Goal: Task Accomplishment & Management: Complete application form

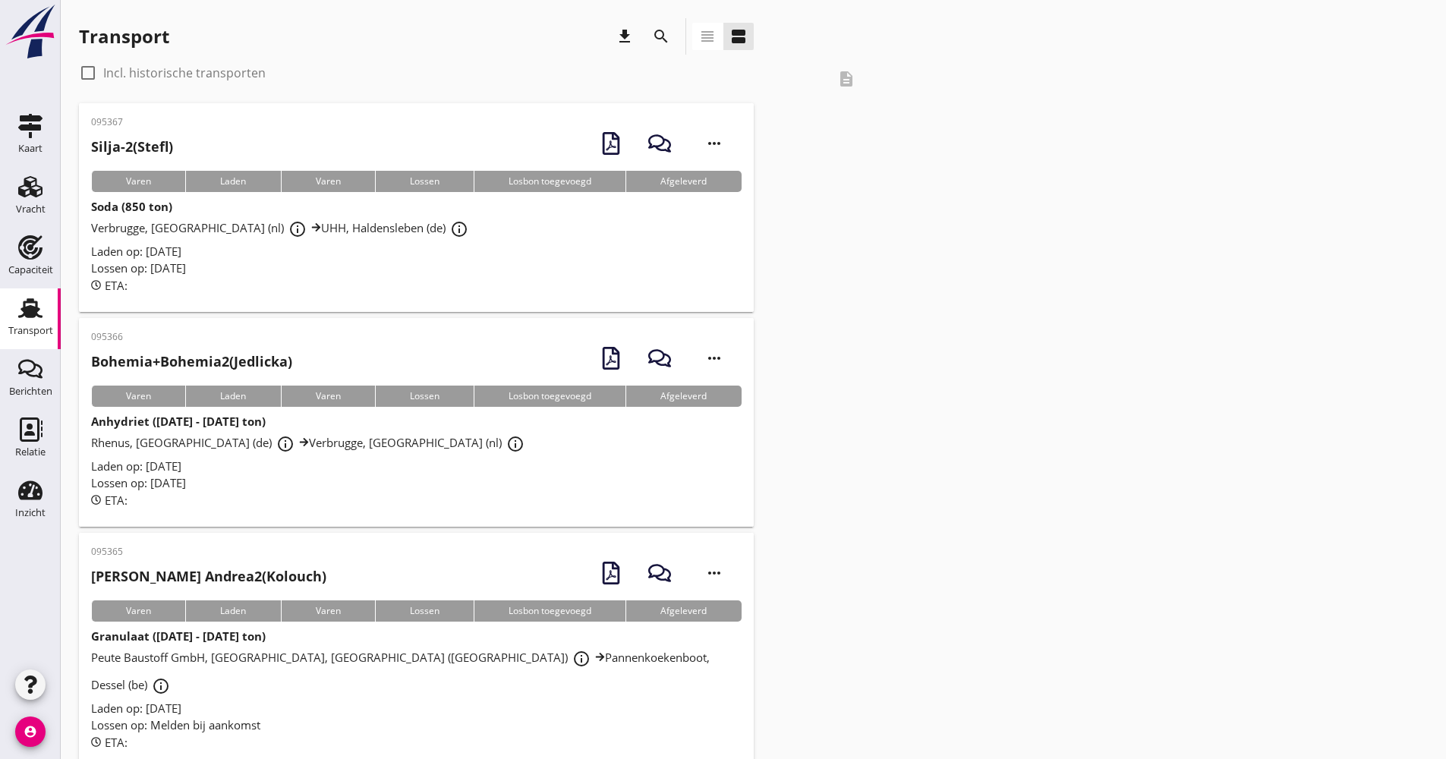
click at [647, 33] on div "search" at bounding box center [661, 36] width 36 height 36
click at [657, 27] on button "search" at bounding box center [661, 36] width 27 height 27
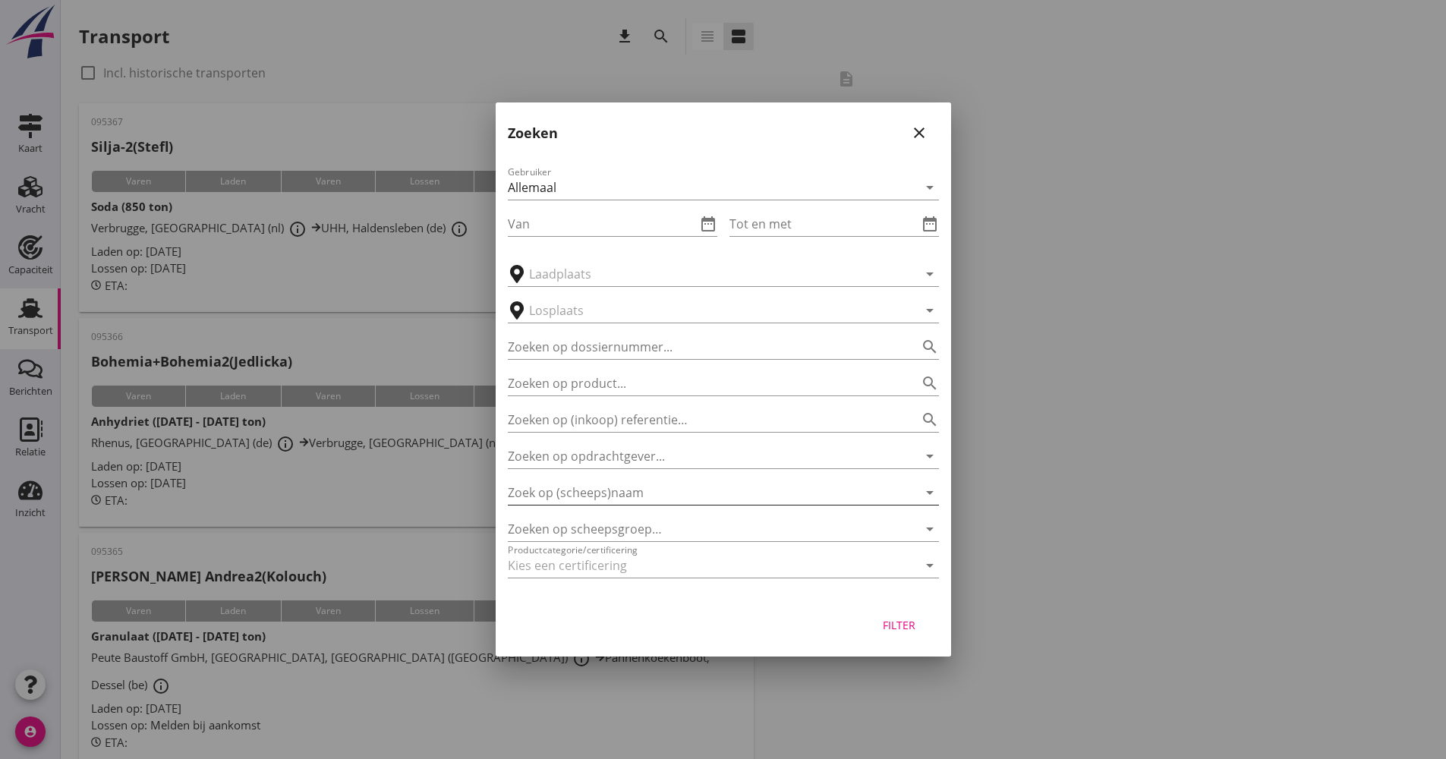
click at [649, 495] on input "Zoek op (scheeps)naam" at bounding box center [702, 493] width 389 height 24
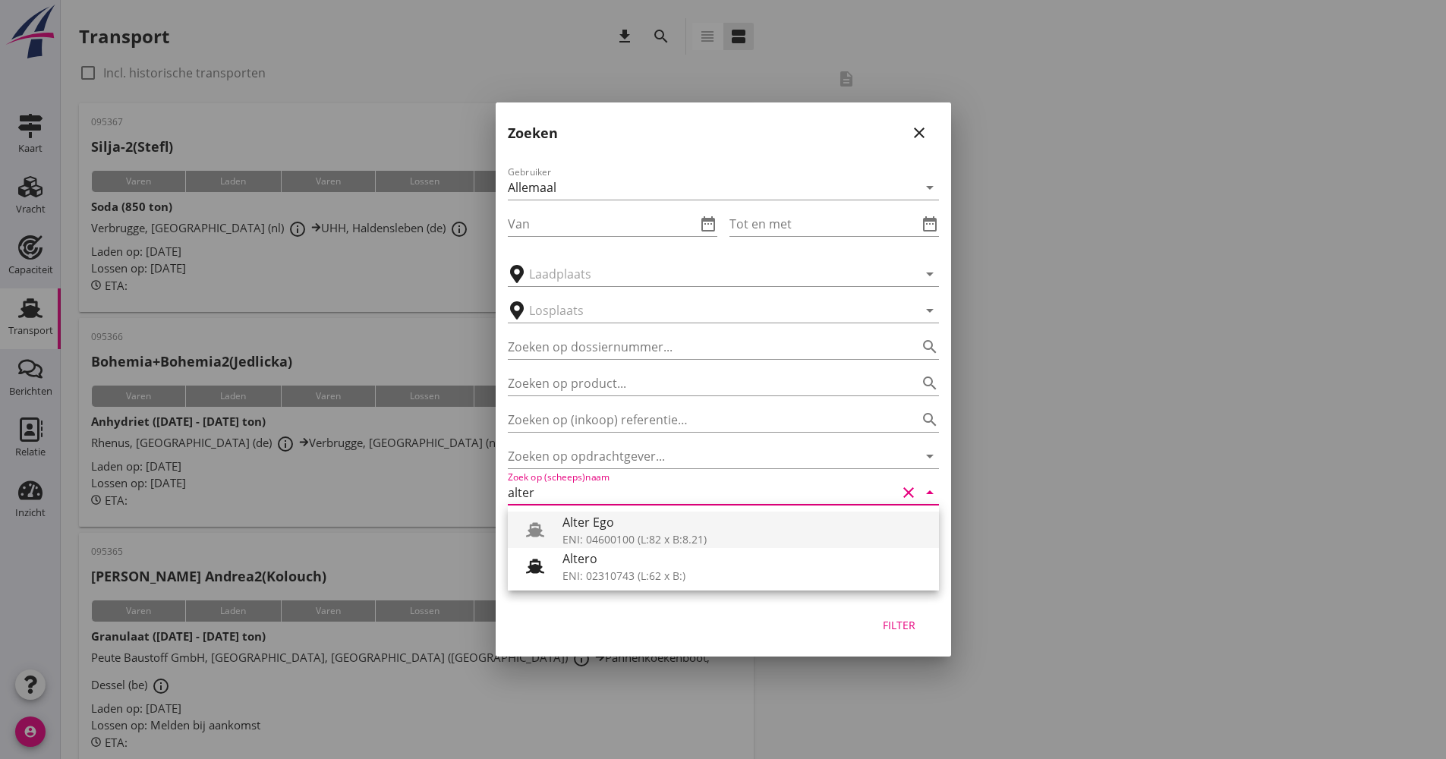
click at [600, 542] on div "ENI: 04600100 (L:82 x B:8.21)" at bounding box center [745, 539] width 364 height 16
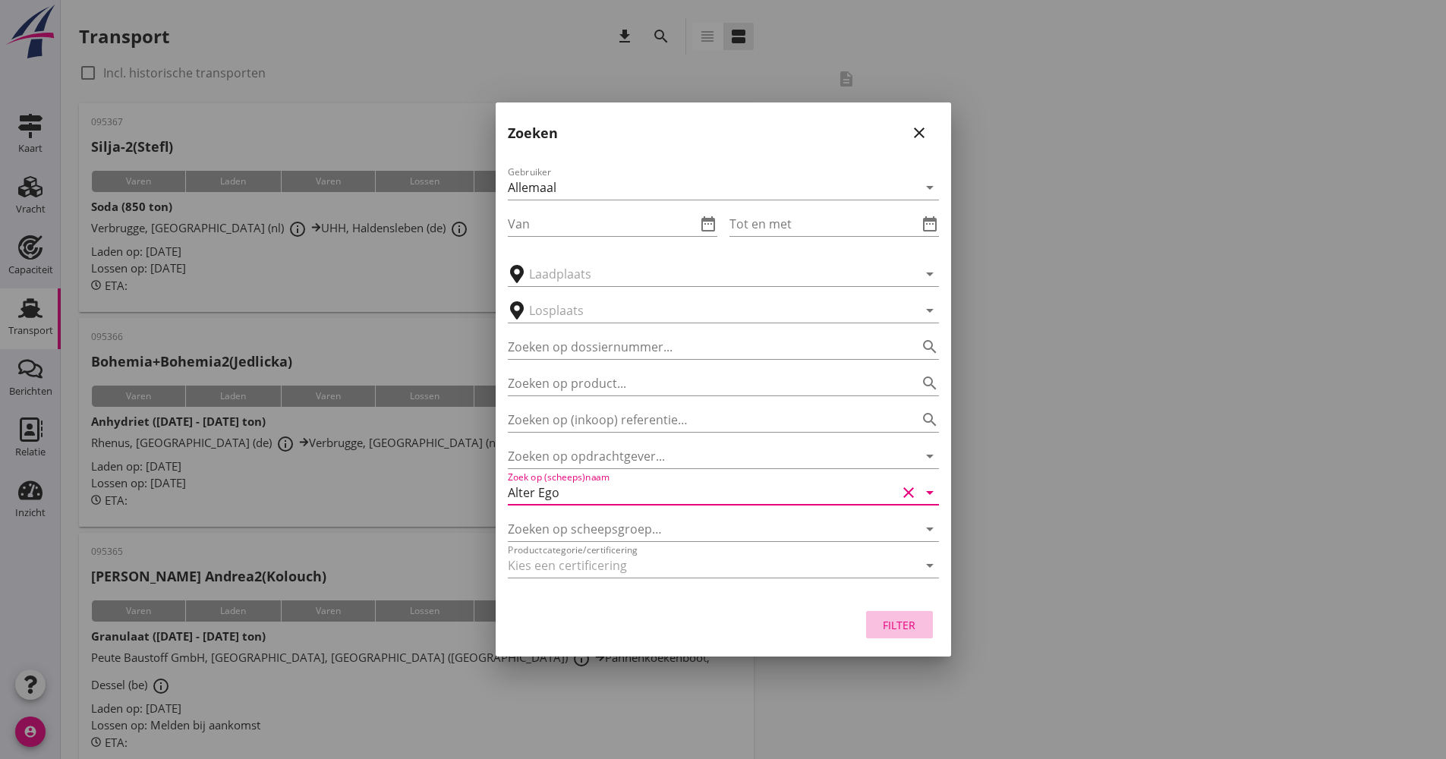
click at [886, 613] on button "Filter" at bounding box center [899, 624] width 67 height 27
type input "Alter Ego"
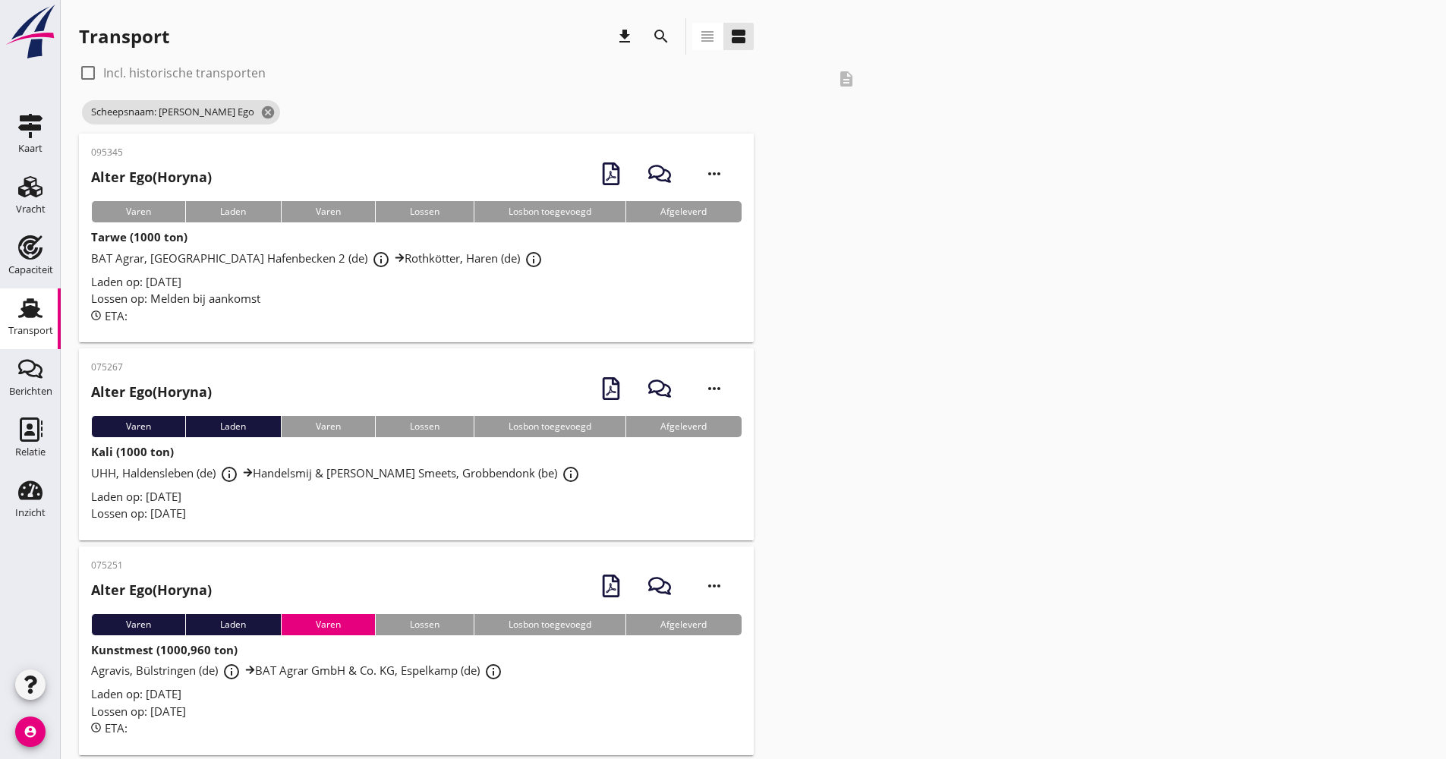
click at [509, 301] on div "Lossen op: Melden bij aankomst" at bounding box center [416, 298] width 651 height 17
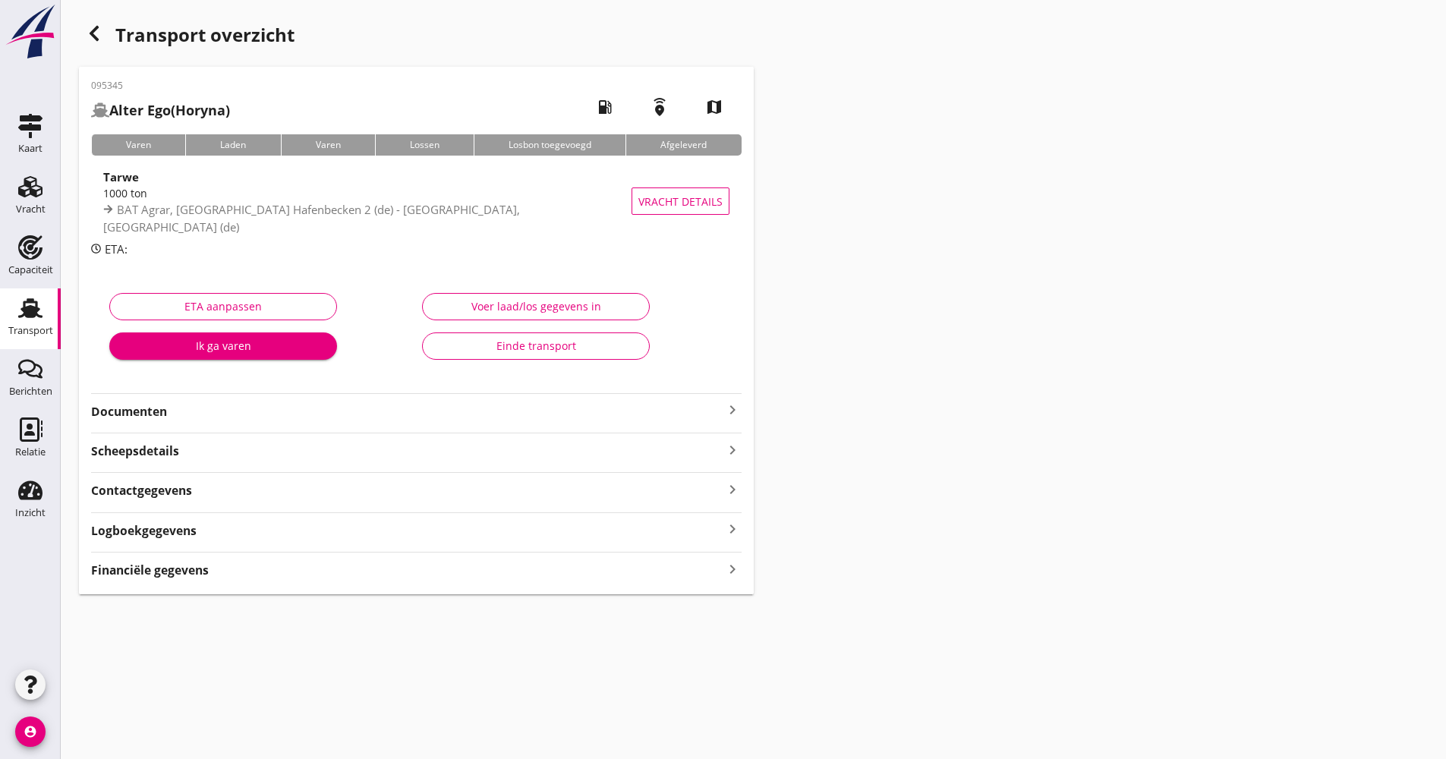
click at [281, 531] on div "Logboekgegevens keyboard_arrow_right" at bounding box center [416, 529] width 651 height 20
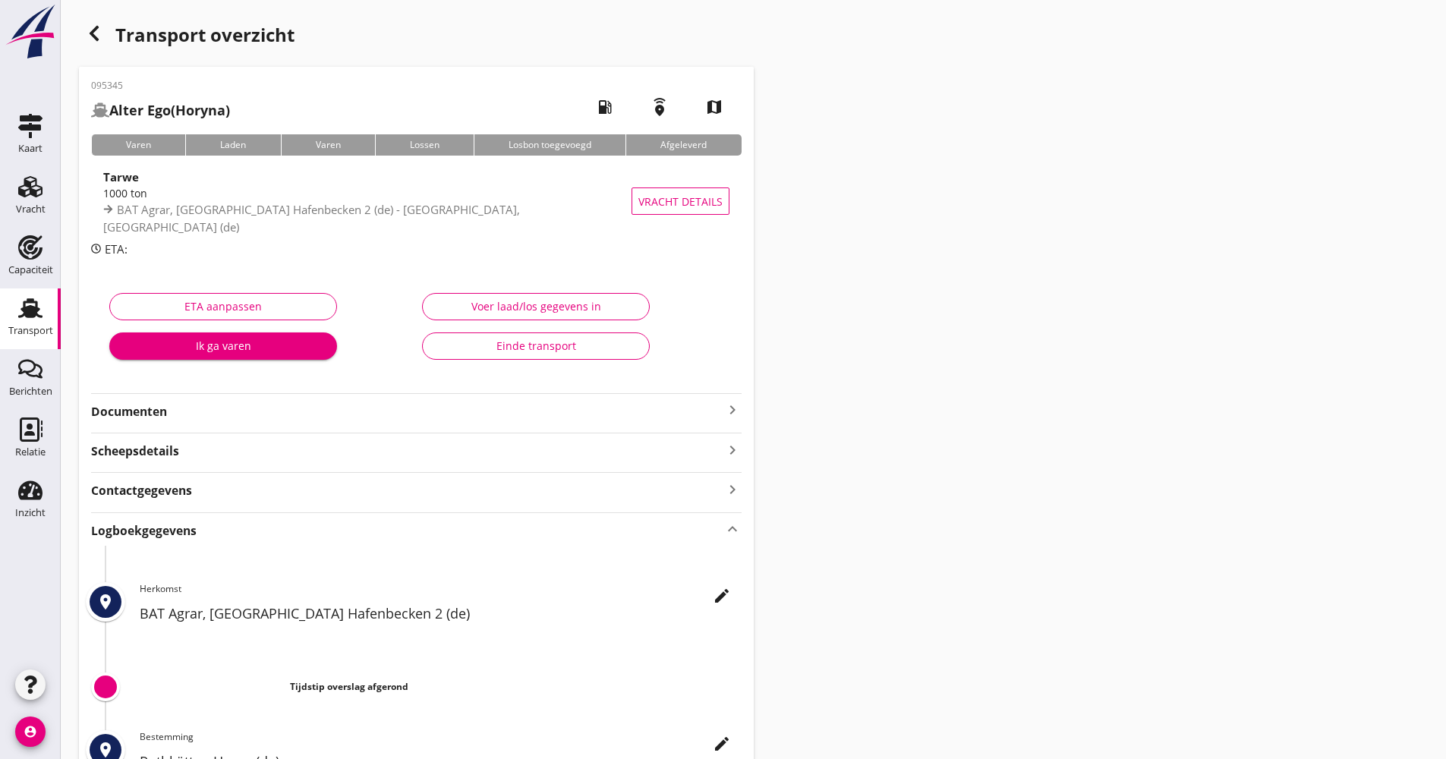
click at [727, 597] on icon "edit" at bounding box center [722, 596] width 18 height 18
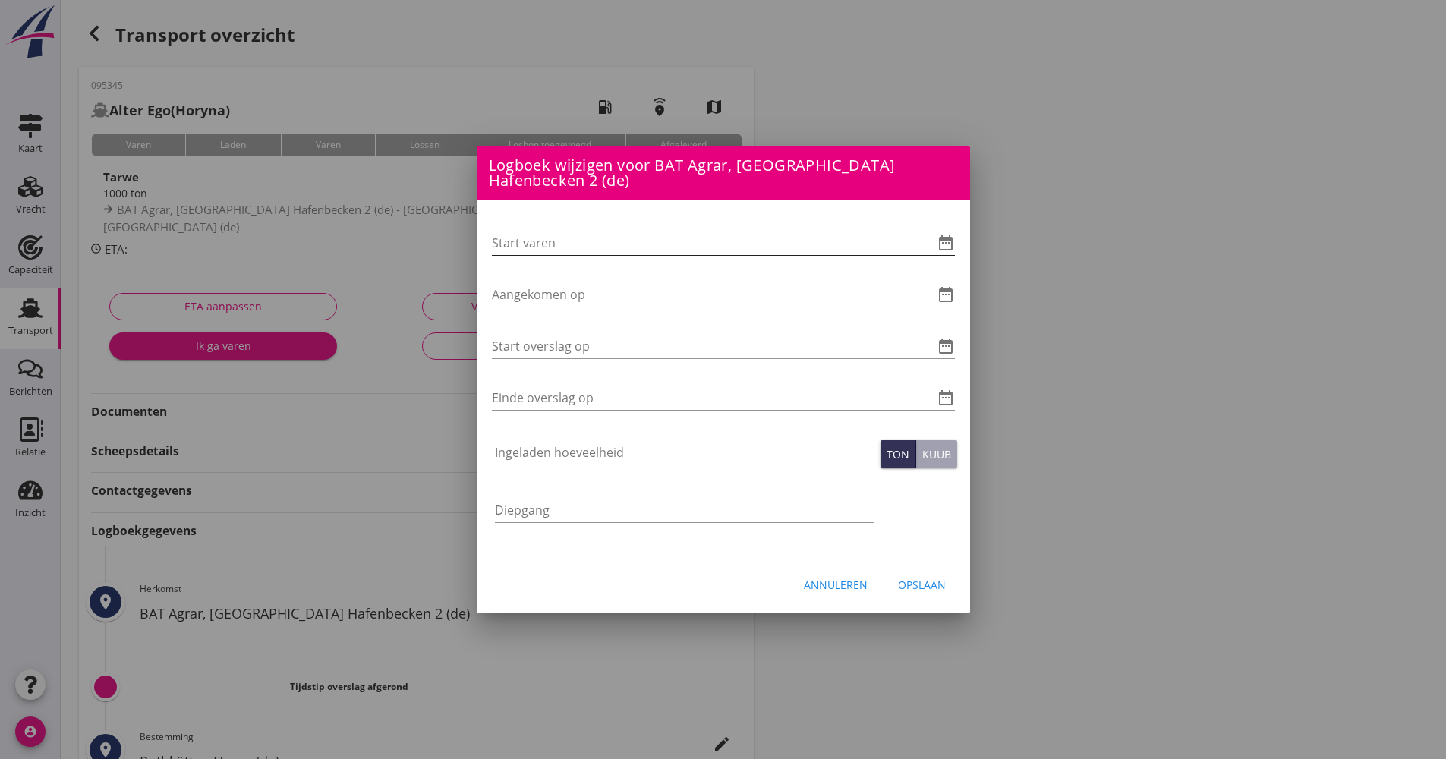
click at [947, 242] on icon "date_range" at bounding box center [946, 243] width 18 height 18
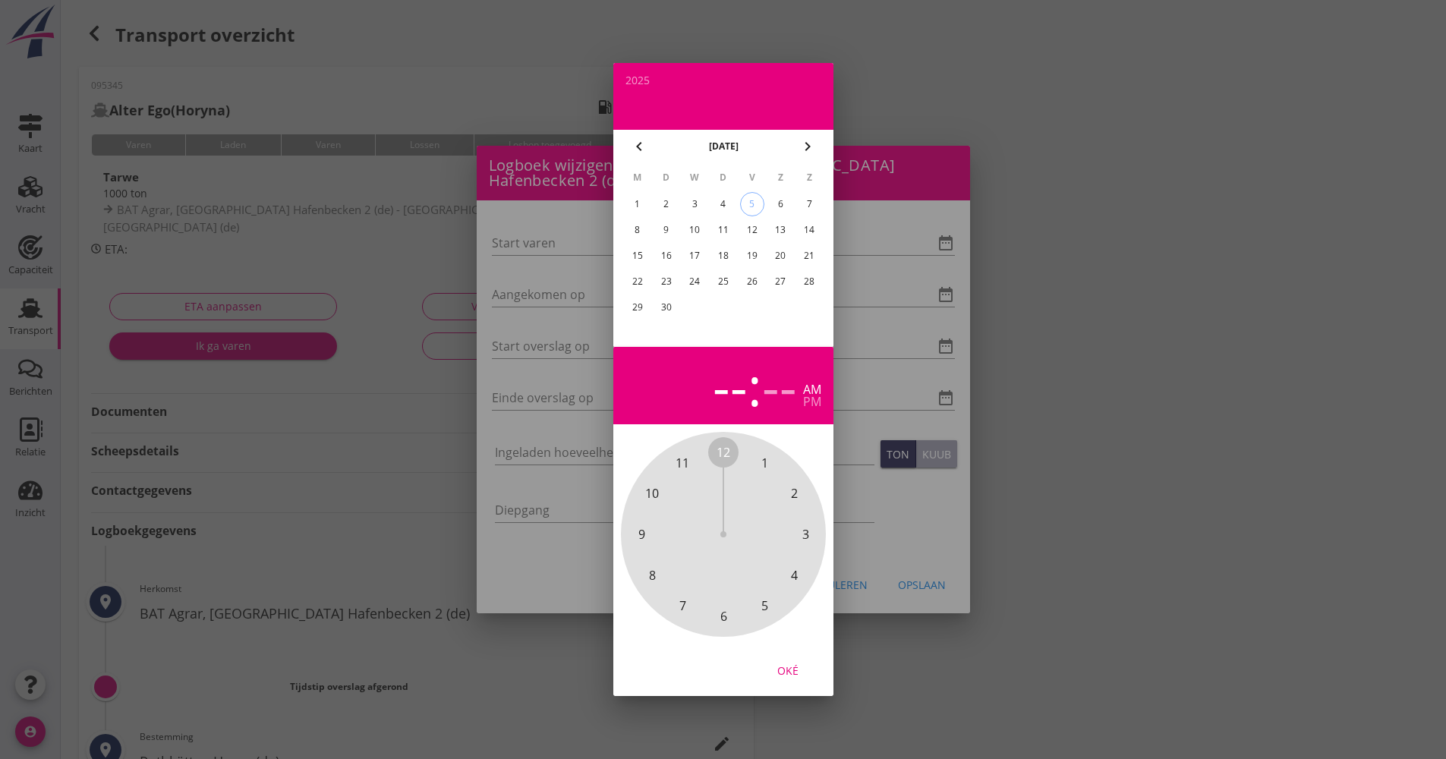
click at [751, 204] on div "5" at bounding box center [751, 204] width 23 height 23
drag, startPoint x: 722, startPoint y: 446, endPoint x: 736, endPoint y: 597, distance: 151.8
click at [736, 597] on div "12 1 2 3 4 5 6 7 8 9 10 11" at bounding box center [723, 534] width 164 height 164
click at [726, 452] on span "00" at bounding box center [724, 452] width 14 height 18
click at [782, 664] on div "Oké" at bounding box center [788, 671] width 43 height 16
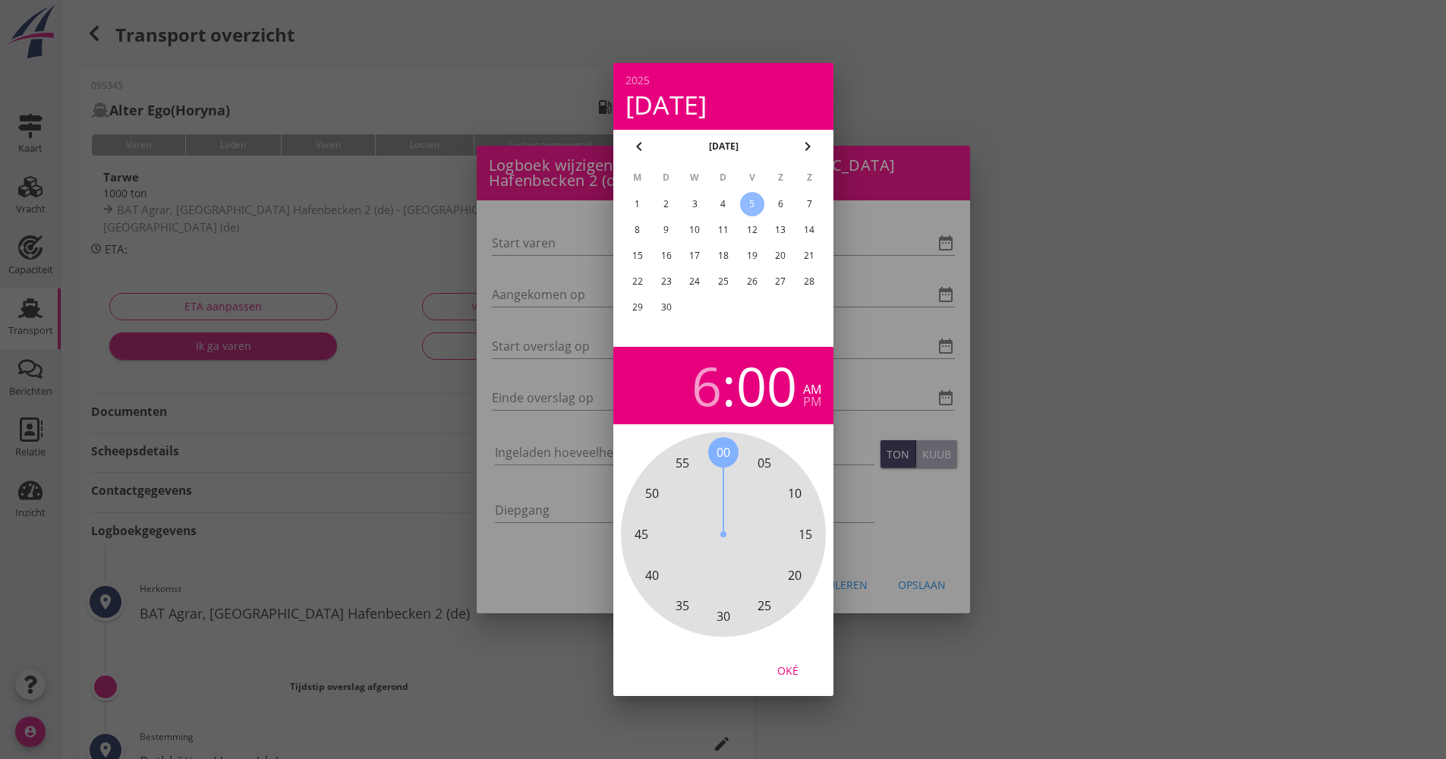
type input "[DATE] 06:00"
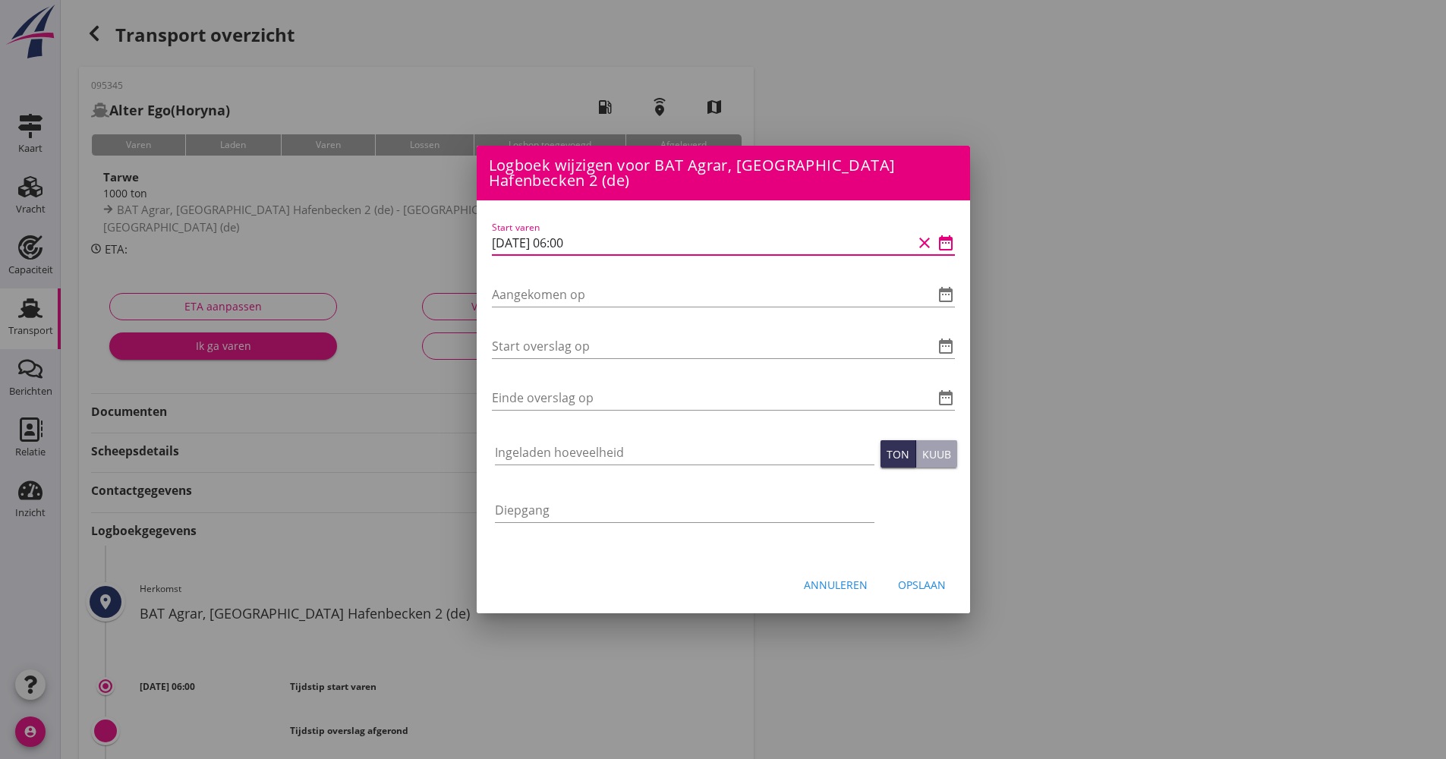
drag, startPoint x: 532, startPoint y: 246, endPoint x: 474, endPoint y: 246, distance: 58.5
click at [474, 246] on div "Logboek wijzigen voor [PERSON_NAME], Haren (de) Start varen date_range Aangekom…" at bounding box center [723, 506] width 1446 height 1013
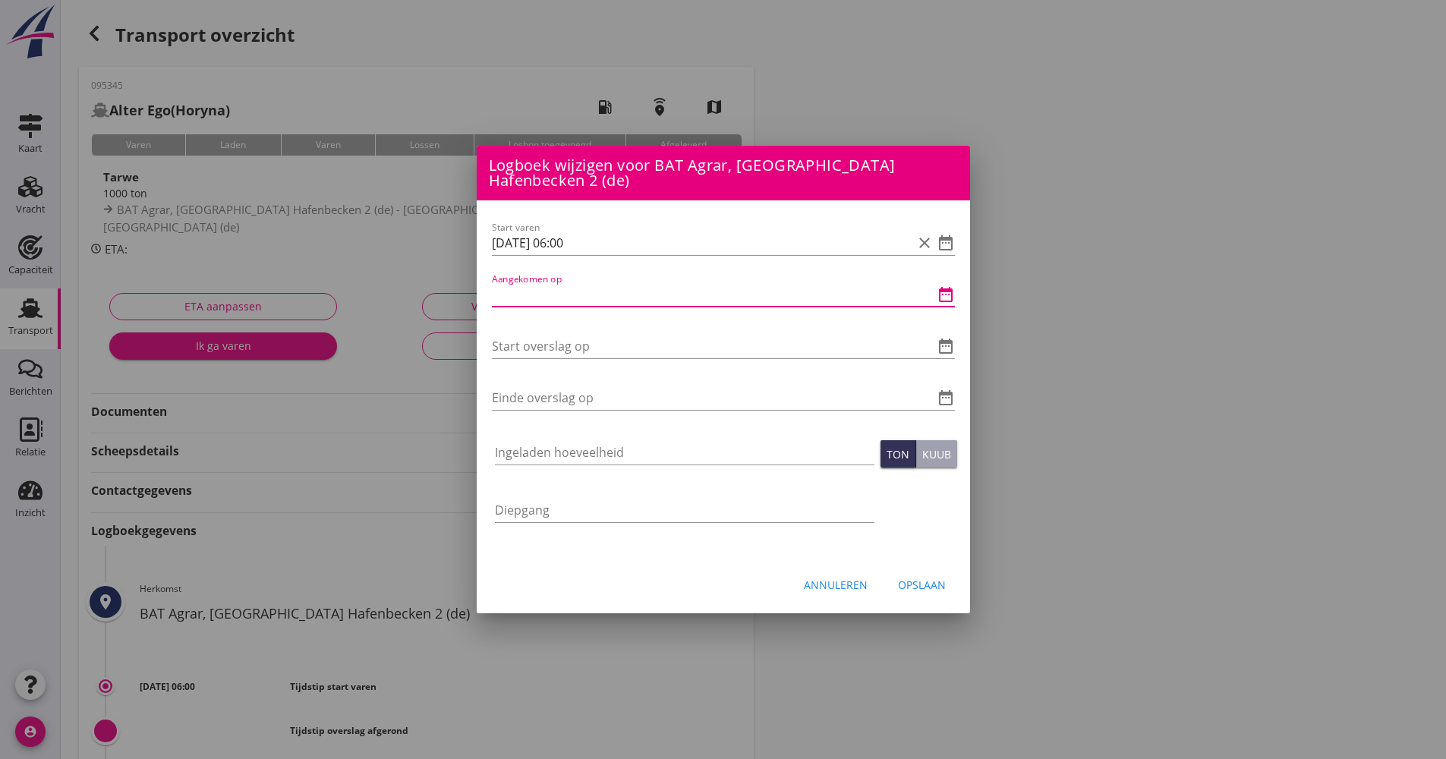
paste input "[DATE] 06:00"
type input "[DATE] 06:00"
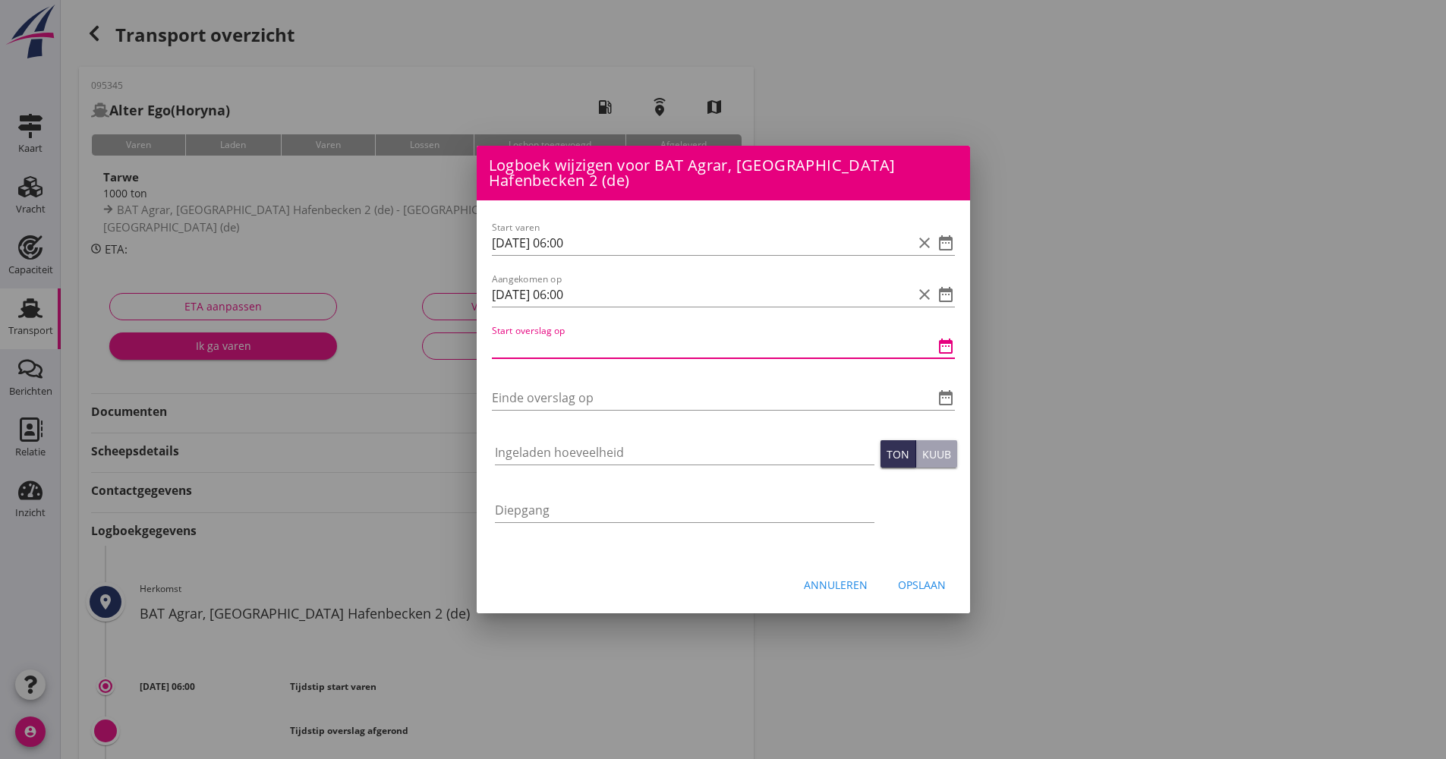
paste input "[DATE] 06:00"
type input "[DATE] 06:00"
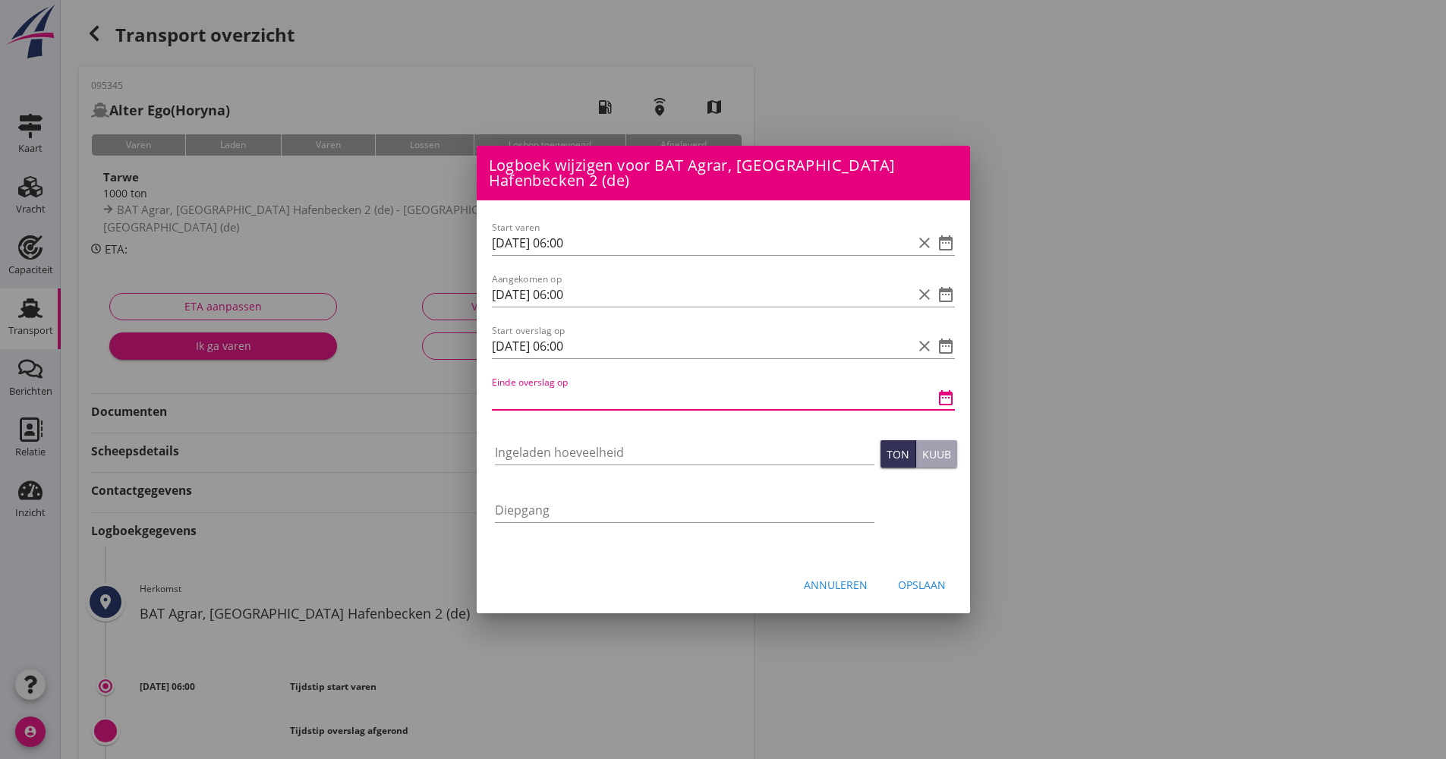
paste input "[DATE] 06:00"
drag, startPoint x: 572, startPoint y: 400, endPoint x: 555, endPoint y: 393, distance: 18.0
click at [555, 393] on input "[DATE] 06:00" at bounding box center [702, 398] width 421 height 24
type input "[DATE] 11:00"
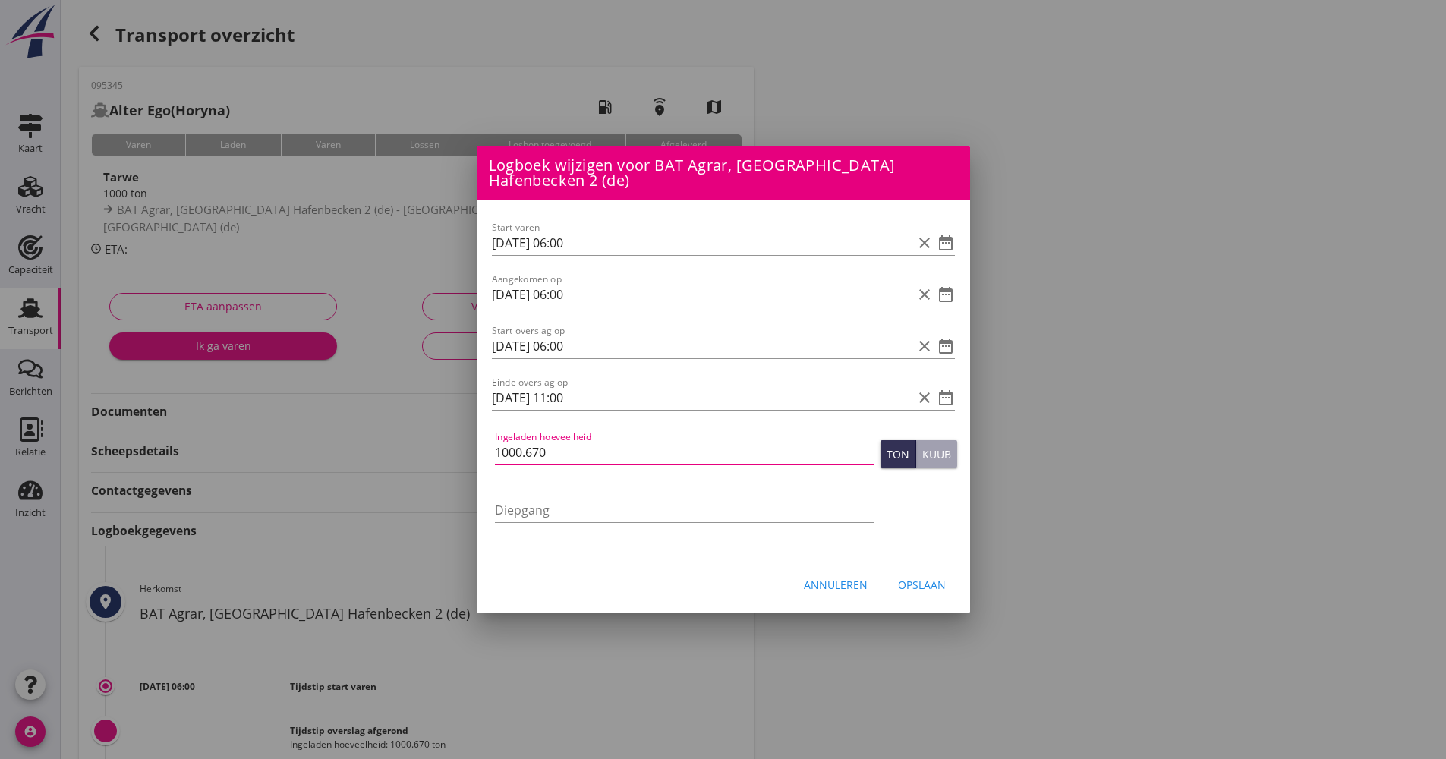
type input "1000.670"
drag, startPoint x: 949, startPoint y: 591, endPoint x: 943, endPoint y: 583, distance: 10.3
click at [948, 590] on button "Opslaan" at bounding box center [922, 584] width 72 height 27
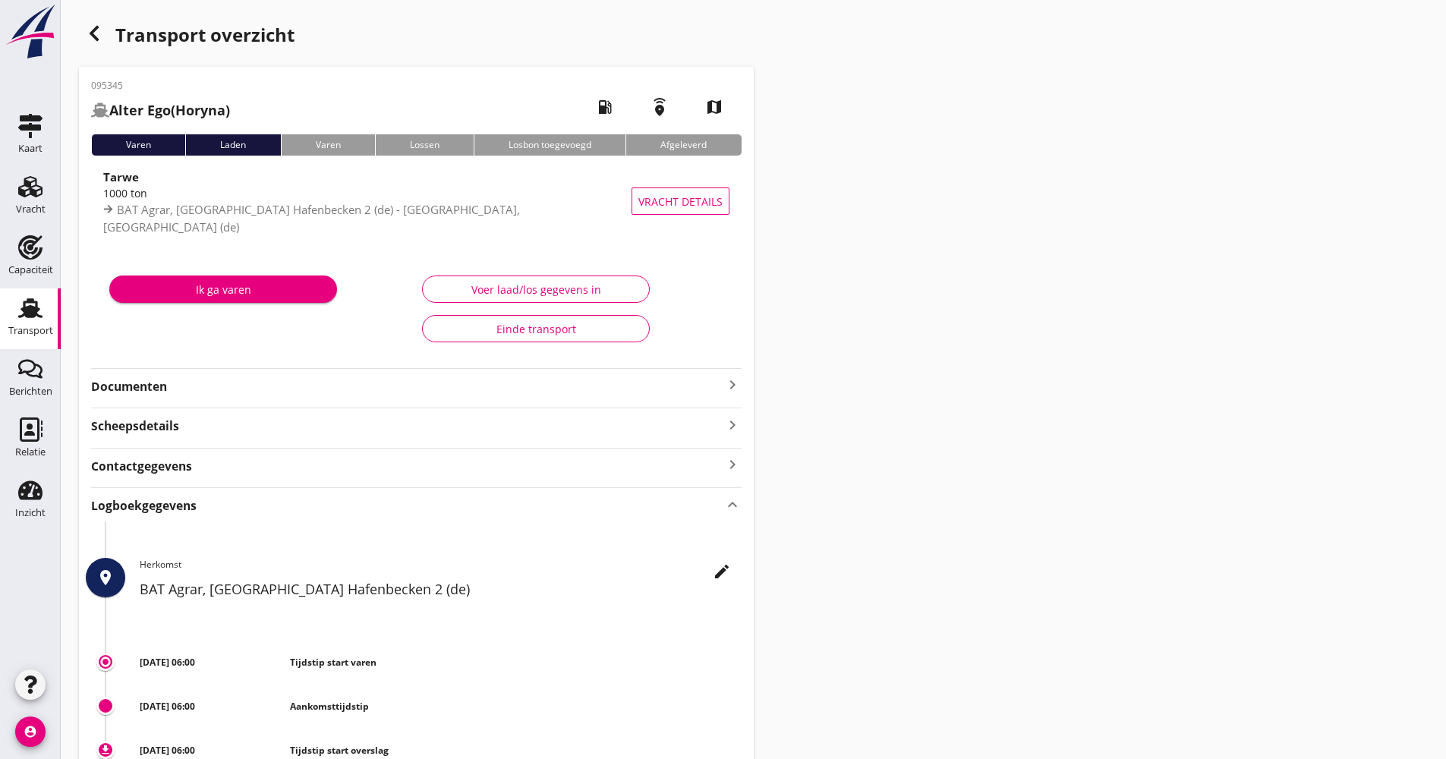
click at [87, 36] on icon "button" at bounding box center [94, 33] width 18 height 18
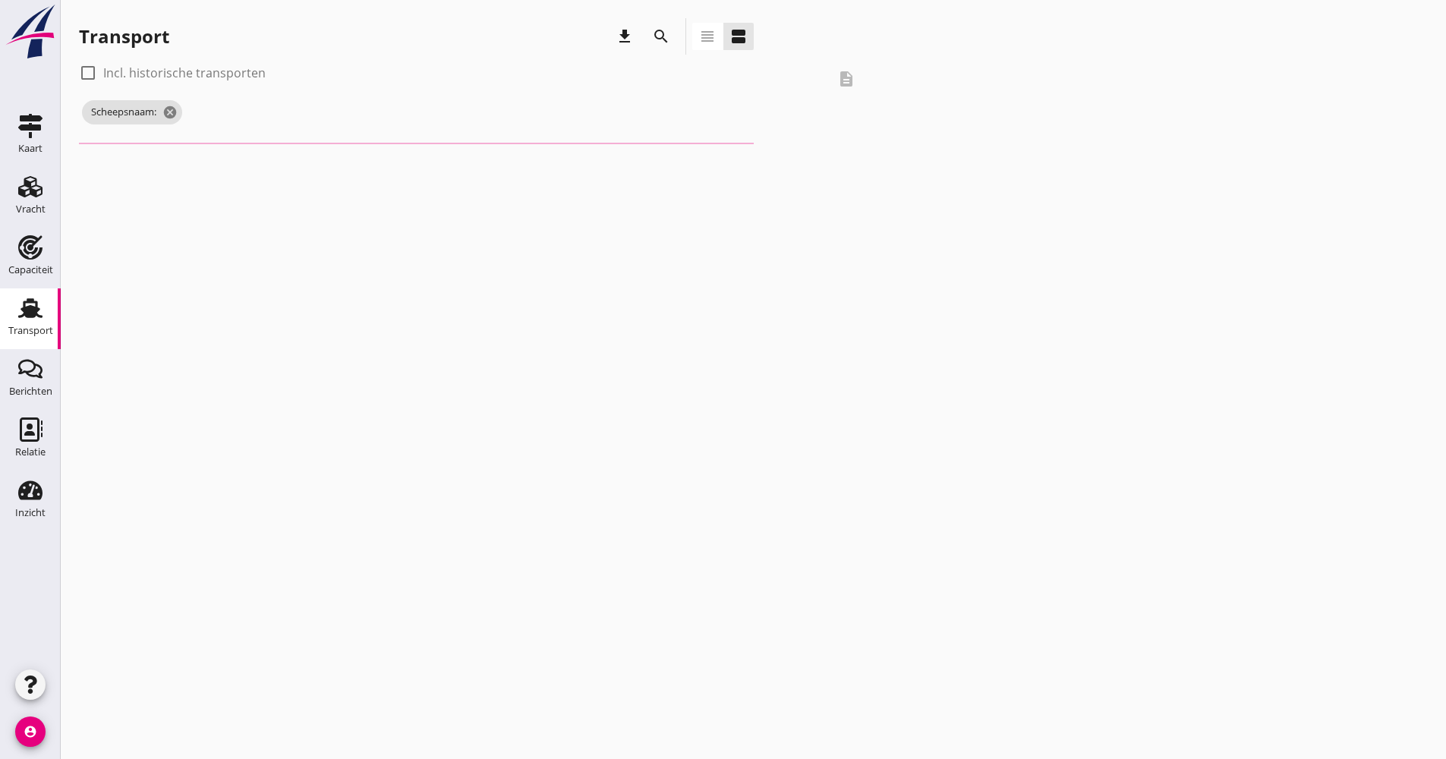
click at [664, 32] on icon "search" at bounding box center [661, 36] width 18 height 18
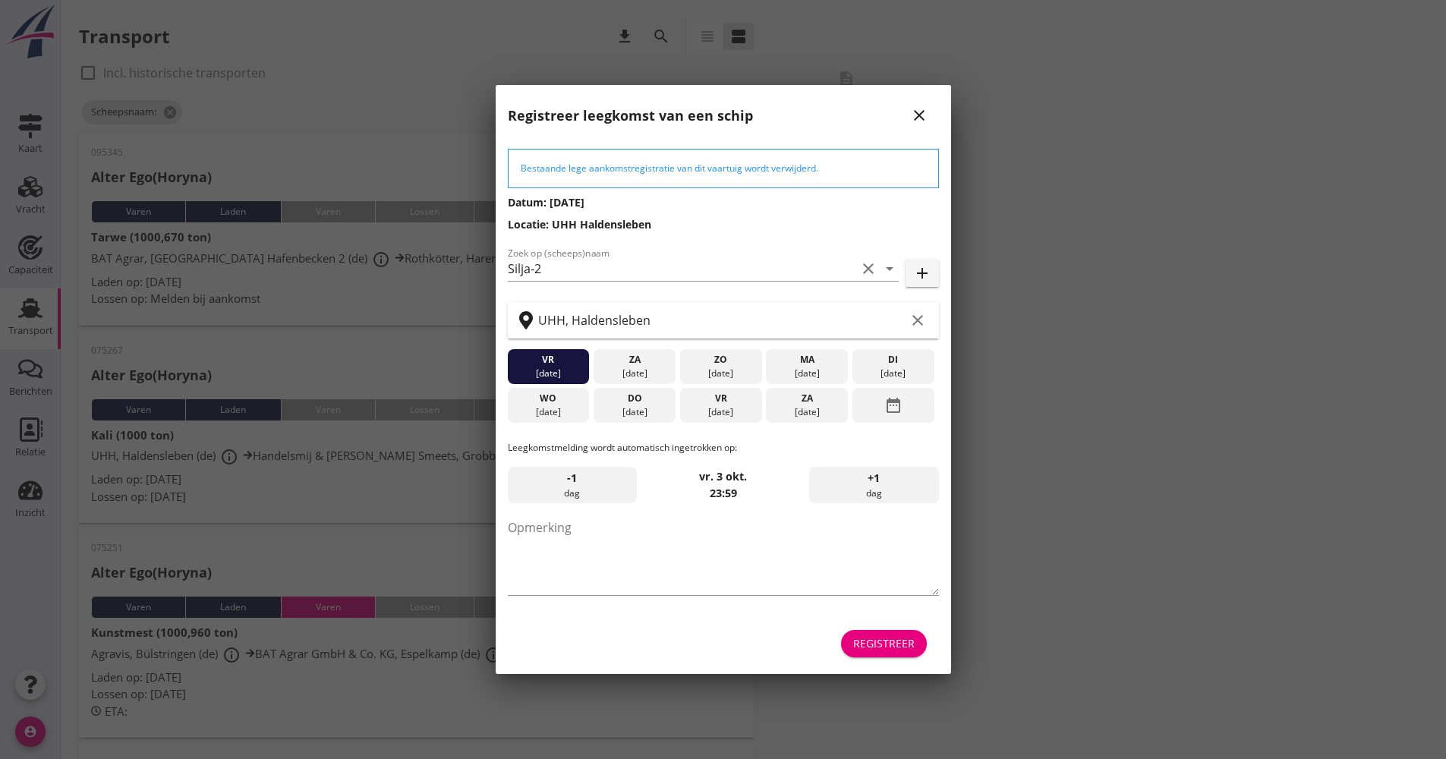
click at [909, 635] on div "Registreer" at bounding box center [883, 643] width 61 height 16
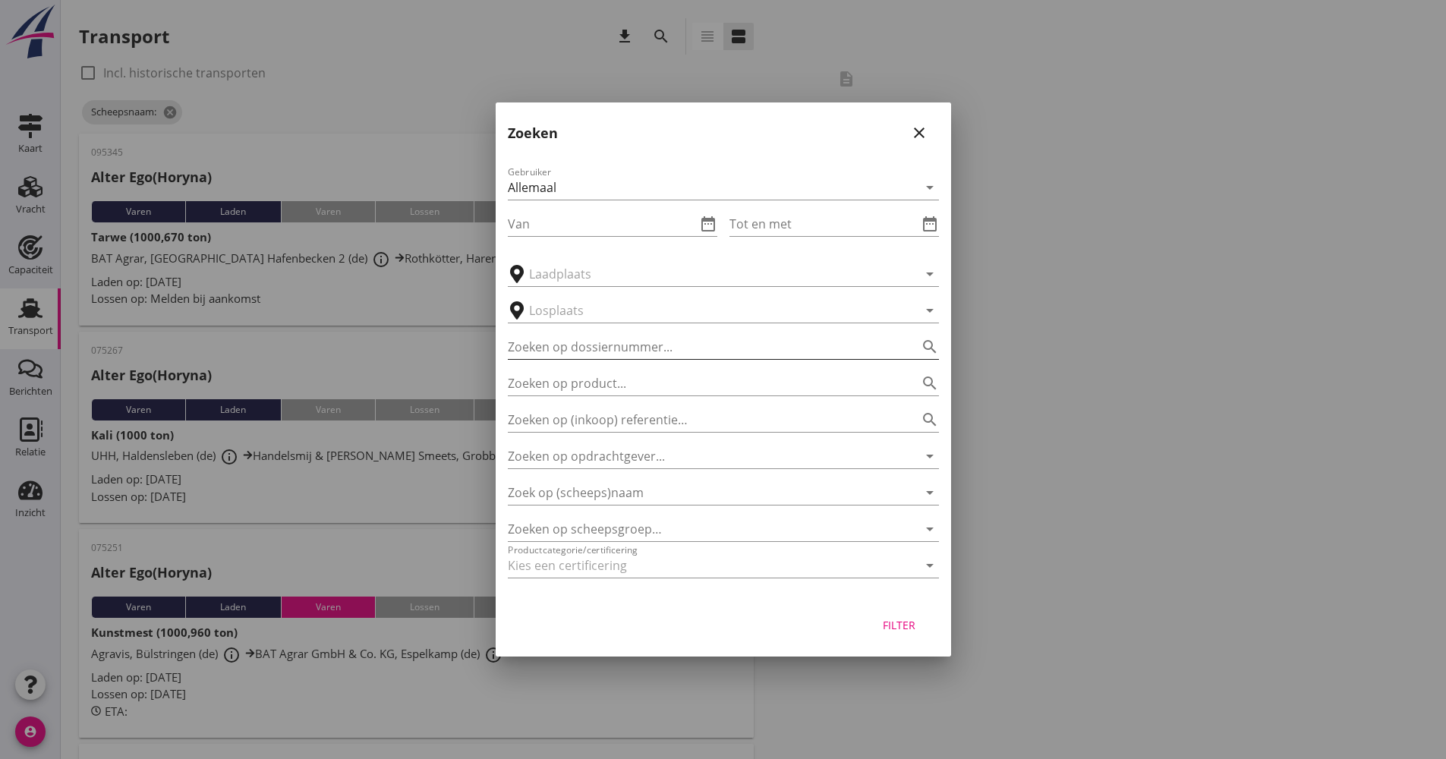
click at [654, 359] on div "Zoeken op dossiernummer... search" at bounding box center [723, 347] width 431 height 24
type input "085344"
click at [903, 616] on button "Filter" at bounding box center [899, 624] width 67 height 27
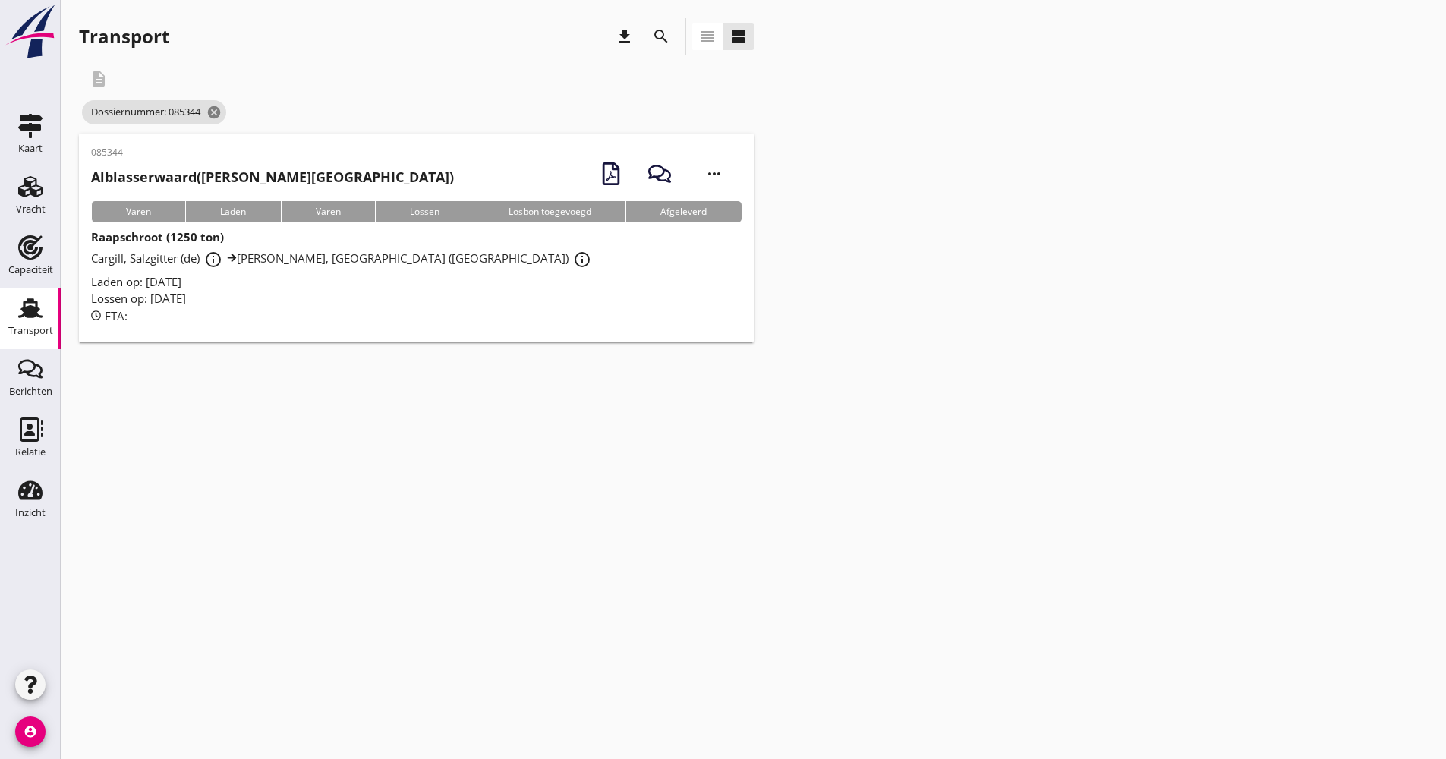
click at [560, 305] on div "Lossen op: [DATE]" at bounding box center [416, 298] width 651 height 17
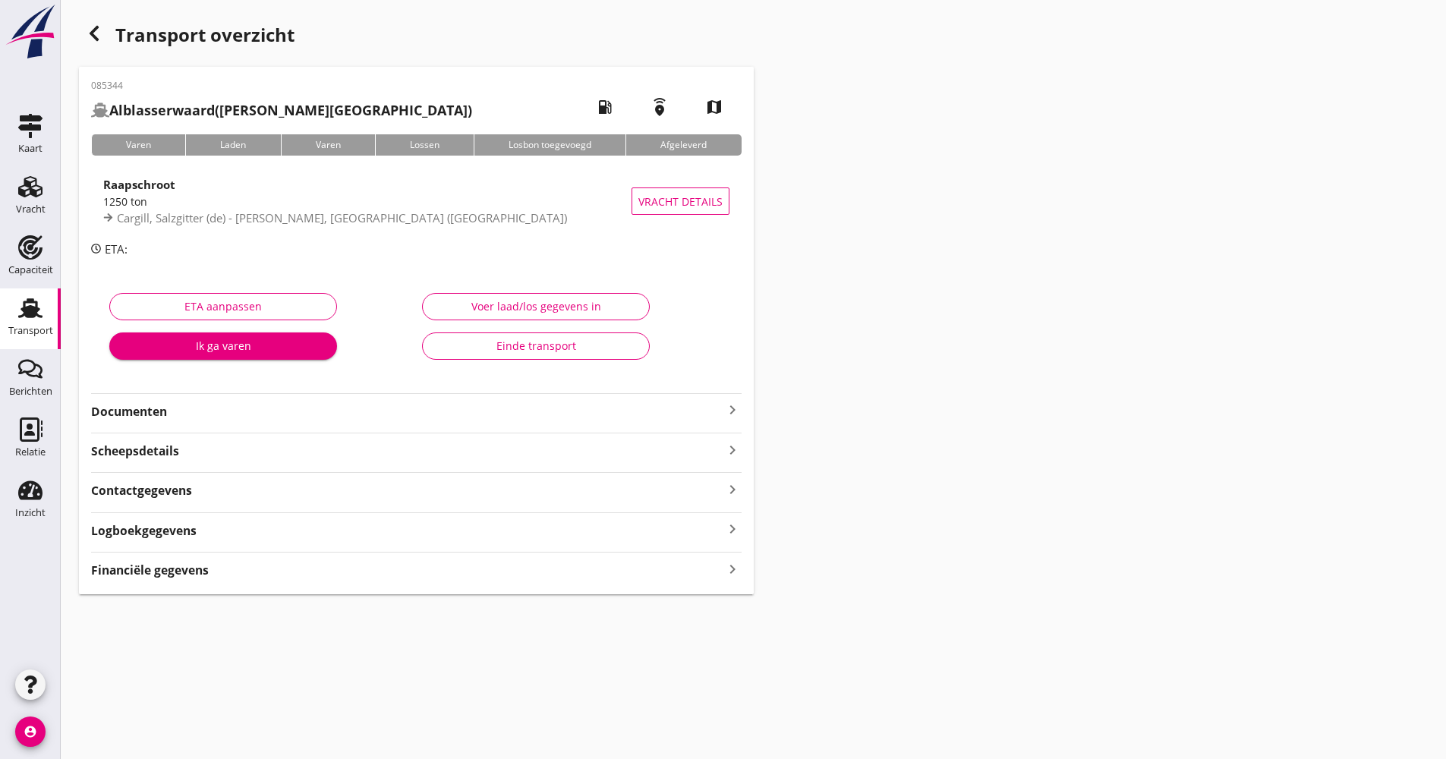
drag, startPoint x: 219, startPoint y: 529, endPoint x: 286, endPoint y: 535, distance: 67.1
click at [219, 528] on div "Logboekgegevens keyboard_arrow_right" at bounding box center [416, 529] width 651 height 20
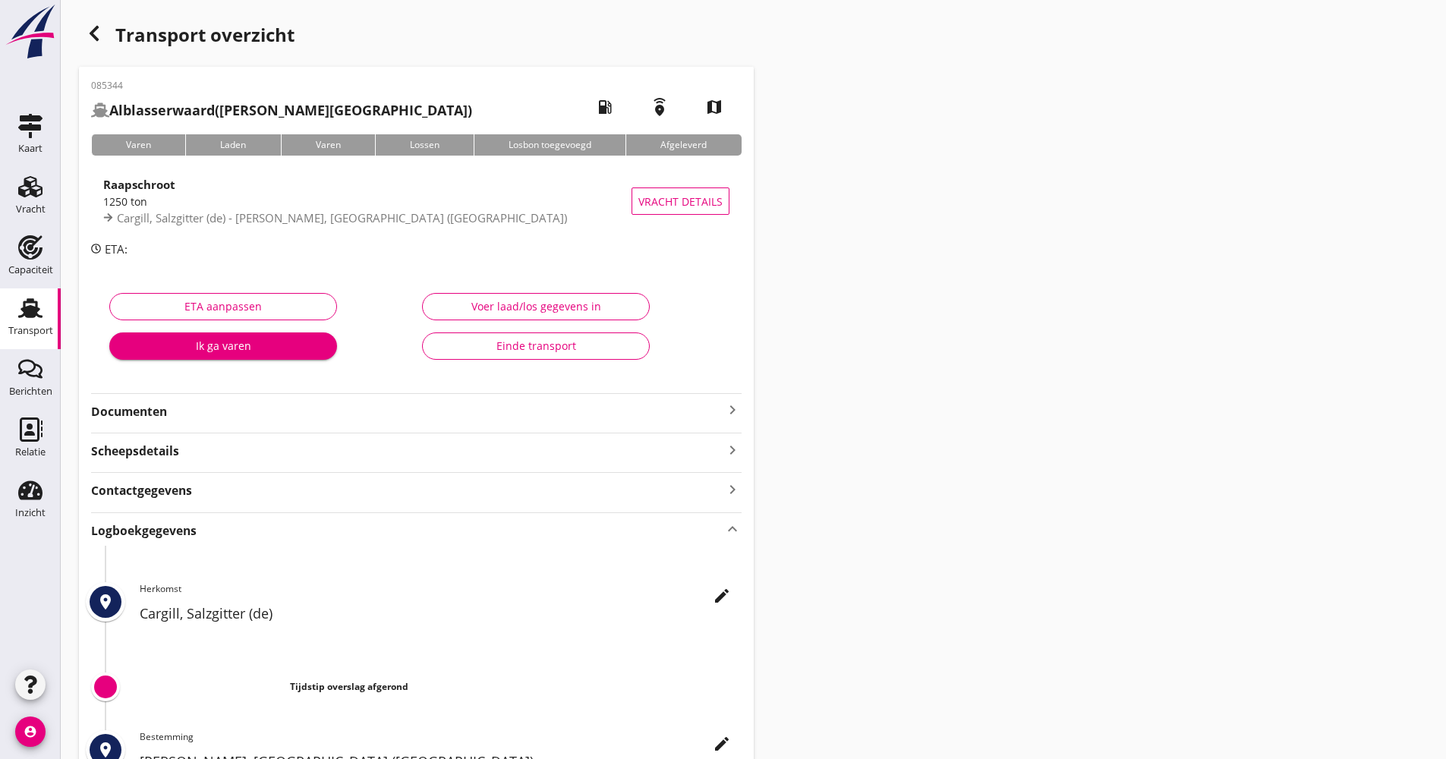
click at [738, 602] on div "edit Herkomst Cargill, [GEOGRAPHIC_DATA] (de)" at bounding box center [441, 606] width 602 height 49
drag, startPoint x: 728, startPoint y: 594, endPoint x: 722, endPoint y: 588, distance: 8.1
click at [727, 593] on icon "edit" at bounding box center [722, 596] width 18 height 18
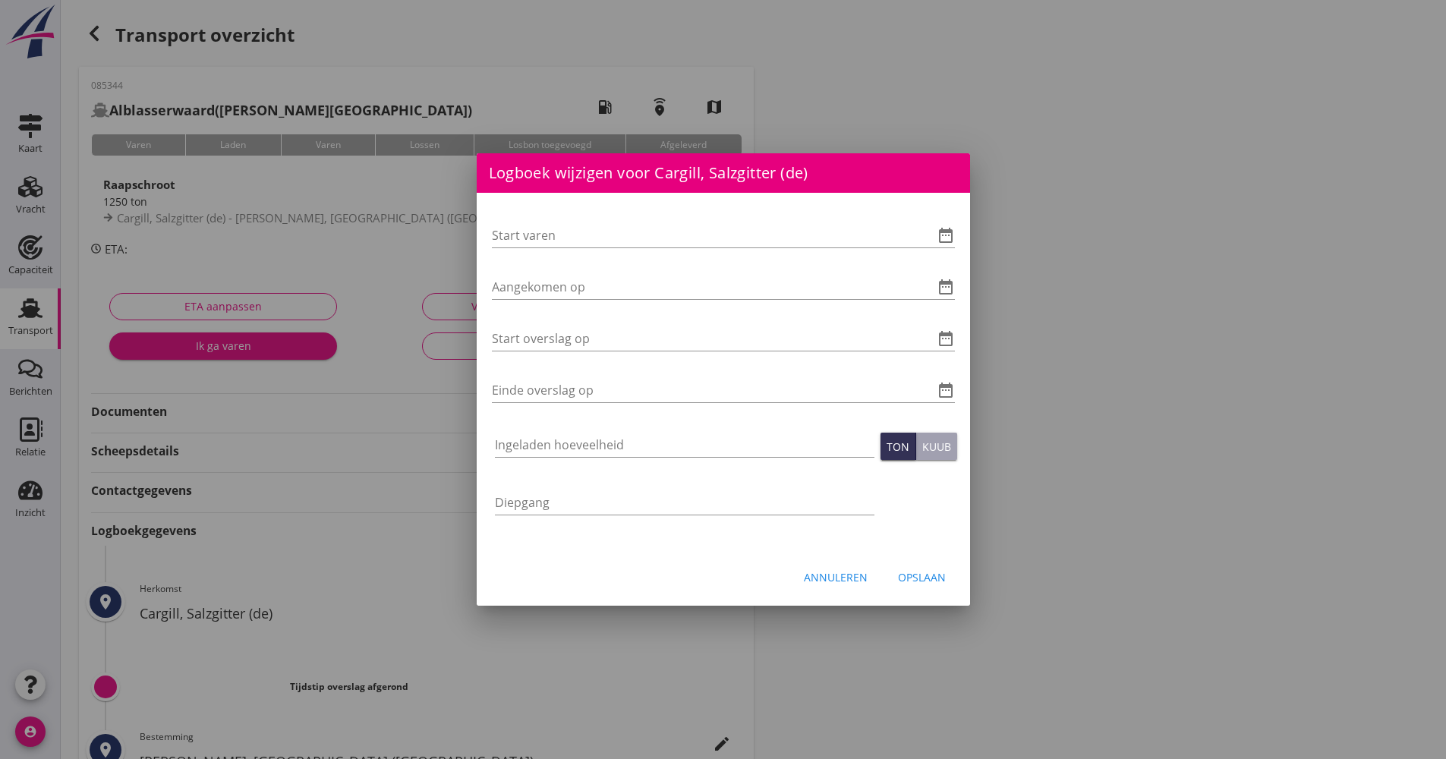
click at [957, 232] on div "Start varen date_range Aangekomen op date_range Start overslag op date_range Ei…" at bounding box center [723, 372] width 493 height 358
click at [951, 232] on icon "date_range" at bounding box center [946, 235] width 18 height 18
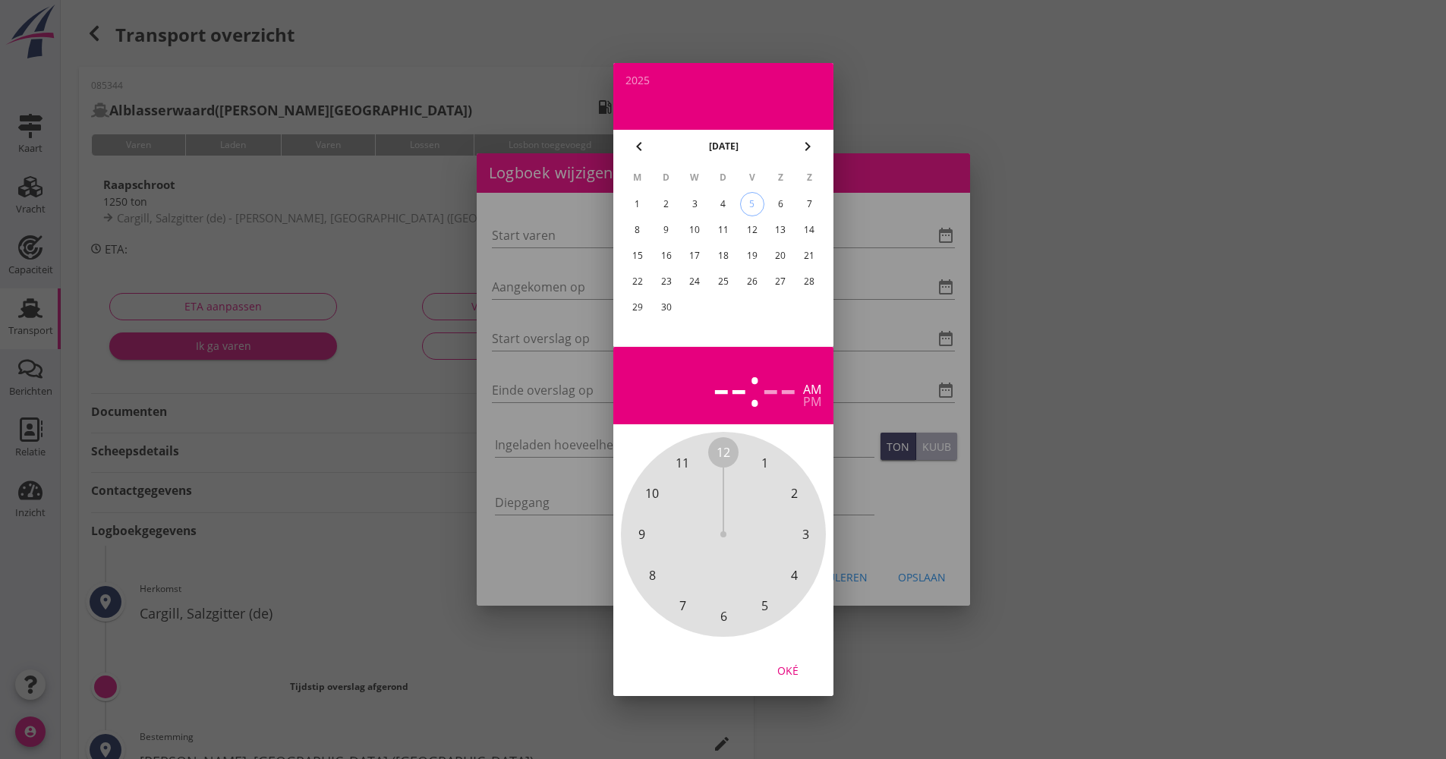
click at [699, 202] on div "3" at bounding box center [694, 204] width 24 height 24
drag, startPoint x: 724, startPoint y: 459, endPoint x: 737, endPoint y: 604, distance: 145.6
click at [737, 604] on div "12 1 2 3 4 5 6 7 8 9 10 11" at bounding box center [723, 534] width 164 height 164
click at [723, 433] on div "00 05 10 15 20 25 30 35 40 45 50 55" at bounding box center [723, 534] width 205 height 205
click at [801, 675] on div "Oké" at bounding box center [788, 671] width 43 height 16
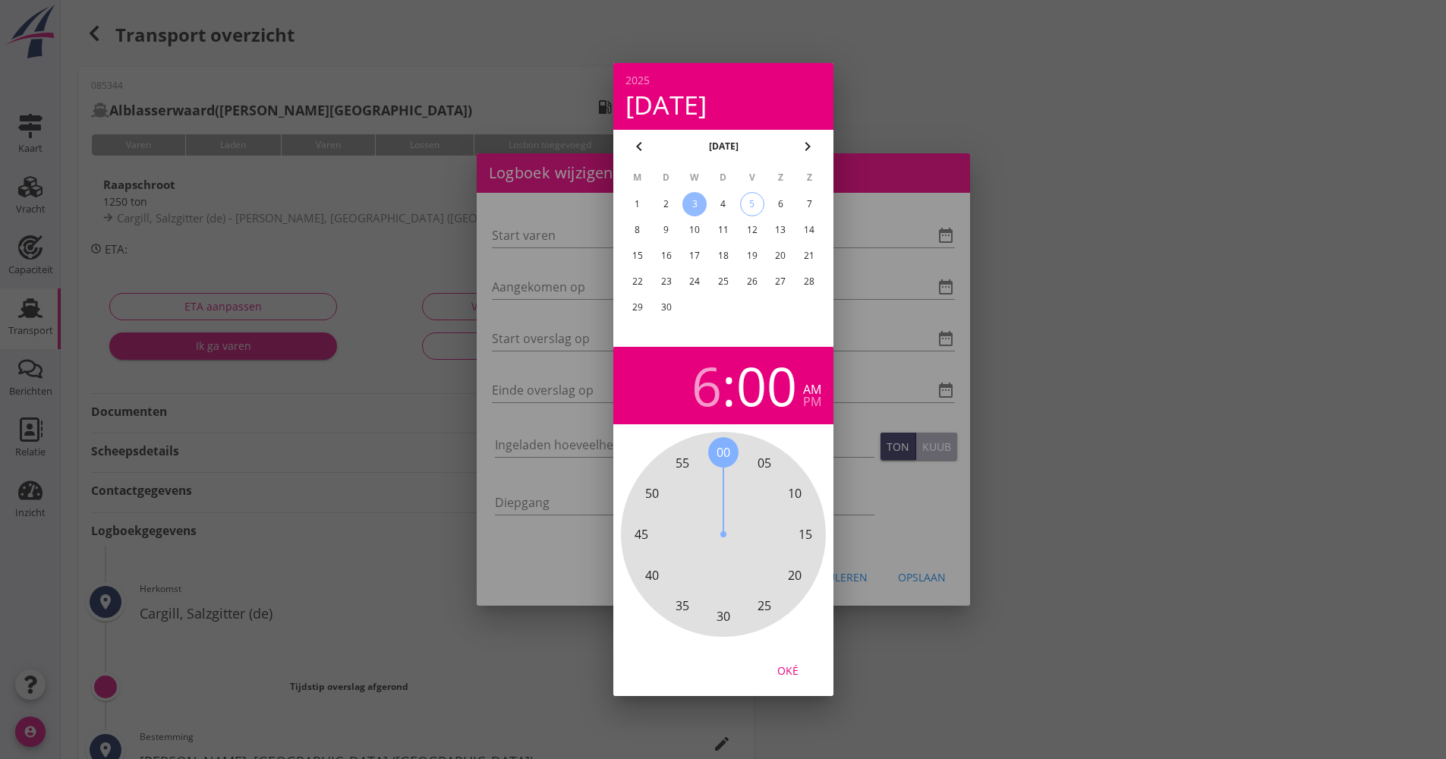
type input "[DATE] 06:00"
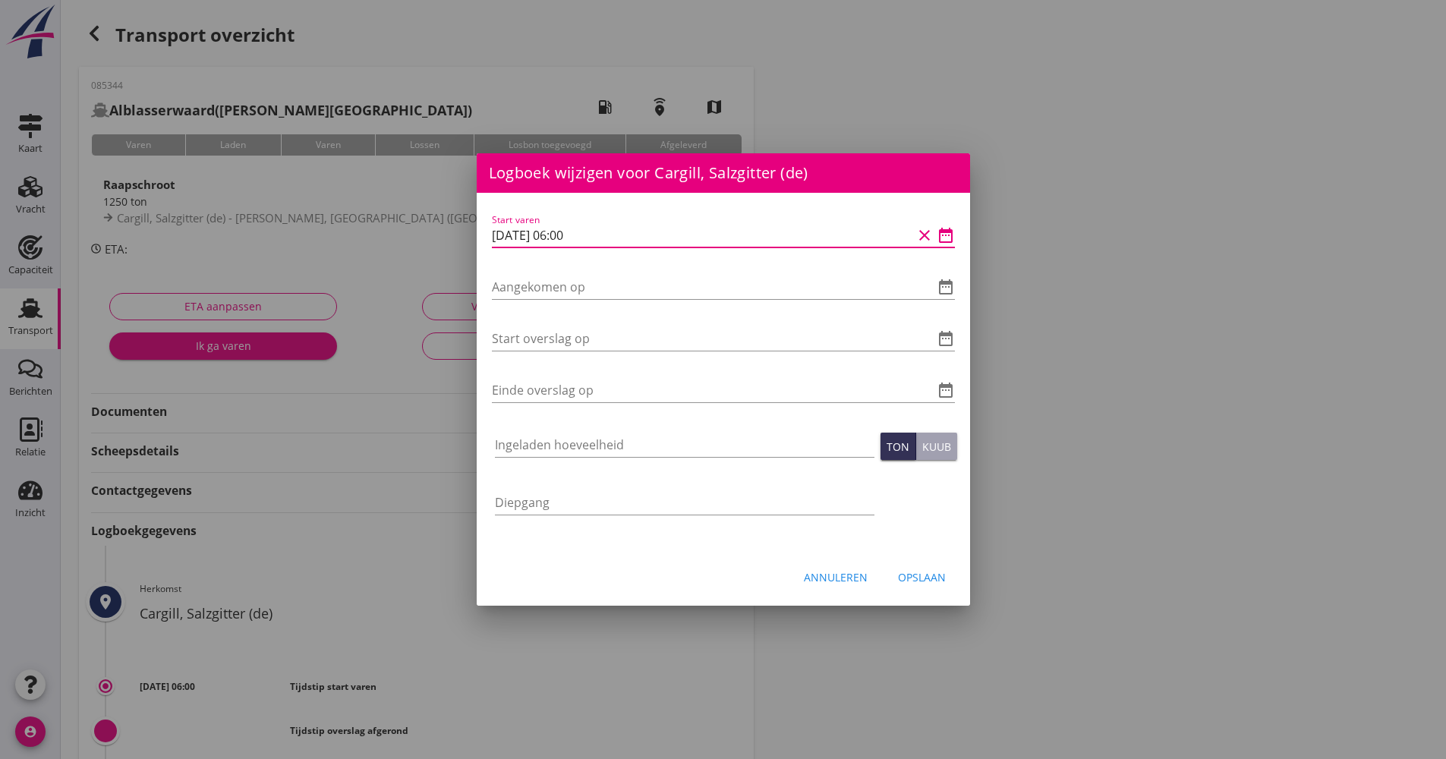
drag, startPoint x: 569, startPoint y: 233, endPoint x: 500, endPoint y: 232, distance: 69.1
click at [474, 233] on div "Logboek wijzigen voor [PERSON_NAME], [GEOGRAPHIC_DATA] ([GEOGRAPHIC_DATA]) Star…" at bounding box center [723, 506] width 1446 height 1013
drag, startPoint x: 555, startPoint y: 272, endPoint x: 537, endPoint y: 287, distance: 23.7
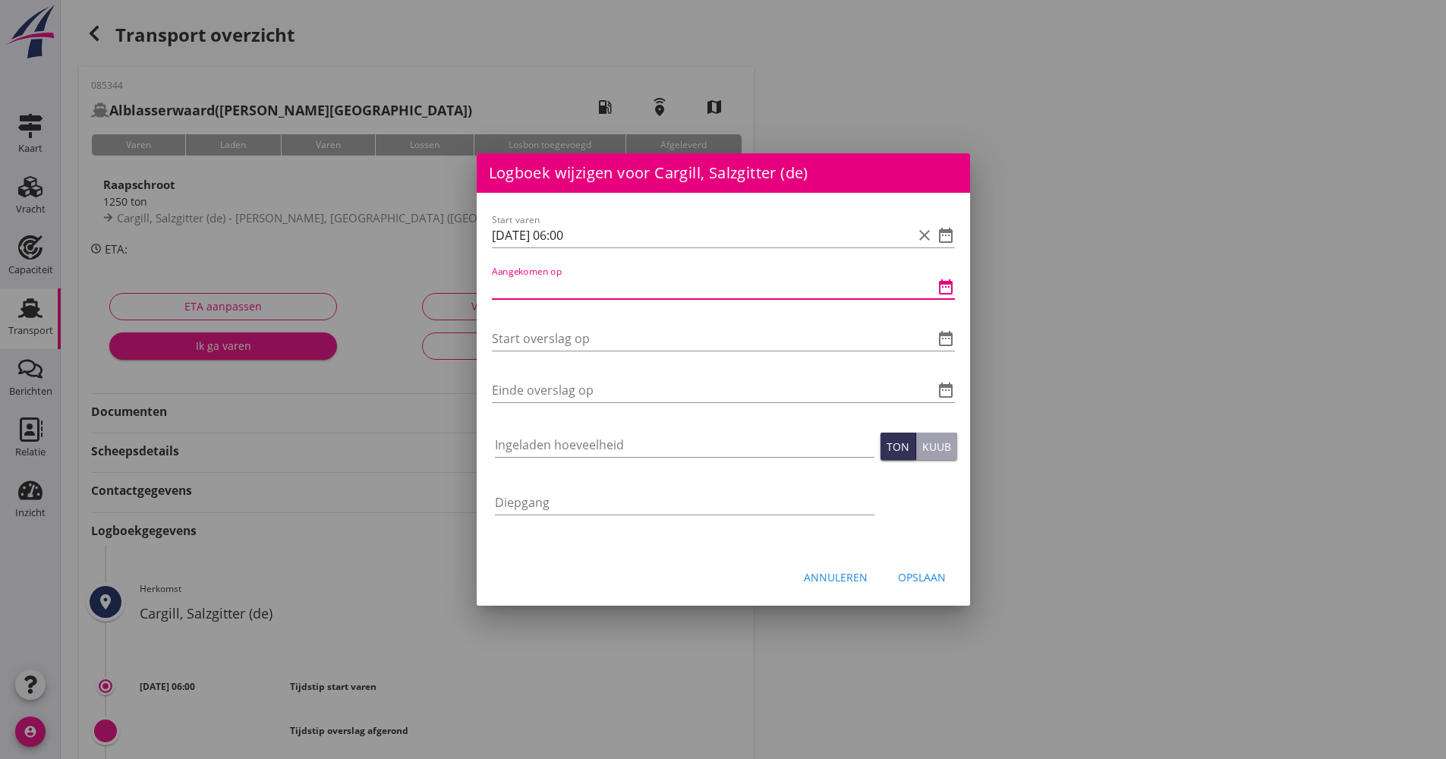
paste input "[DATE] 06:00"
drag, startPoint x: 570, startPoint y: 281, endPoint x: 559, endPoint y: 279, distance: 11.6
click at [559, 279] on input "[DATE] 06:00" at bounding box center [702, 287] width 421 height 24
drag, startPoint x: 612, startPoint y: 289, endPoint x: 496, endPoint y: 292, distance: 115.4
click at [477, 292] on div "Start varen [DATE] 06:00 clear date_range Aangekomen op [DATE] 20:00 clear date…" at bounding box center [723, 372] width 493 height 358
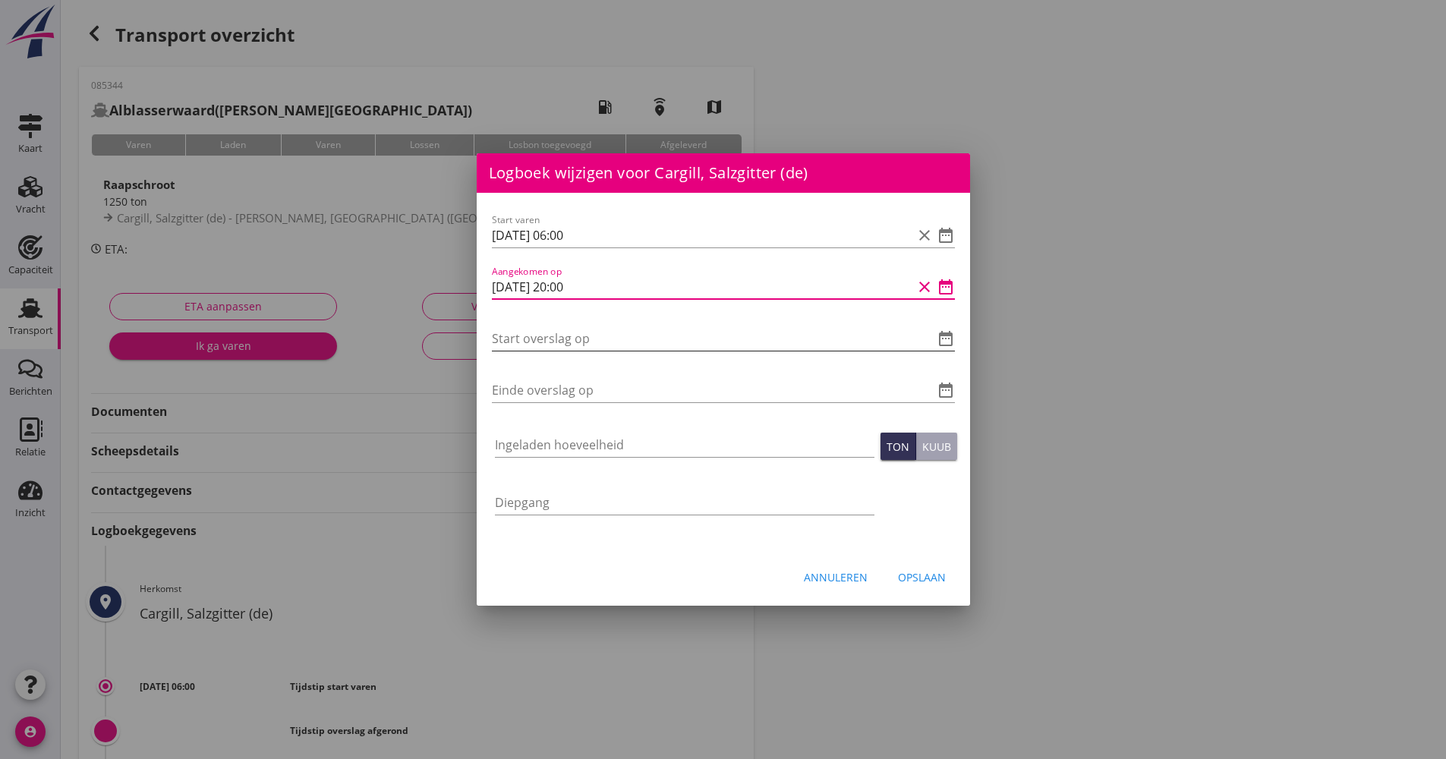
type input "[DATE] 20:00"
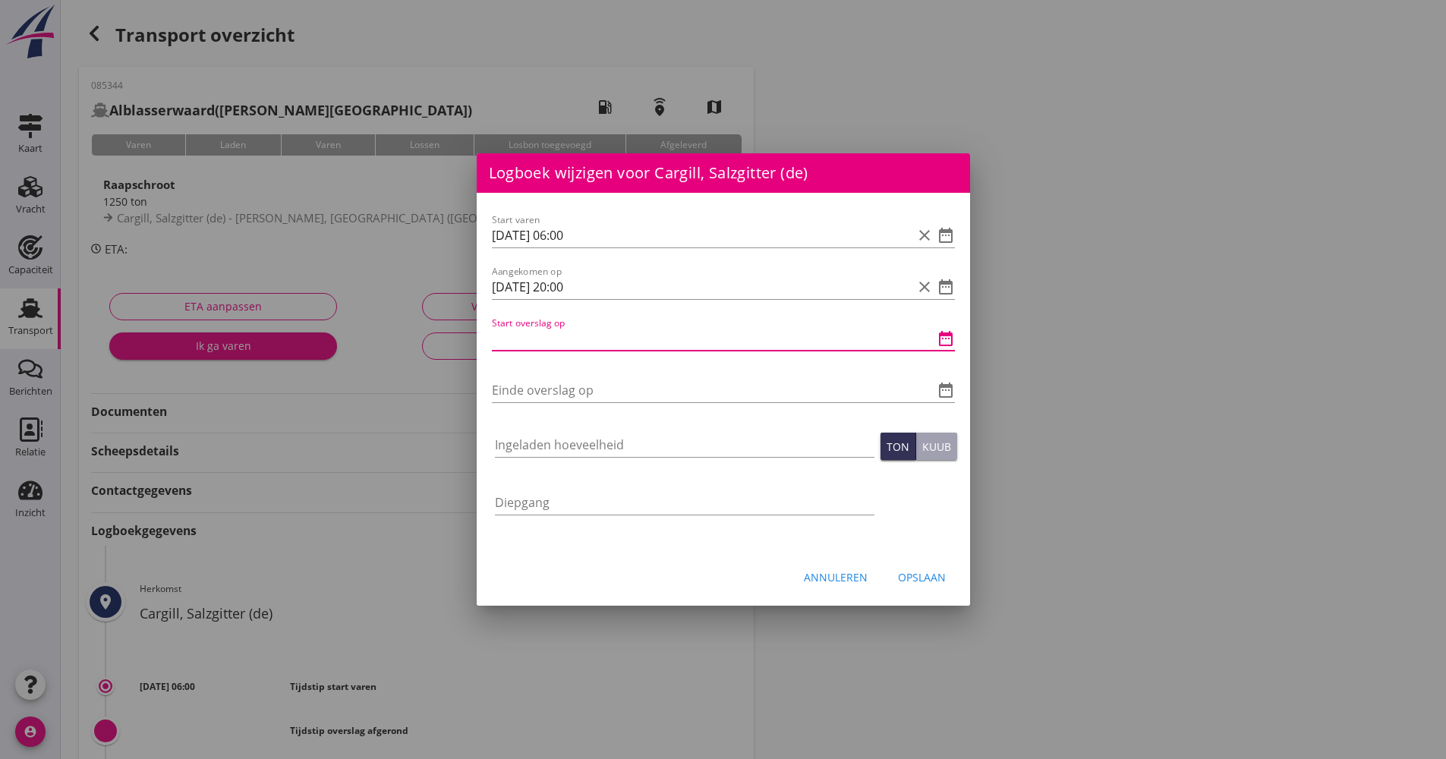
paste input "[DATE] 20:00"
type input "[DATE] 20:00"
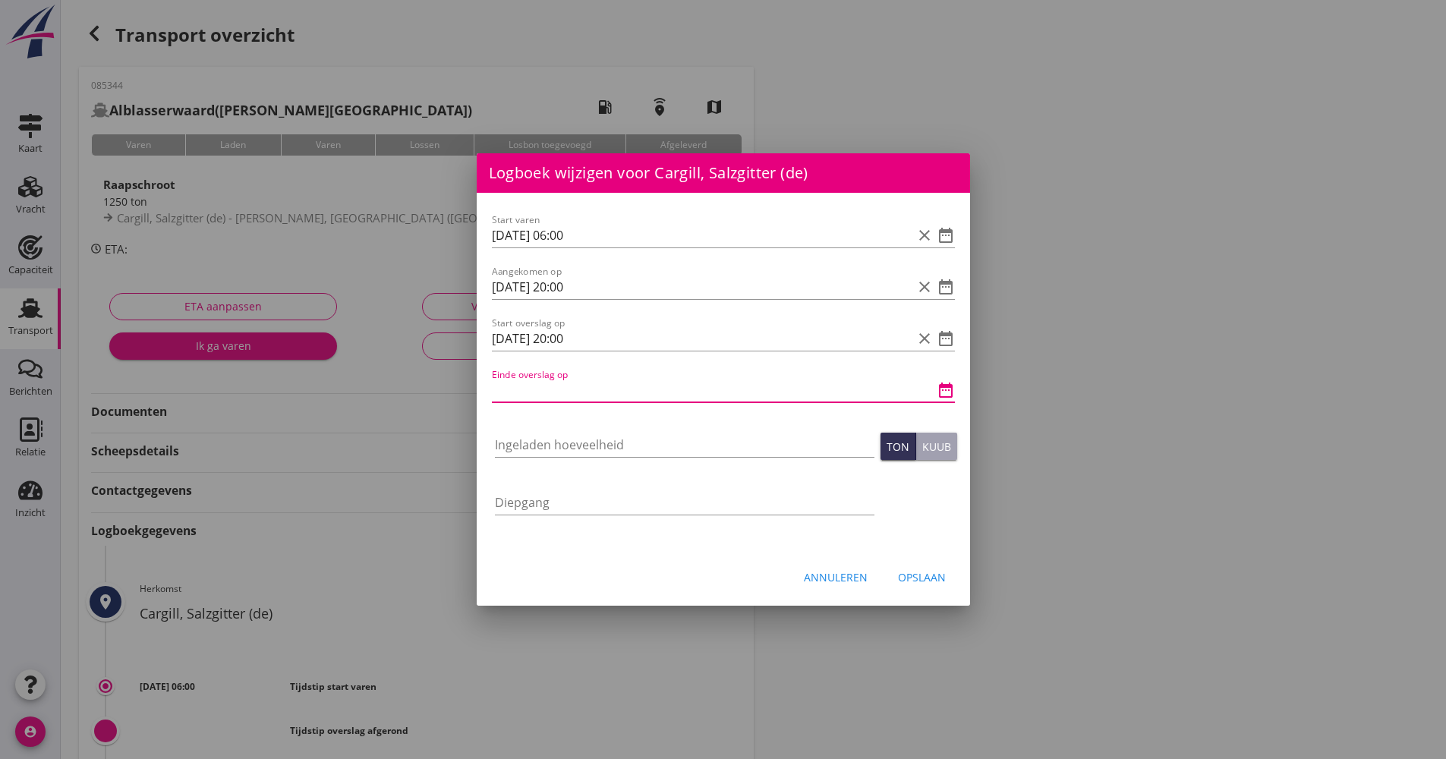
paste input "[DATE] 20:00"
click at [501, 396] on input "[DATE] 20:00" at bounding box center [702, 390] width 421 height 24
type input "[DATE] 23:00"
click at [507, 429] on div "Ingeladen hoeveelheid" at bounding box center [685, 448] width 380 height 49
click at [507, 430] on div "Ingeladen hoeveelheid" at bounding box center [685, 448] width 380 height 49
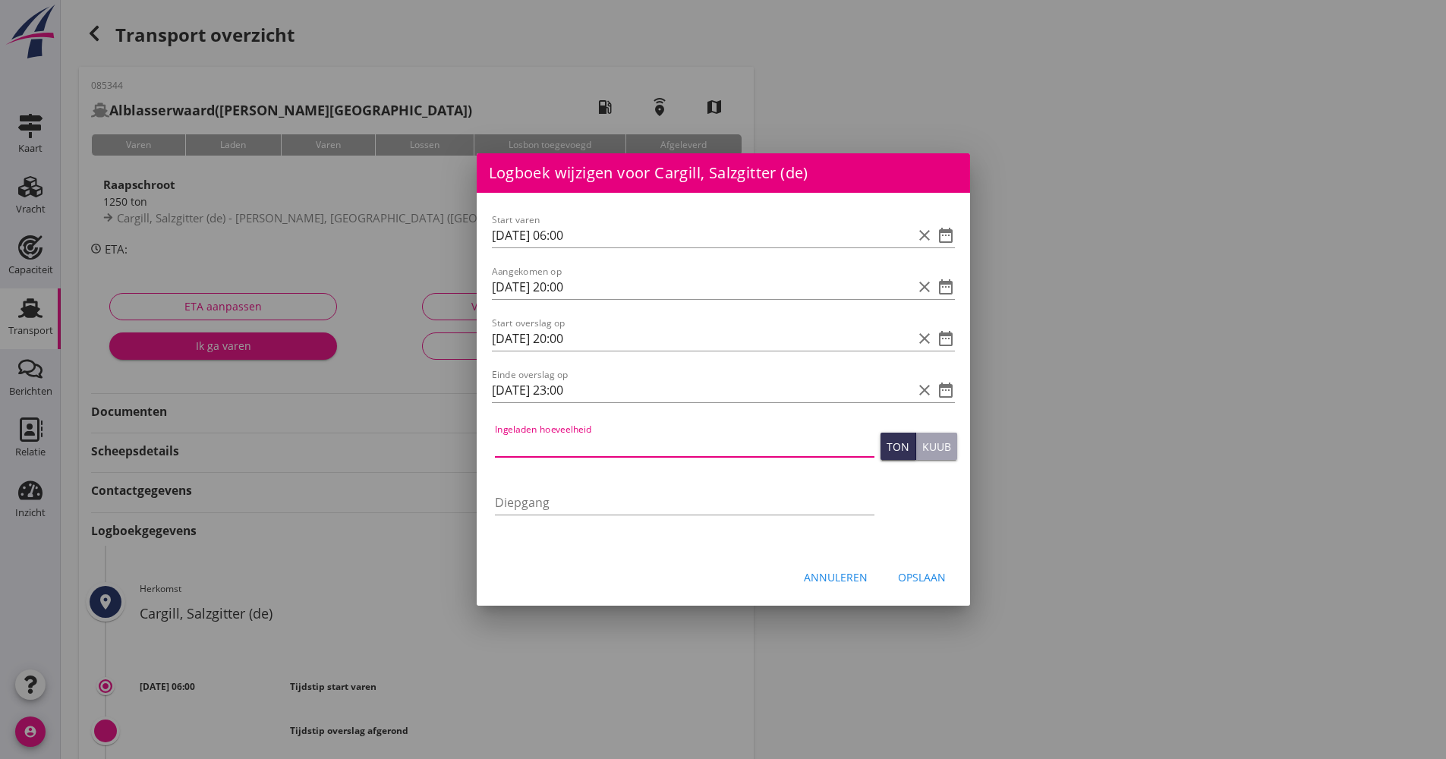
click at [510, 439] on input "Ingeladen hoeveelheid" at bounding box center [685, 445] width 380 height 24
type input "1206.572"
click at [944, 589] on button "Opslaan" at bounding box center [922, 576] width 72 height 27
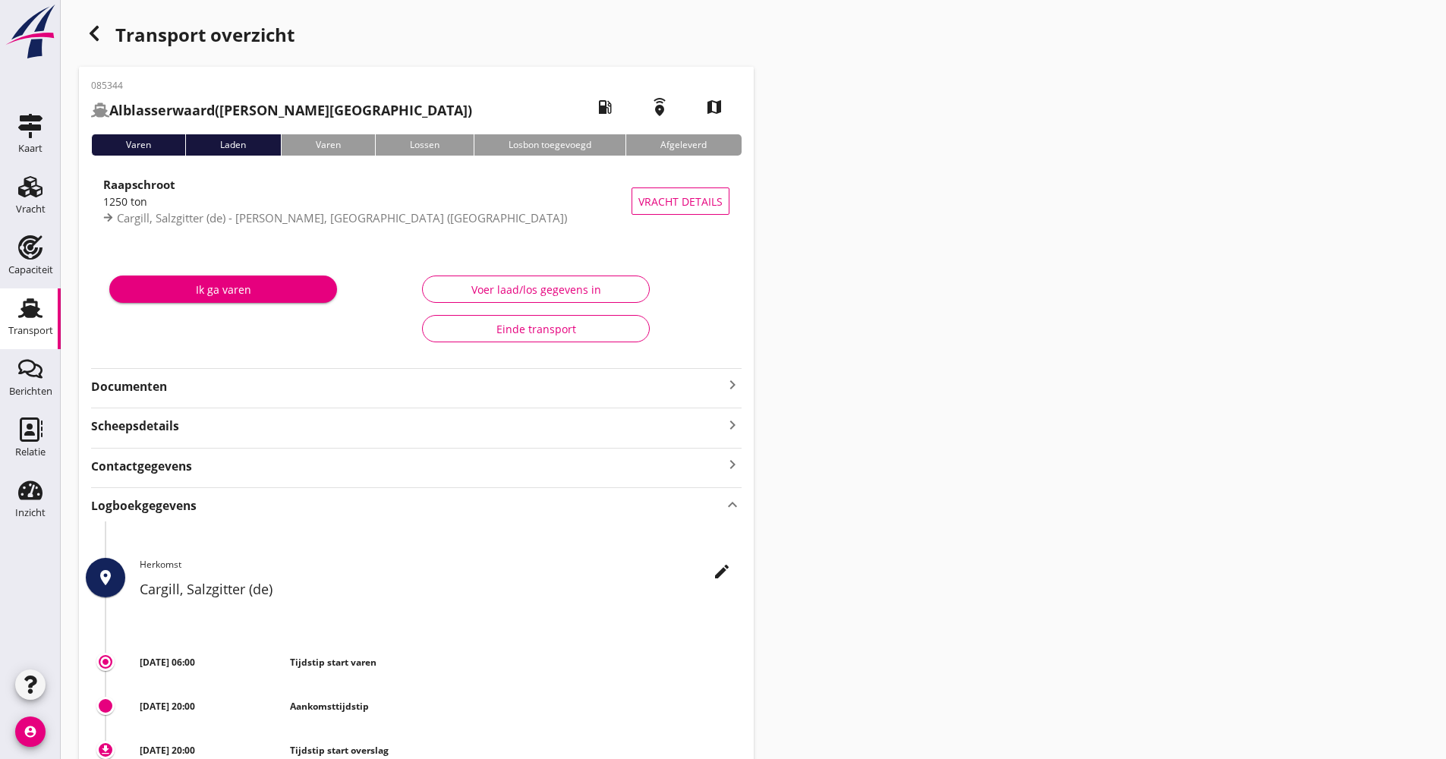
click at [50, 323] on div "Transport" at bounding box center [30, 330] width 45 height 21
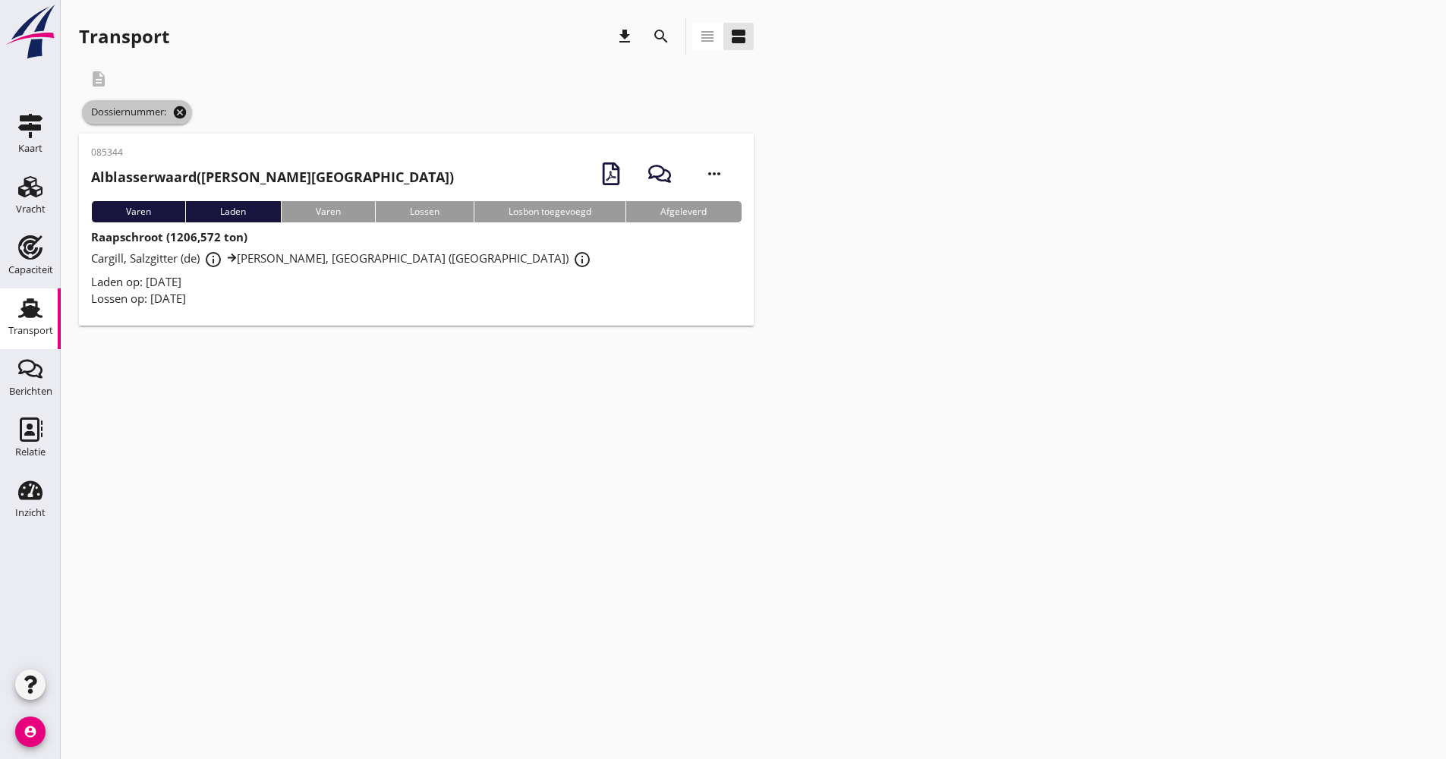
click at [188, 112] on icon "cancel" at bounding box center [179, 112] width 15 height 15
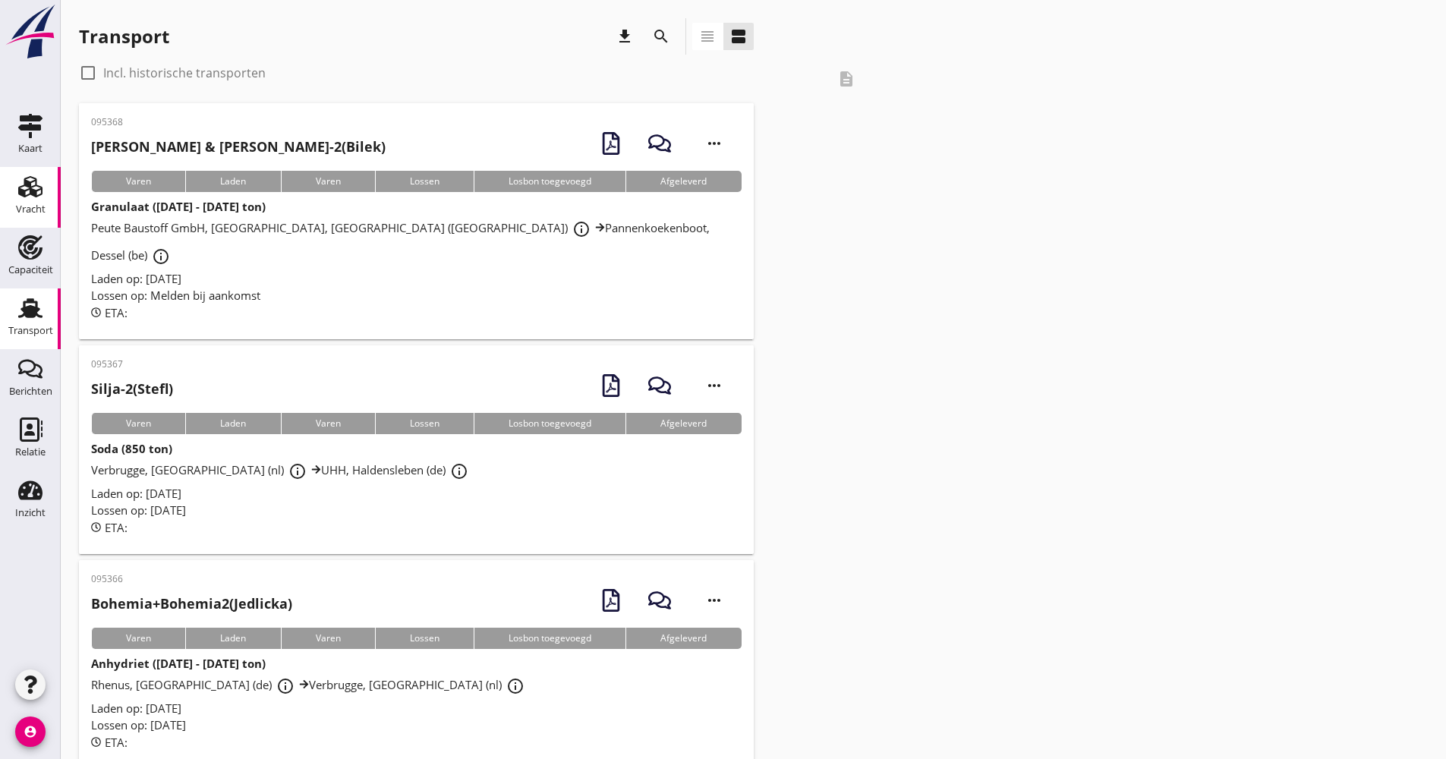
click at [37, 174] on link "Vracht Vracht" at bounding box center [30, 197] width 61 height 61
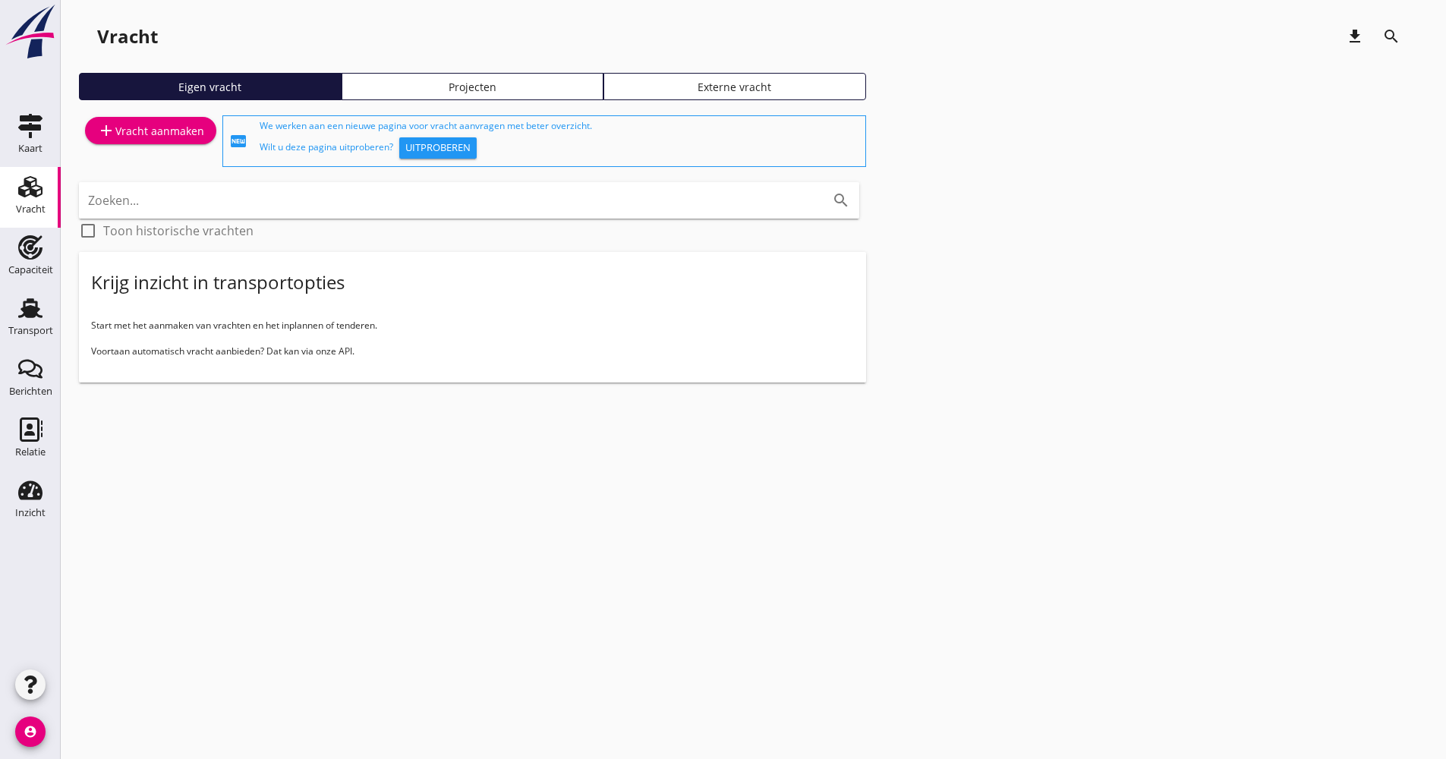
click at [430, 106] on div "Eigen vracht Projecten Externe vracht" at bounding box center [753, 92] width 1349 height 39
click at [433, 97] on link "Projecten" at bounding box center [473, 86] width 263 height 27
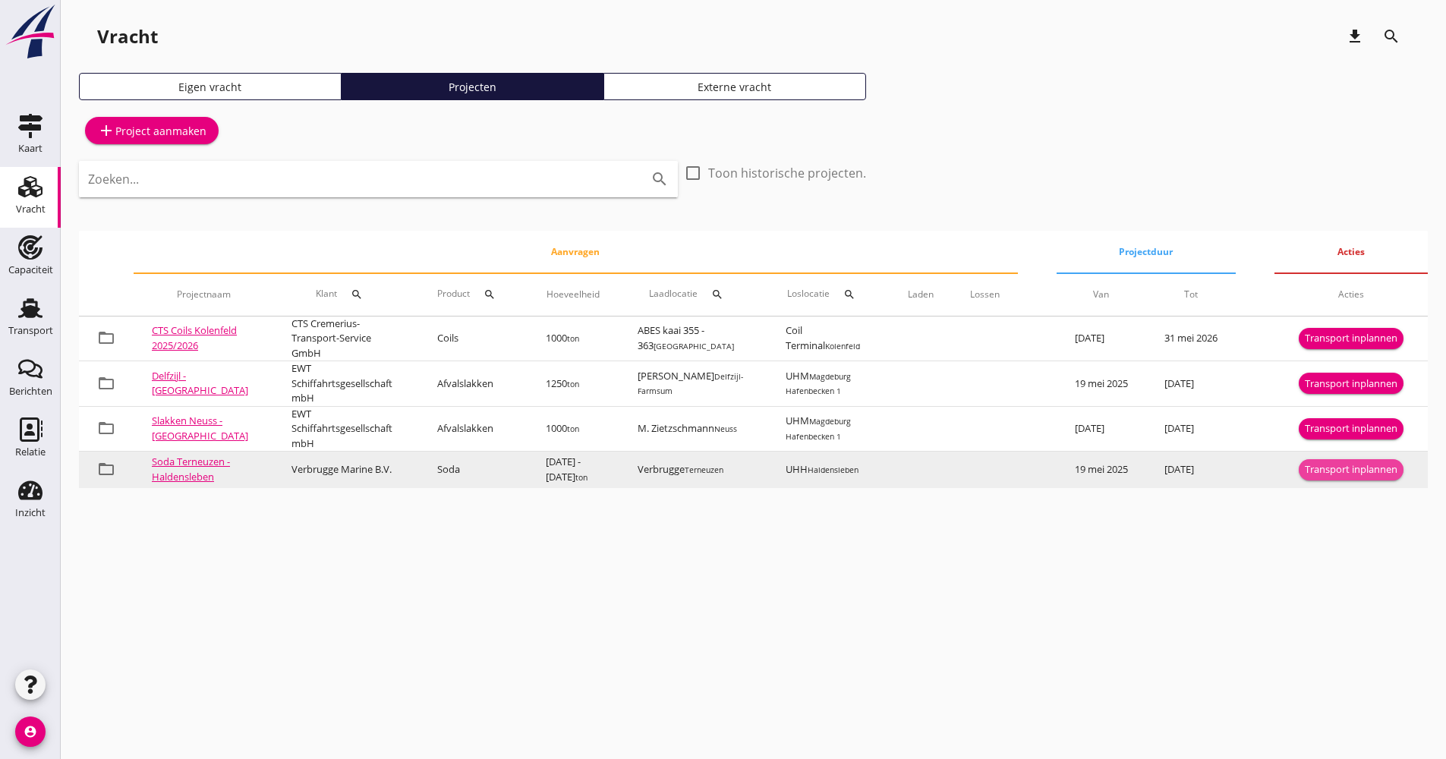
click at [1352, 472] on div "Transport inplannen" at bounding box center [1351, 469] width 93 height 15
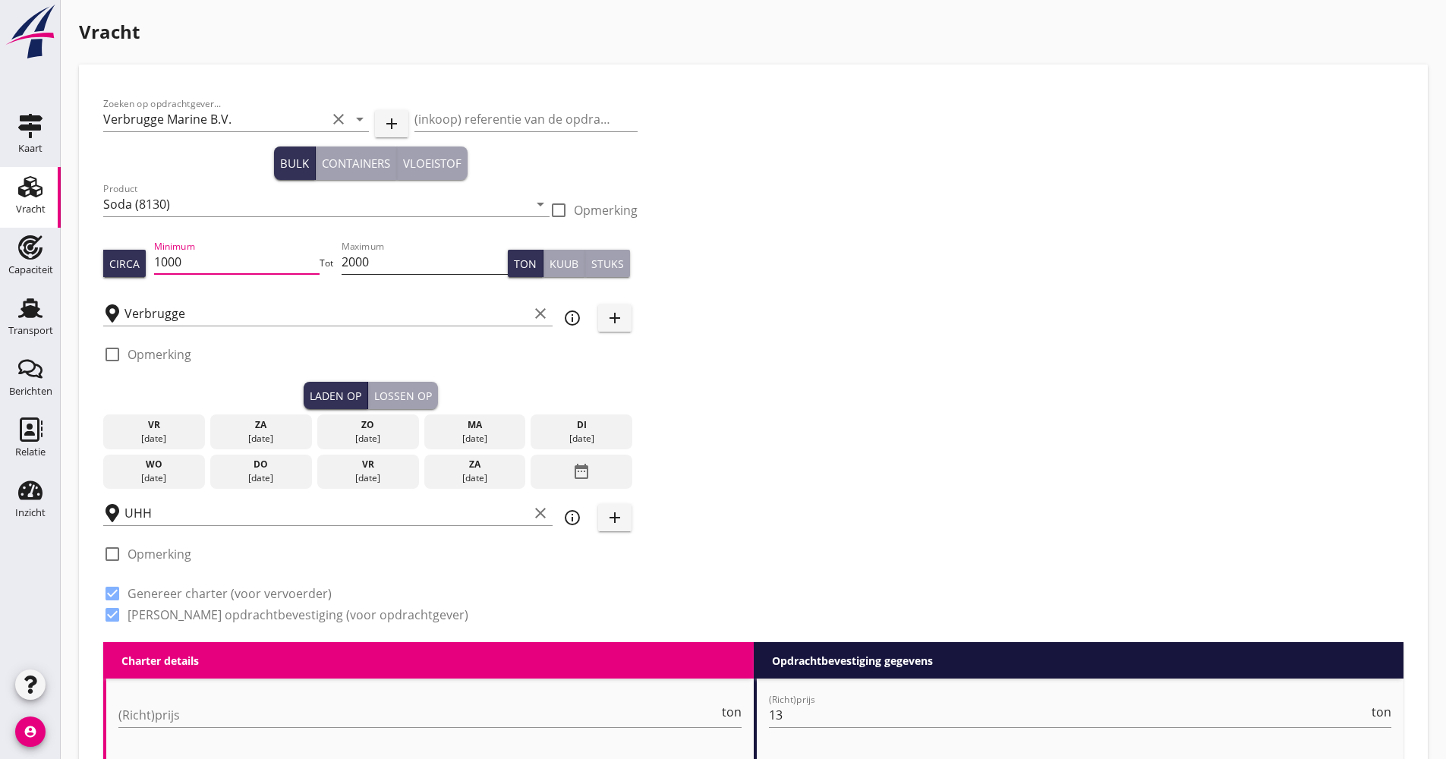
drag, startPoint x: 207, startPoint y: 258, endPoint x: 350, endPoint y: 259, distance: 142.7
click at [234, 259] on input "1000" at bounding box center [237, 262] width 166 height 24
drag, startPoint x: 384, startPoint y: 263, endPoint x: 339, endPoint y: 264, distance: 44.8
click at [339, 264] on div "Circa Minimum 1000 Tot Maximum 2000 Ton Kuub Stuks" at bounding box center [370, 264] width 534 height 52
click at [279, 253] on input "1000" at bounding box center [237, 262] width 166 height 24
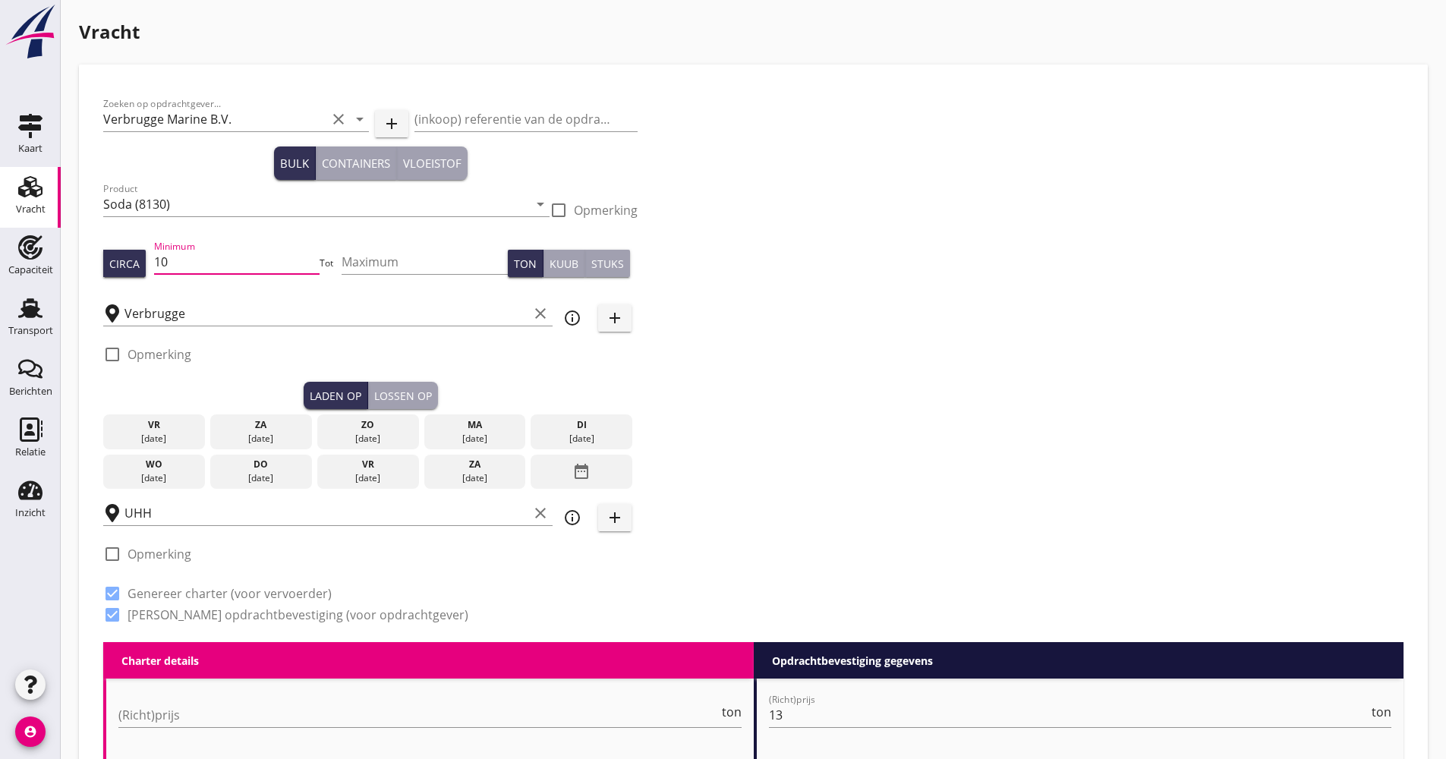
type input "1"
type input "1150"
click at [591, 471] on div "date_range" at bounding box center [582, 472] width 102 height 35
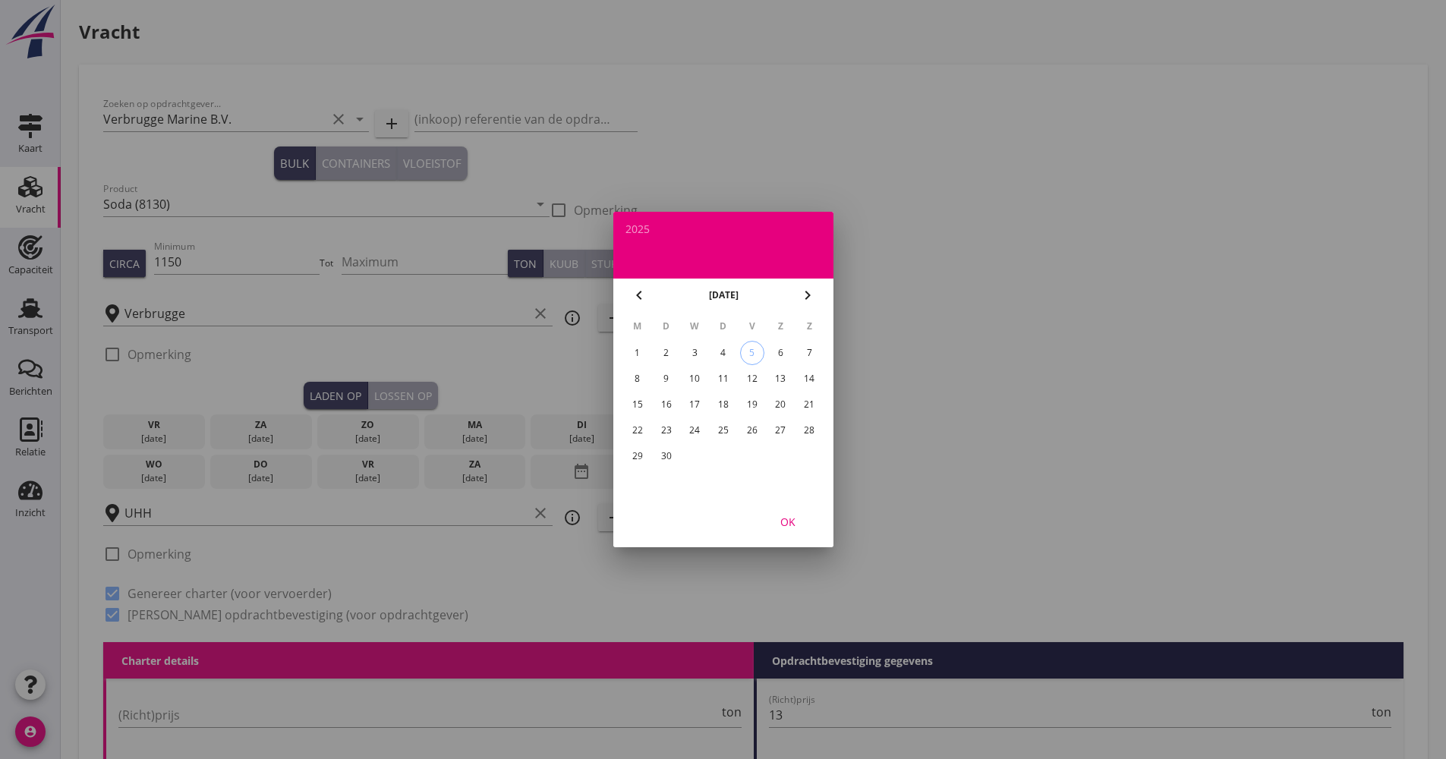
click at [700, 401] on div "17" at bounding box center [694, 404] width 24 height 24
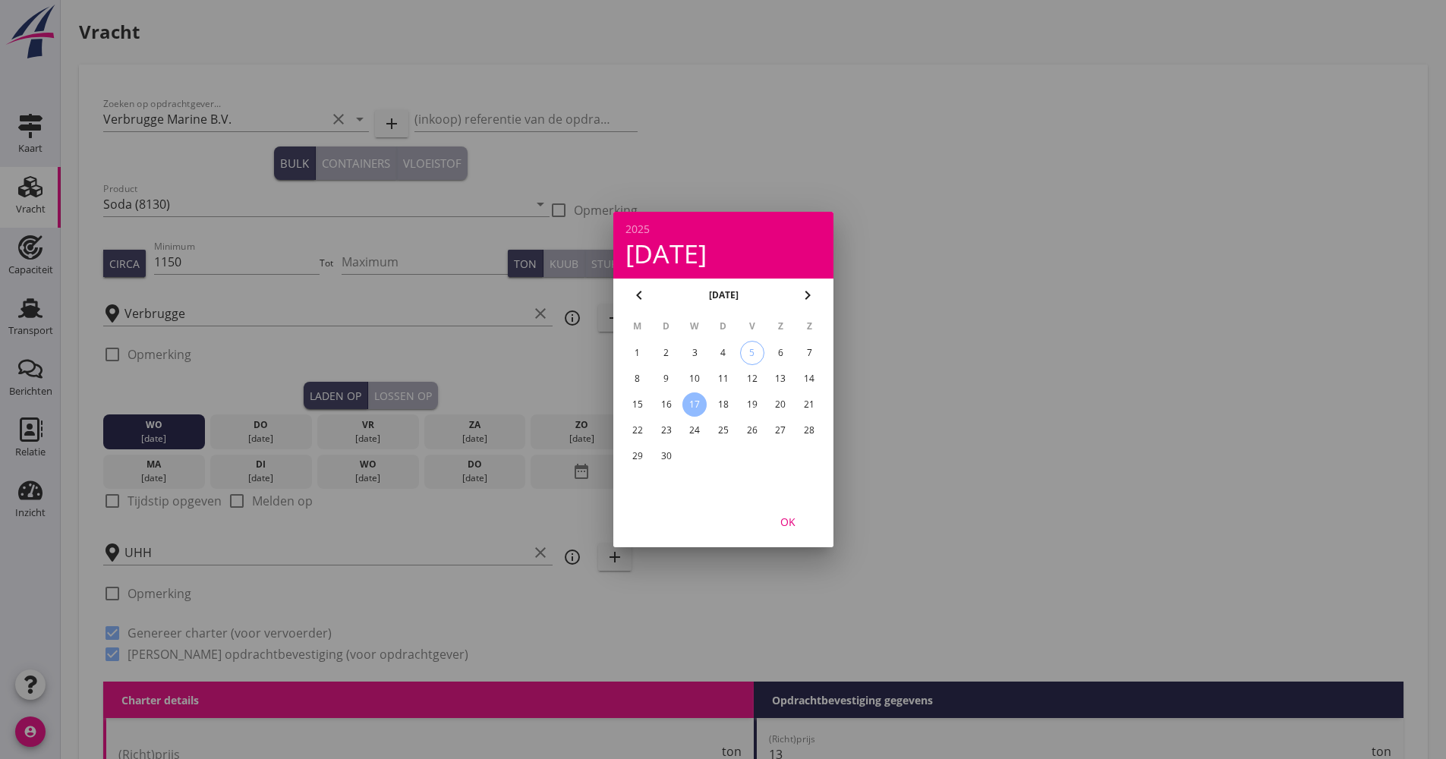
click at [780, 515] on div "OK" at bounding box center [723, 522] width 220 height 52
click at [782, 517] on div "OK" at bounding box center [788, 522] width 43 height 16
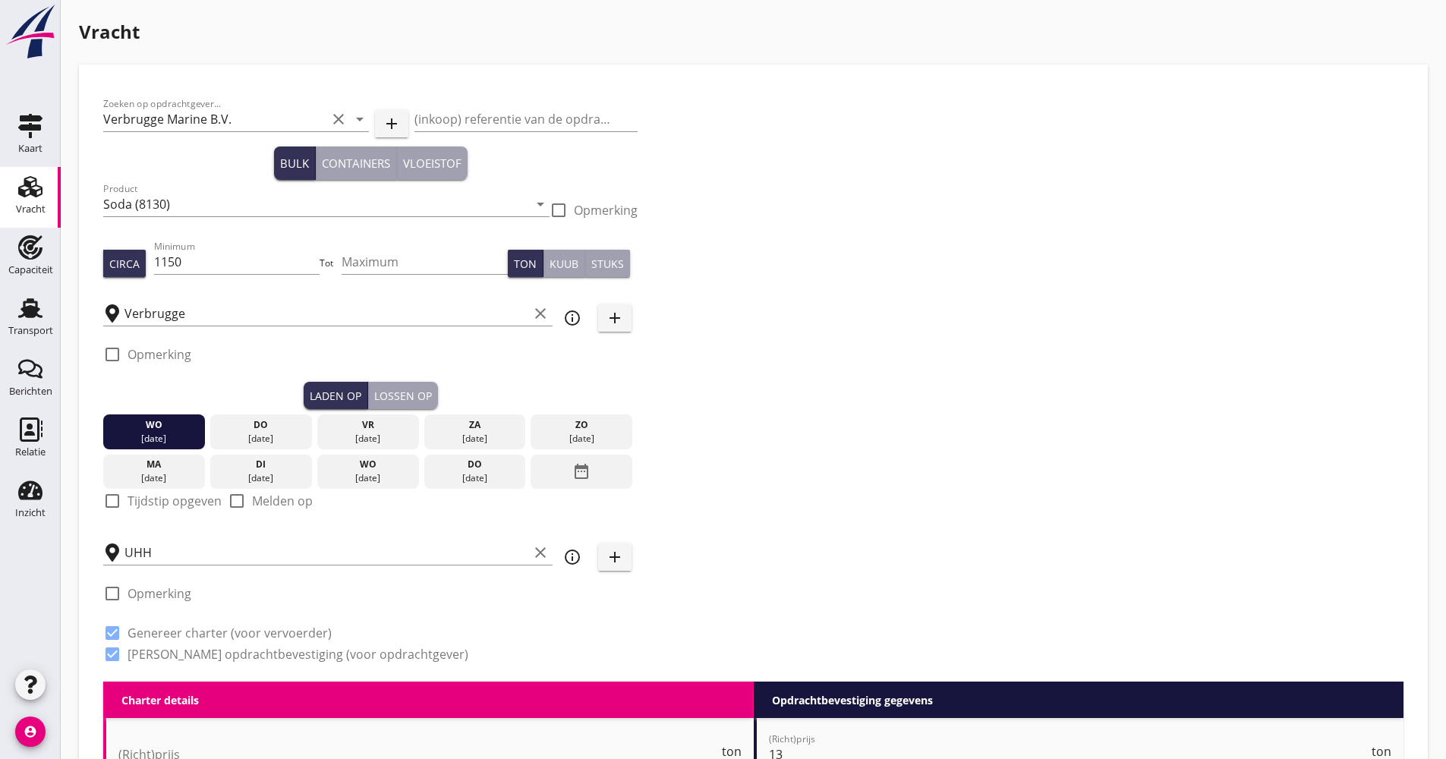
click at [172, 500] on label "Tijdstip opgeven" at bounding box center [175, 500] width 94 height 15
checkbox input "true"
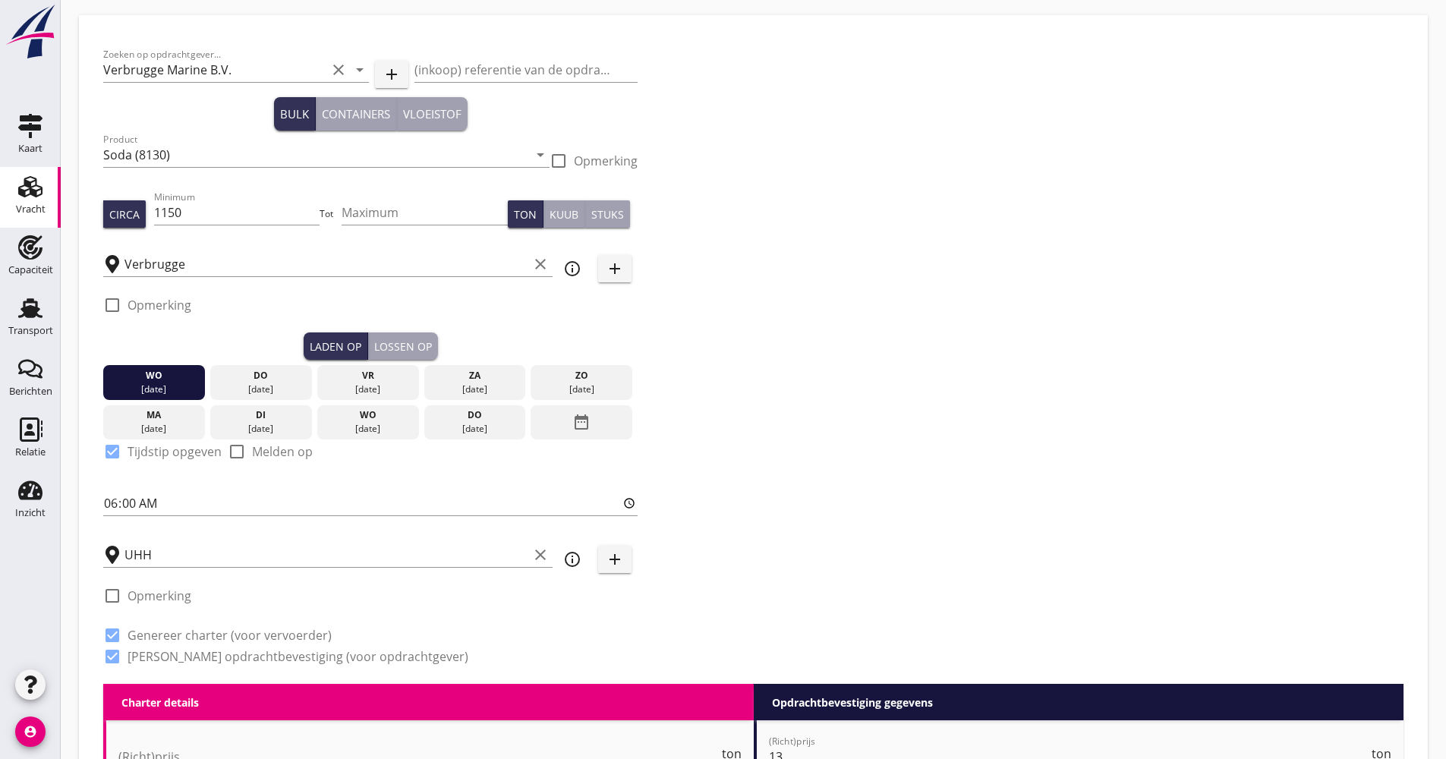
scroll to position [76, 0]
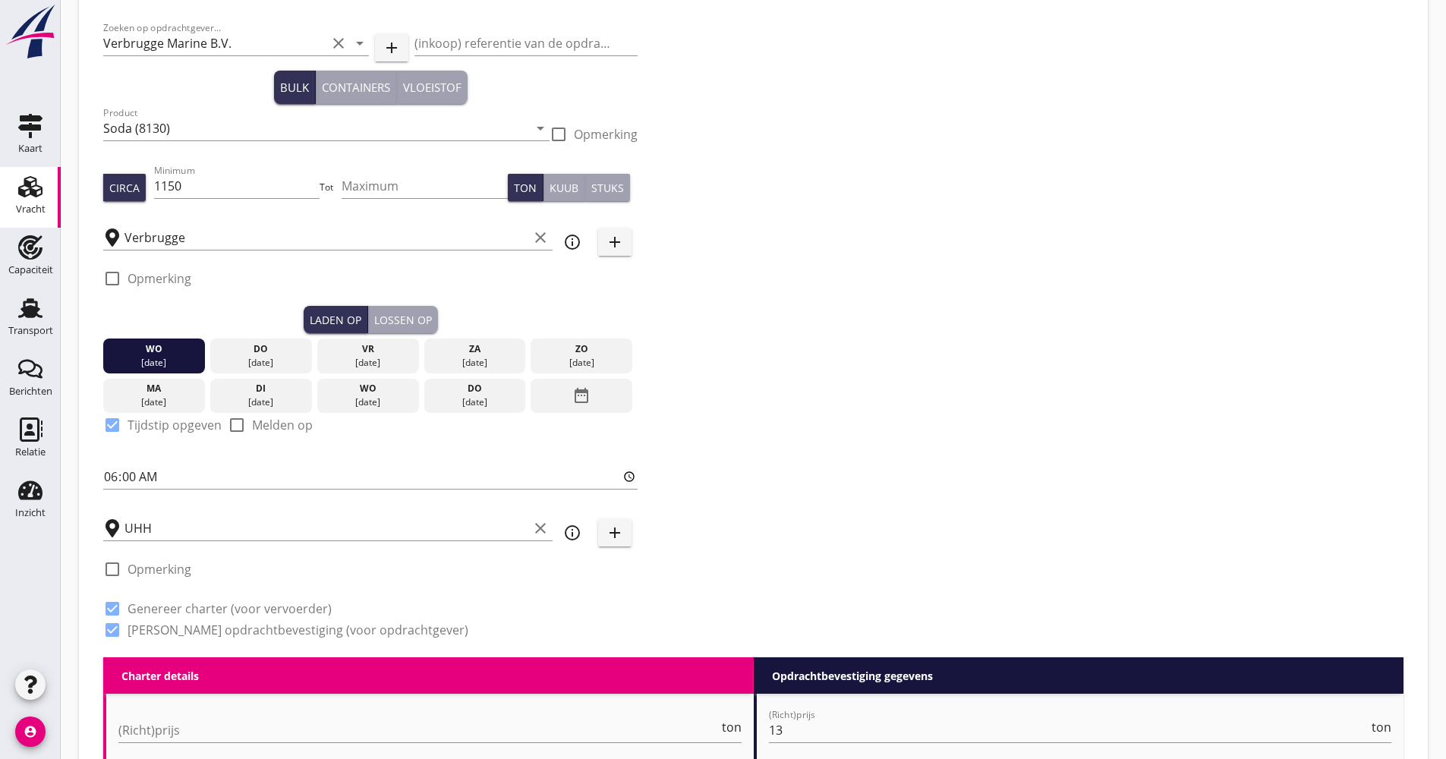
drag, startPoint x: 417, startPoint y: 309, endPoint x: 434, endPoint y: 326, distance: 24.7
click at [418, 309] on button "Lossen op" at bounding box center [403, 319] width 70 height 27
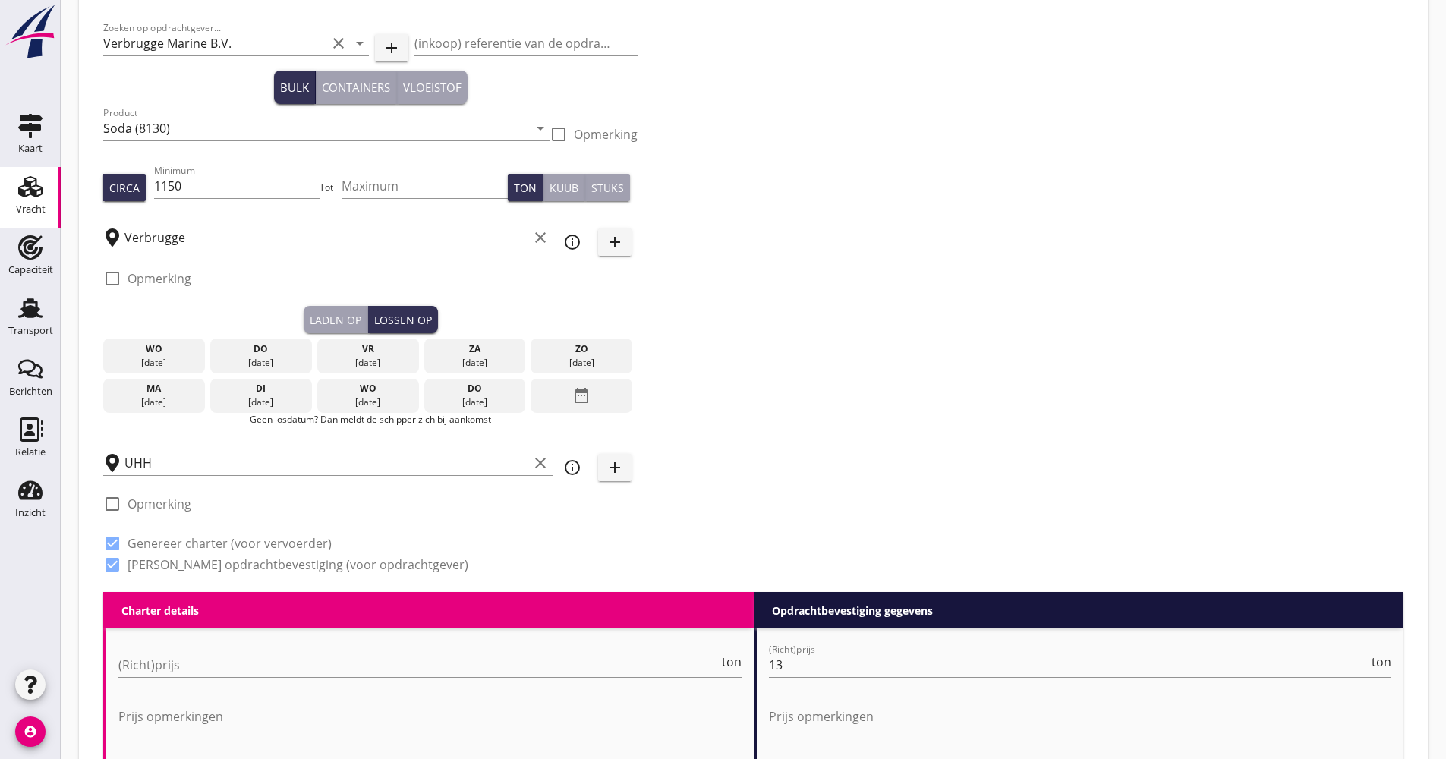
click at [414, 397] on div "[DATE]" at bounding box center [368, 403] width 94 height 14
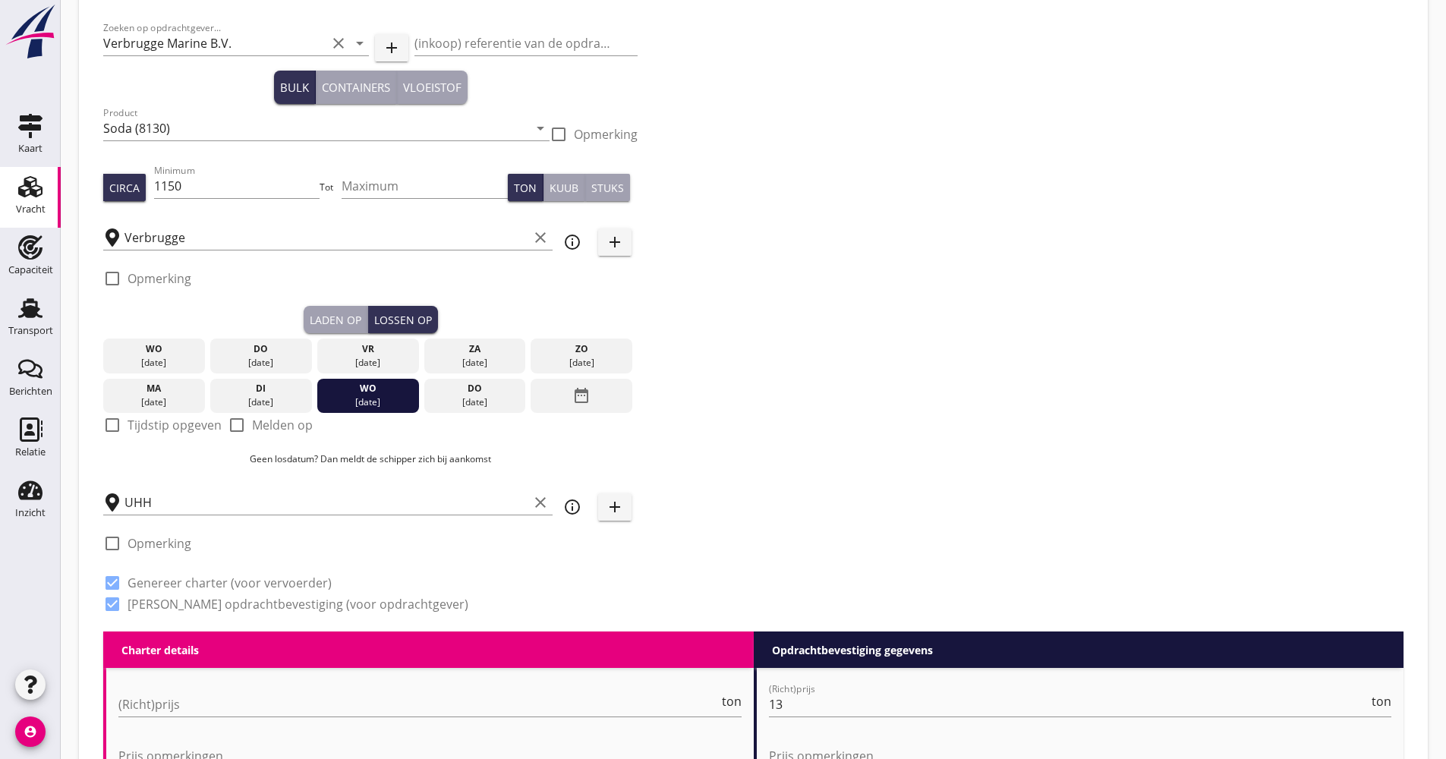
click at [156, 422] on label "Tijdstip opgeven" at bounding box center [175, 425] width 94 height 15
checkbox input "true"
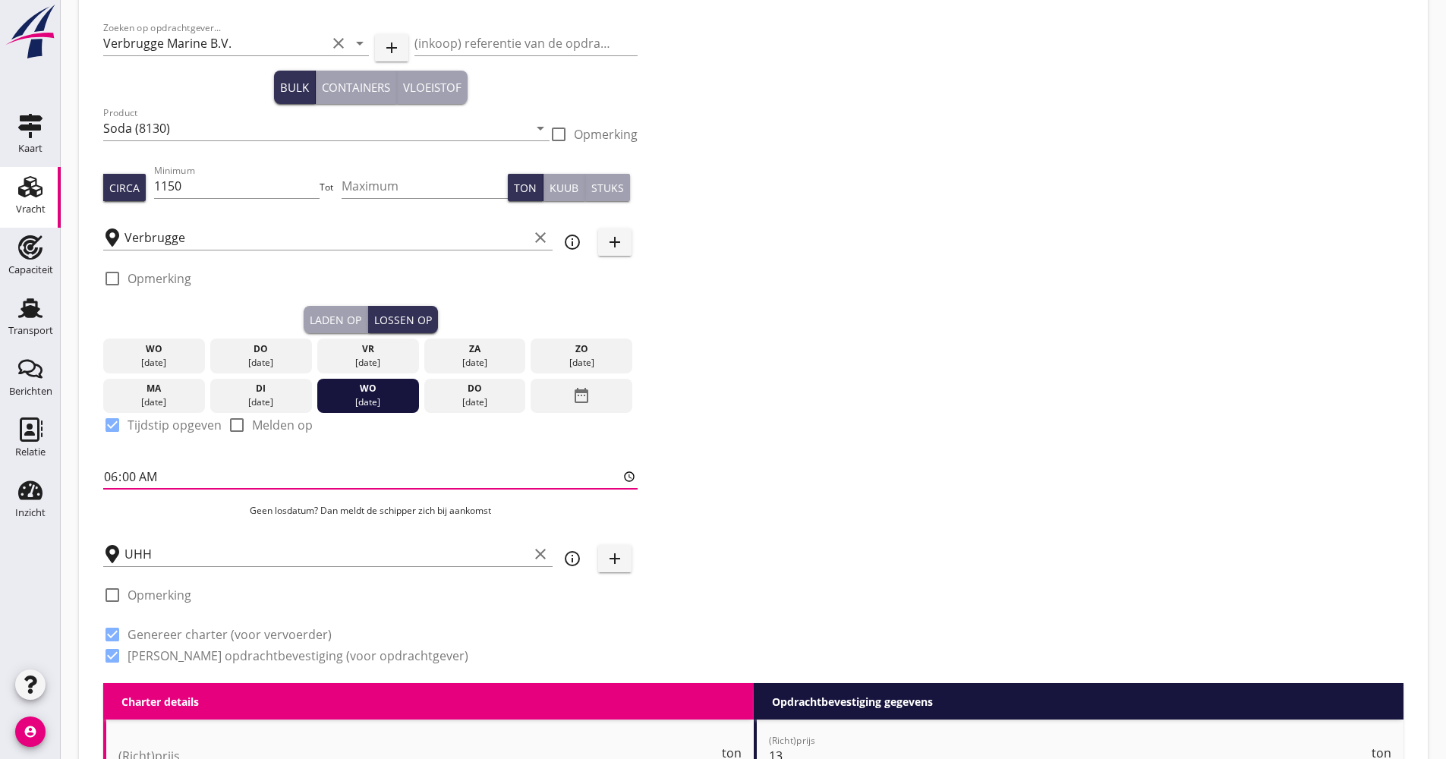
click at [117, 473] on input "06:00" at bounding box center [370, 477] width 534 height 24
type input "12:00"
click at [944, 351] on div "Zoeken op opdrachtgever... Verbrugge Marine B.V. clear arrow_drop_down add (ink…" at bounding box center [753, 348] width 1313 height 670
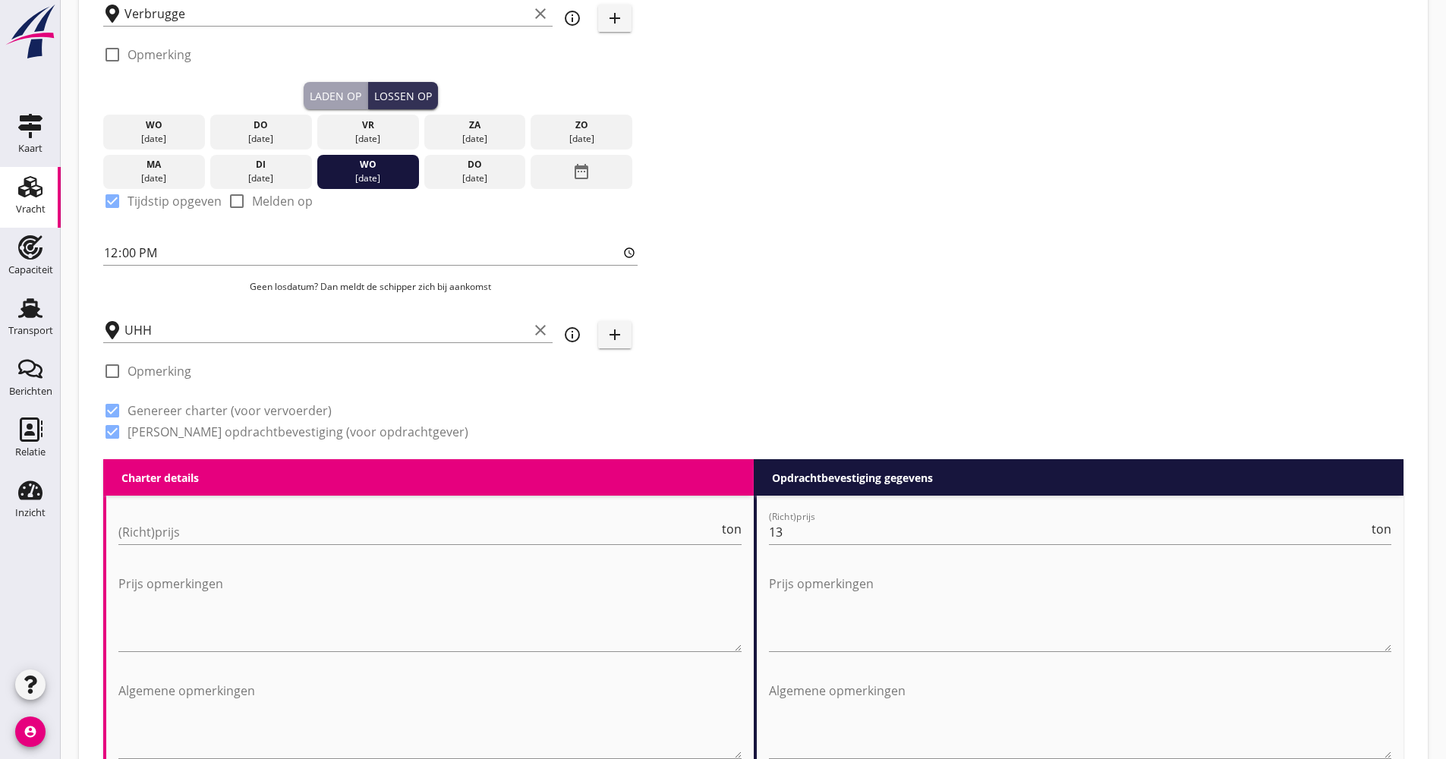
scroll to position [380, 0]
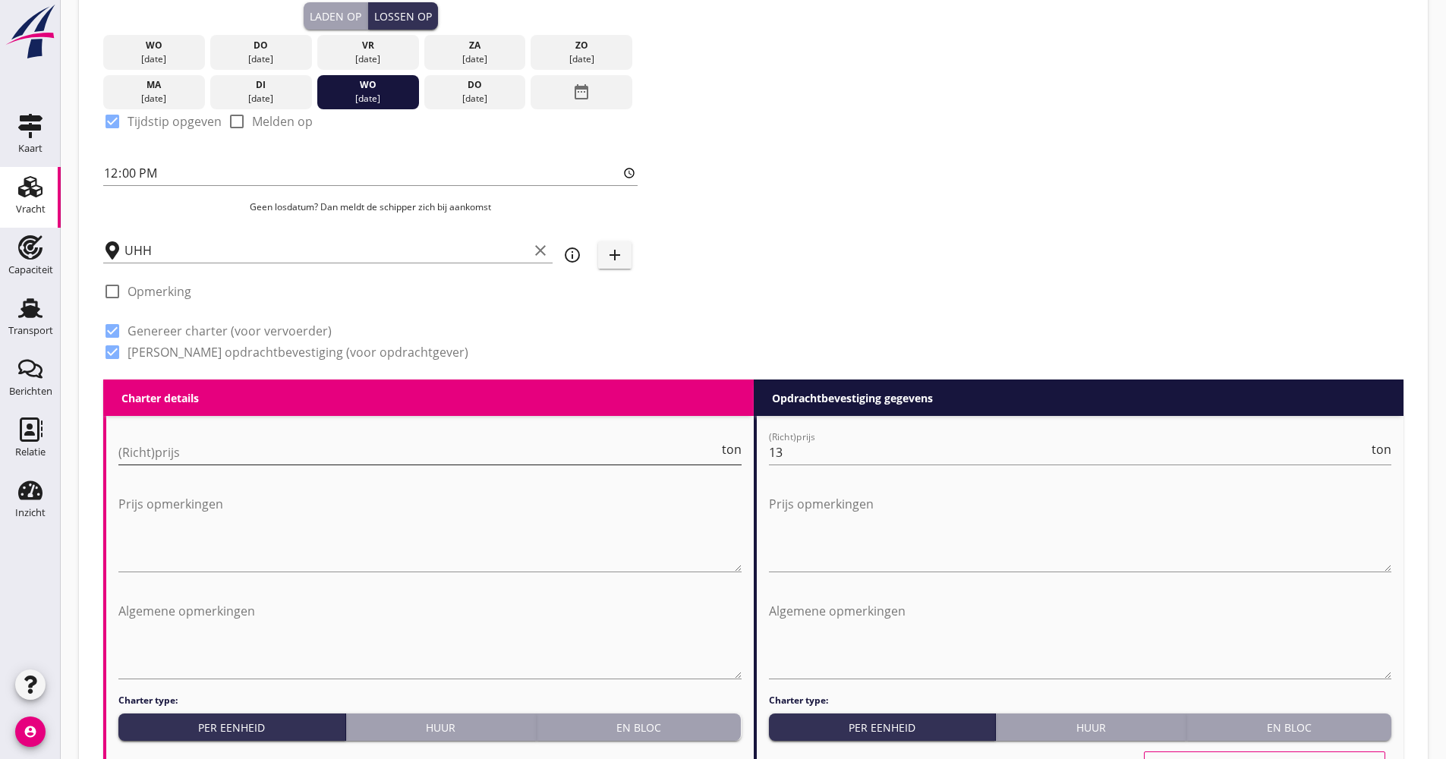
click at [247, 446] on input "(Richt)prijs" at bounding box center [418, 452] width 600 height 24
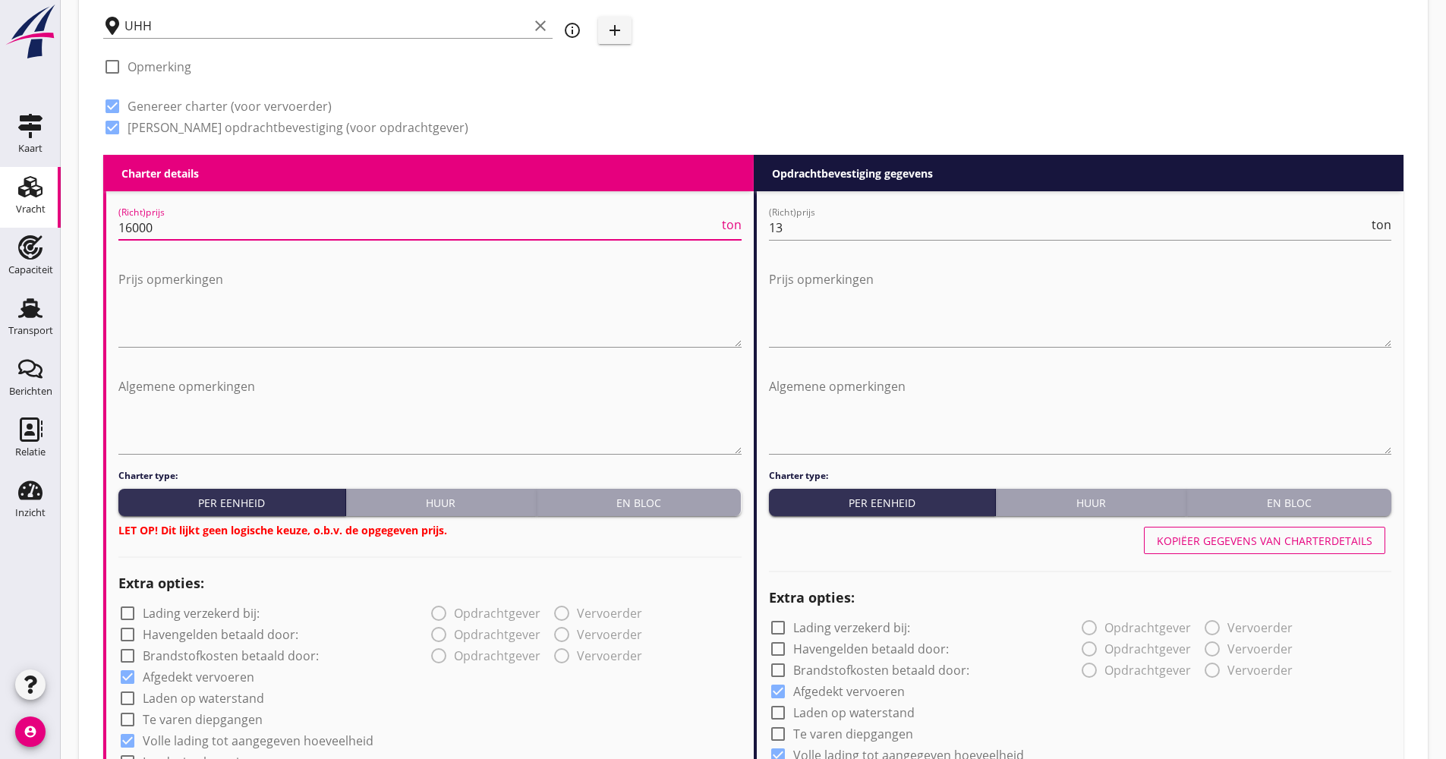
scroll to position [683, 0]
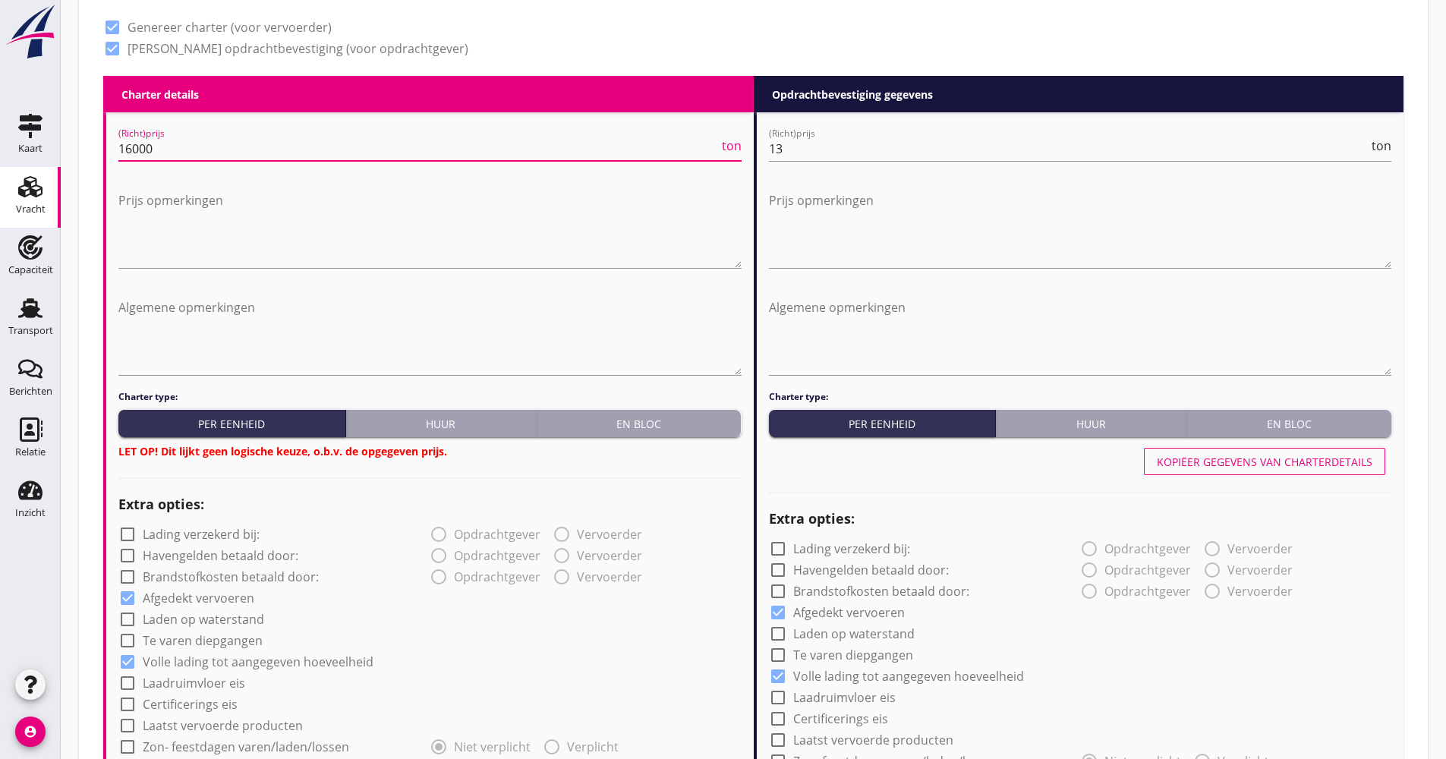
type input "16000"
click at [613, 422] on div "En bloc" at bounding box center [639, 424] width 193 height 16
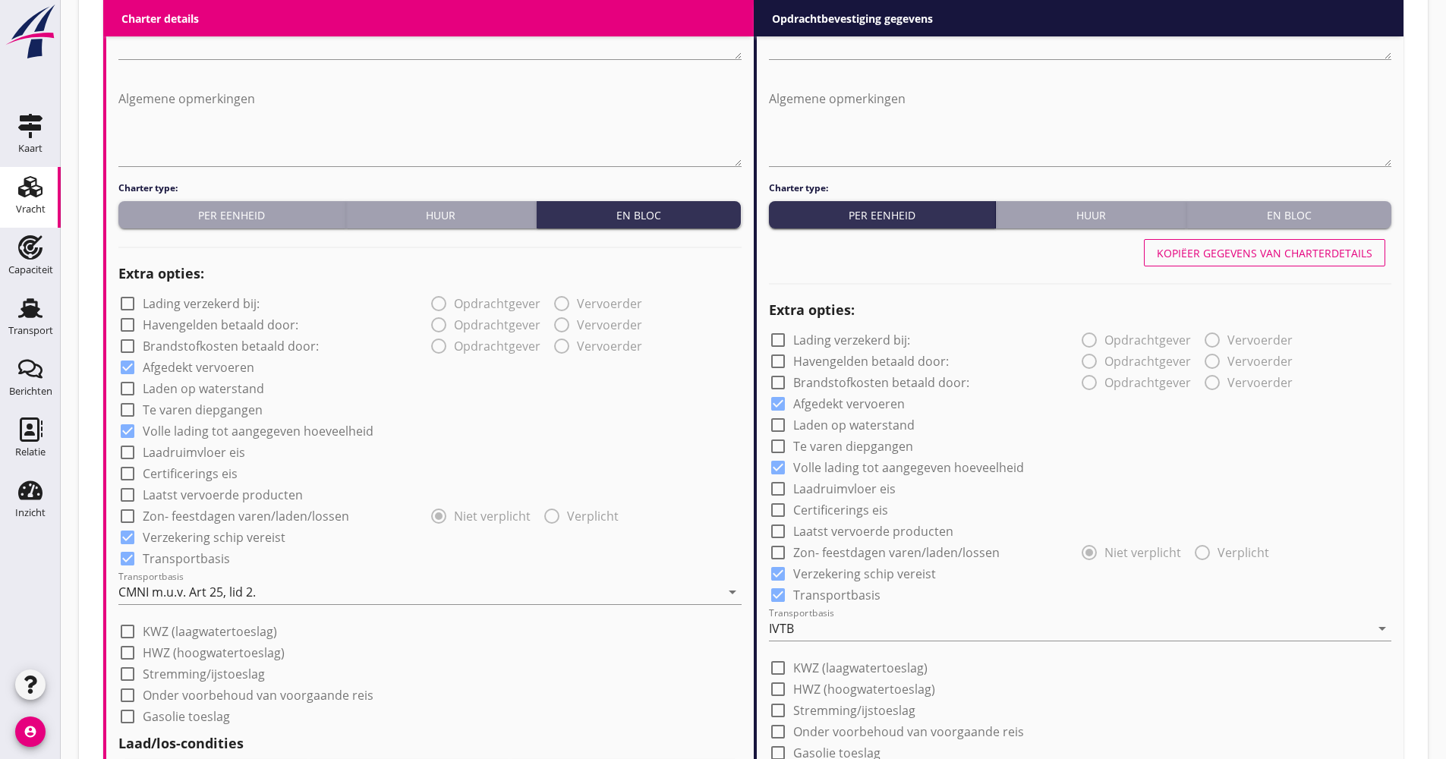
scroll to position [987, 0]
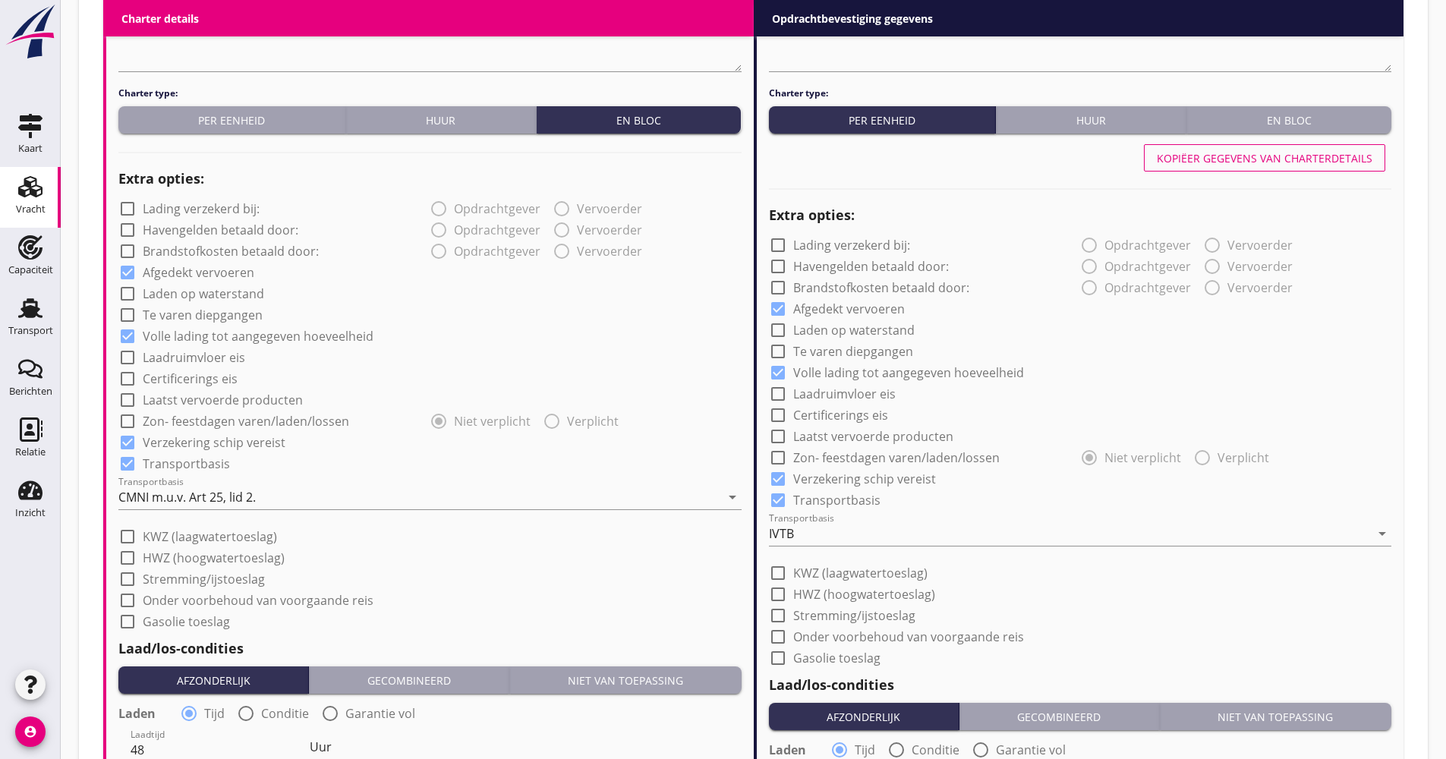
click at [194, 403] on label "Laatst vervoerde producten" at bounding box center [223, 399] width 160 height 15
checkbox input "true"
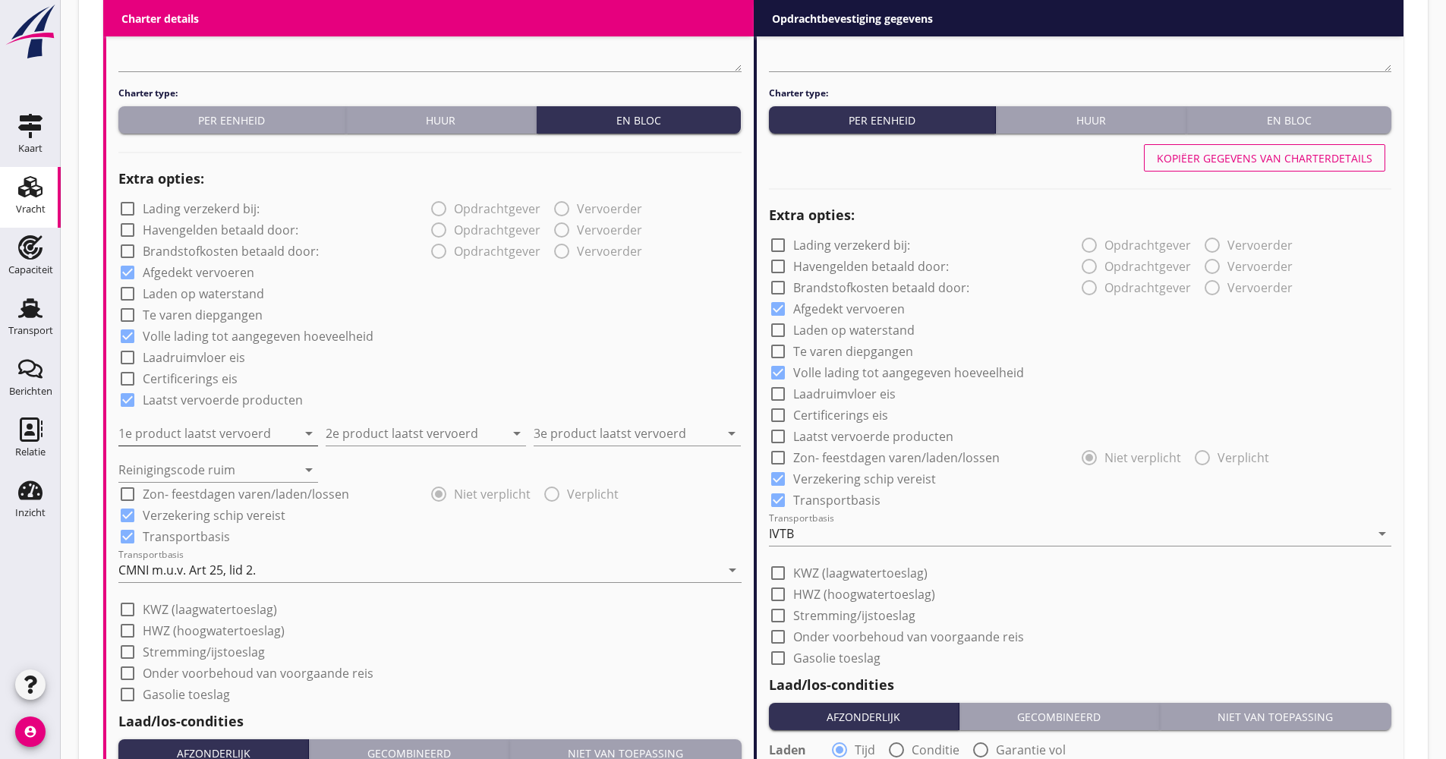
click at [220, 429] on input "1e product laatst vervoerd" at bounding box center [207, 433] width 178 height 24
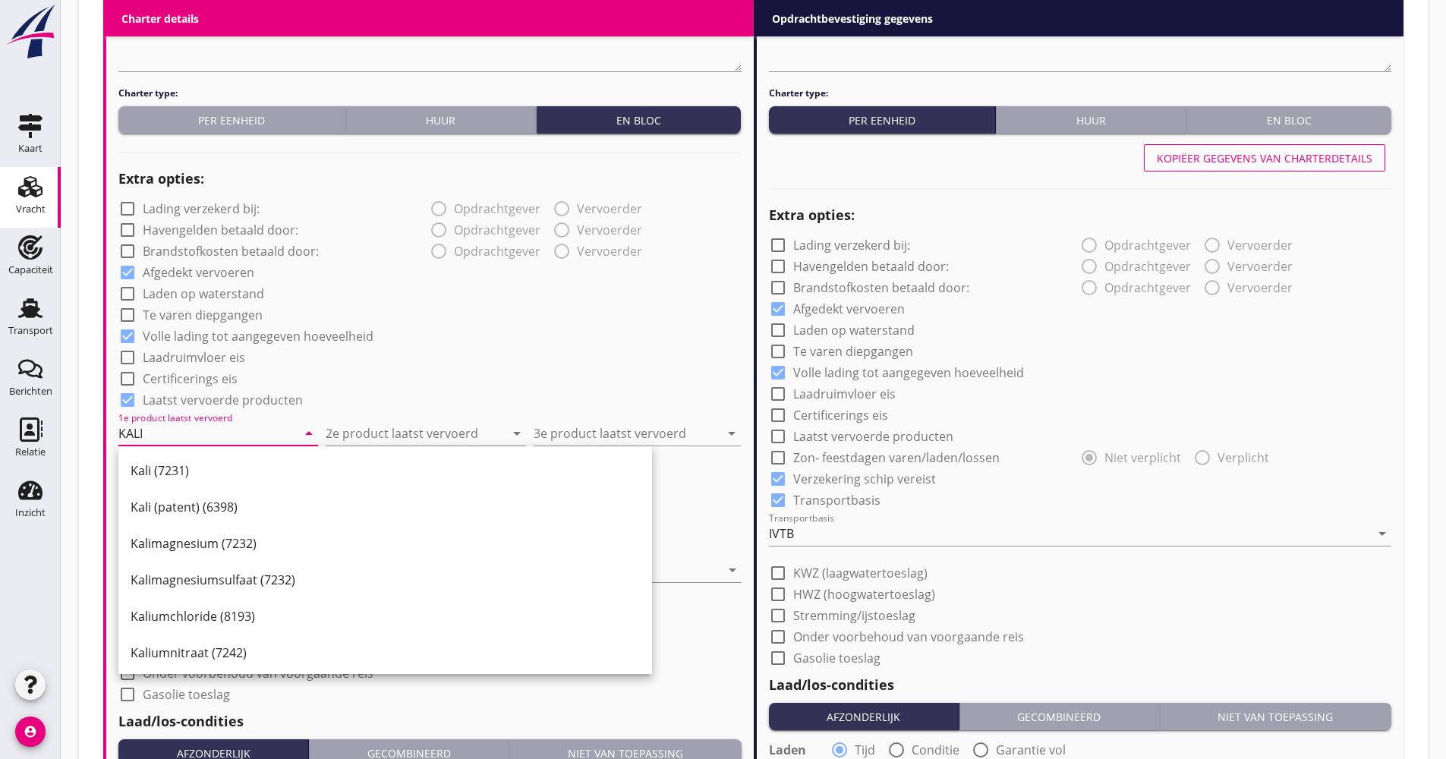
click at [194, 467] on div "Kali (7231)" at bounding box center [385, 471] width 509 height 18
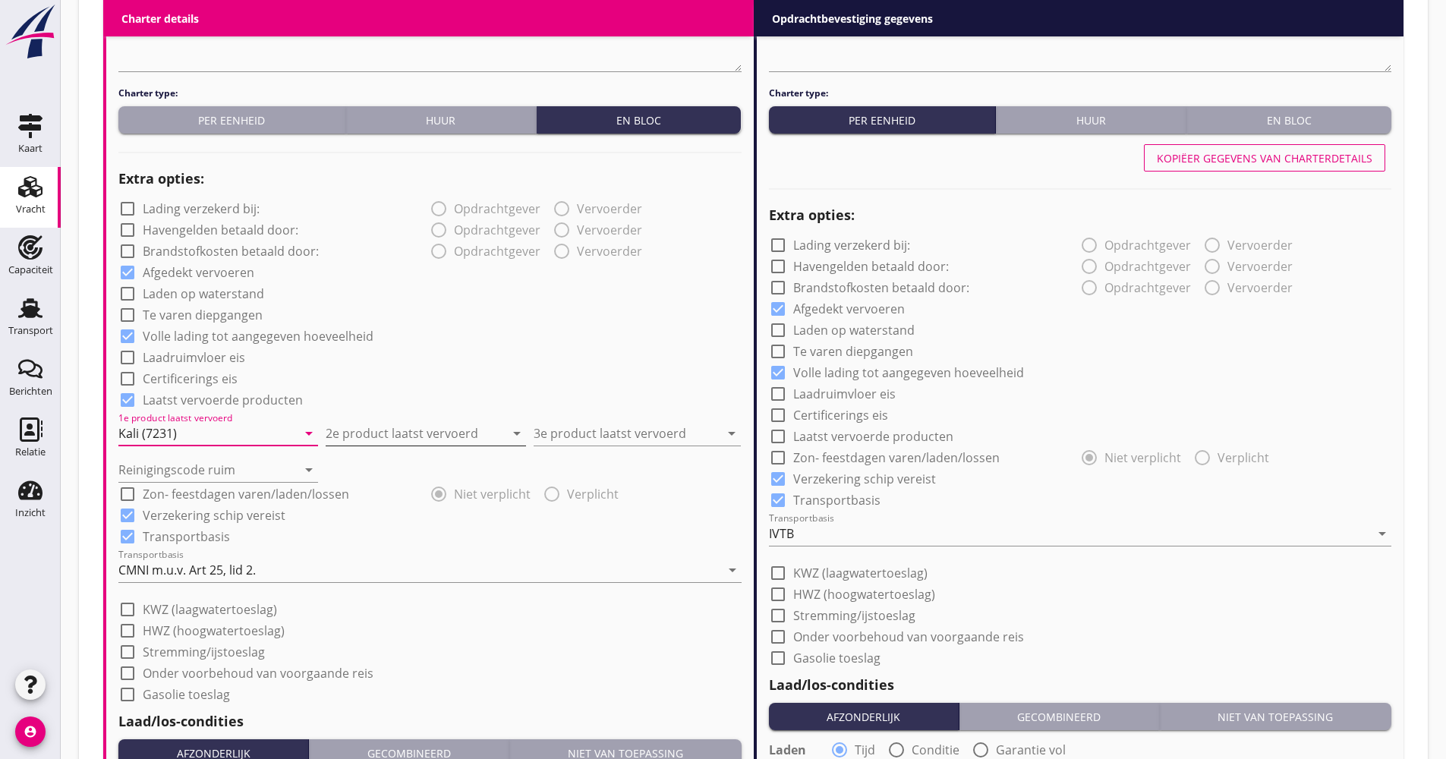
type input "Kali (7231)"
click at [379, 441] on input "2e product laatst vervoerd" at bounding box center [415, 433] width 178 height 24
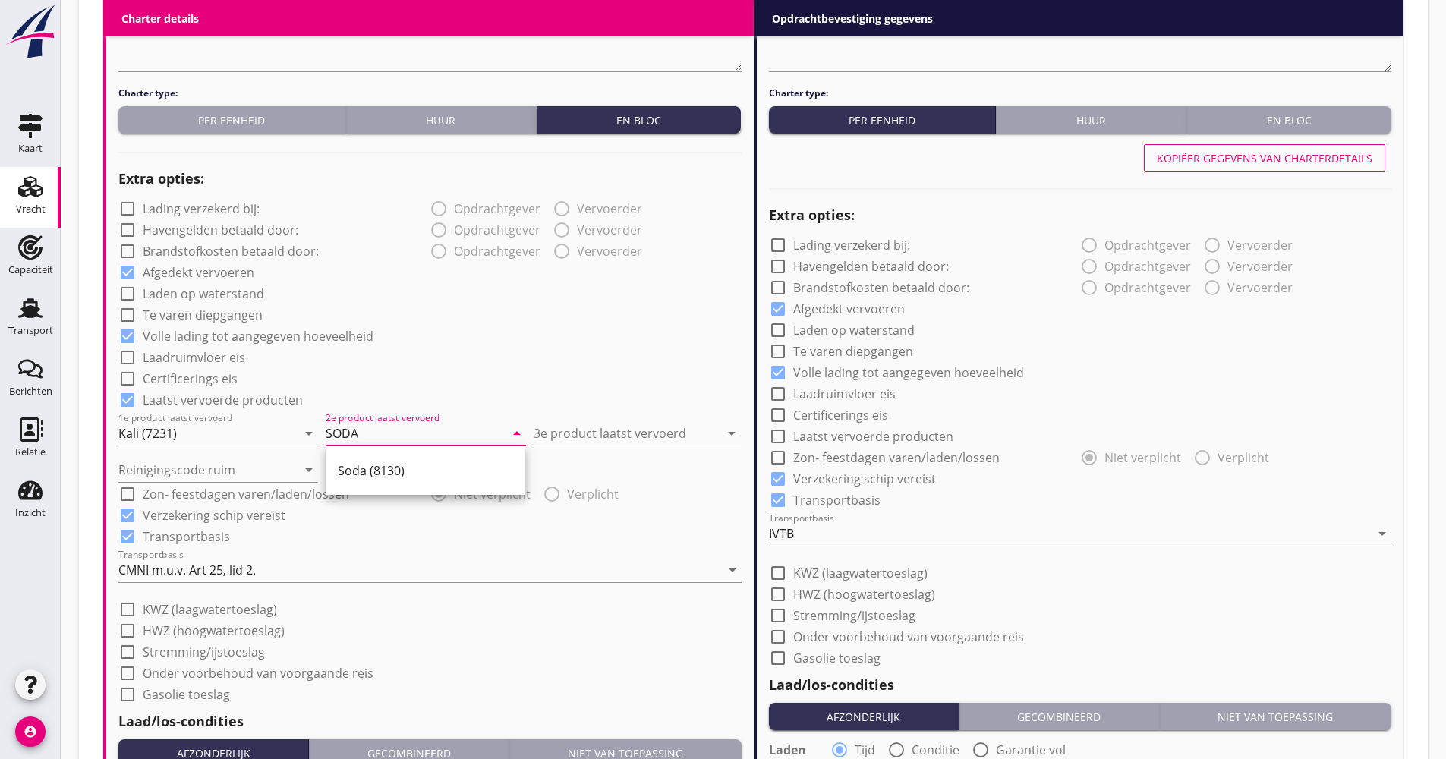
click at [382, 451] on div "Soda (8130)" at bounding box center [426, 470] width 200 height 49
click at [380, 465] on div "Soda (8130)" at bounding box center [425, 471] width 175 height 18
type input "Soda (8130)"
click at [706, 430] on input "3e product laatst vervoerd" at bounding box center [627, 433] width 186 height 24
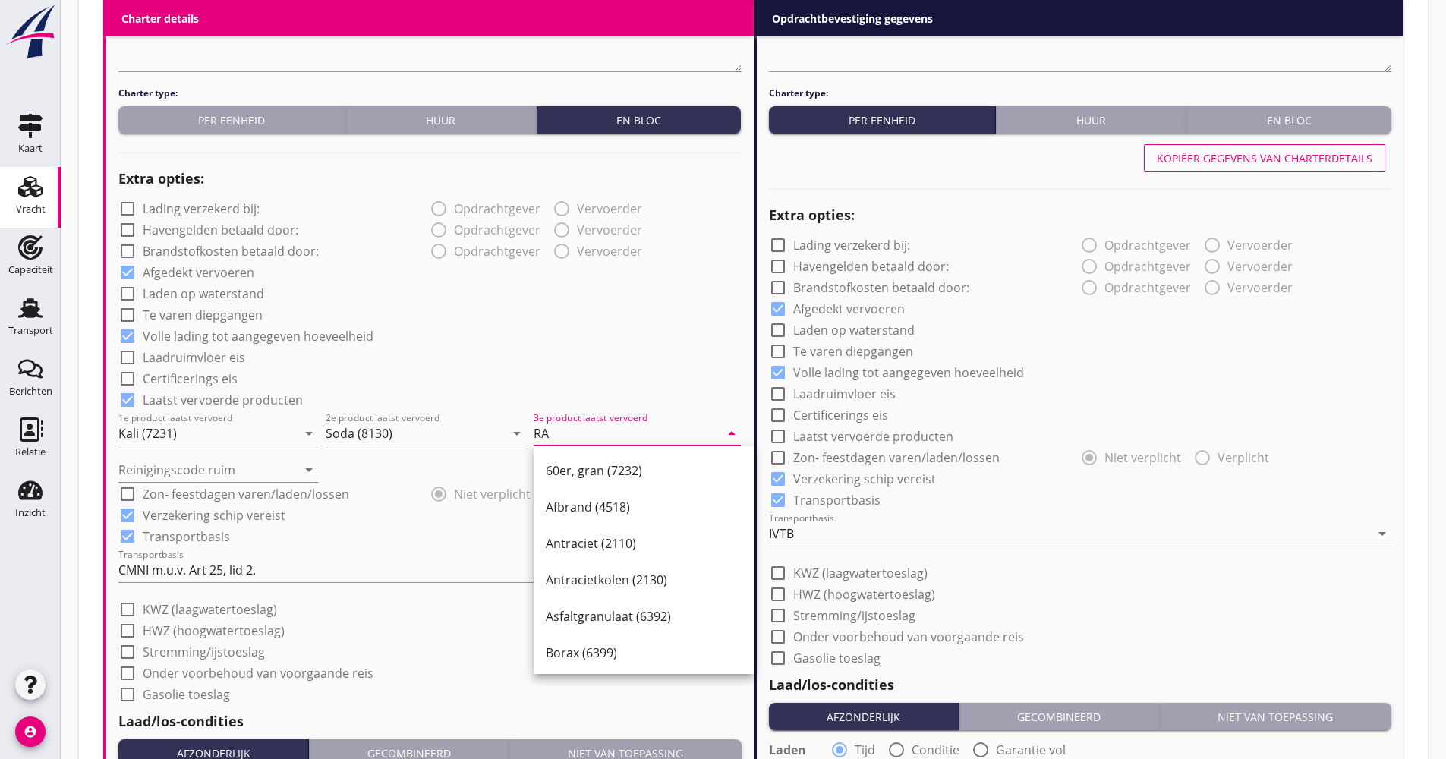
type input "R"
click at [657, 650] on div "Tarwe (110)" at bounding box center [657, 653] width 222 height 18
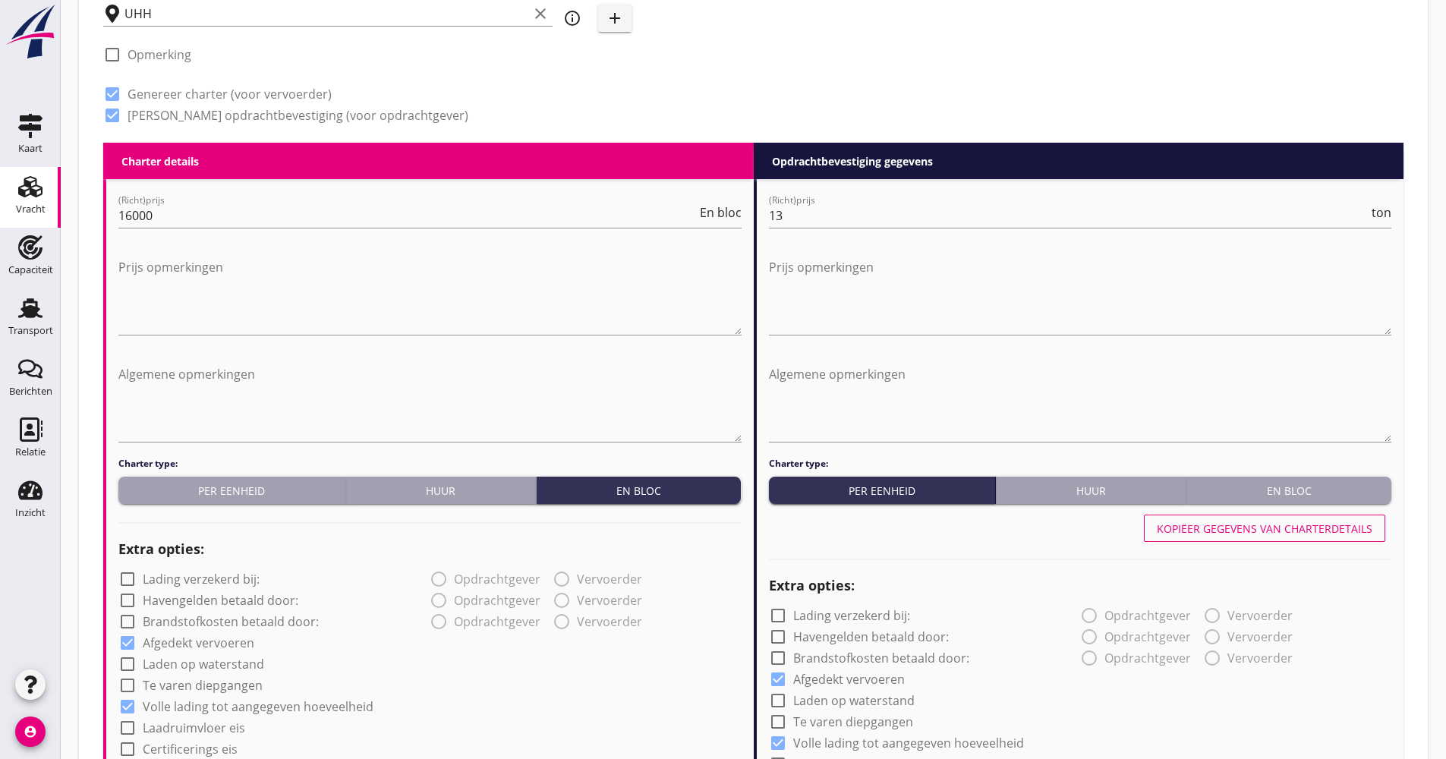
scroll to position [462, 0]
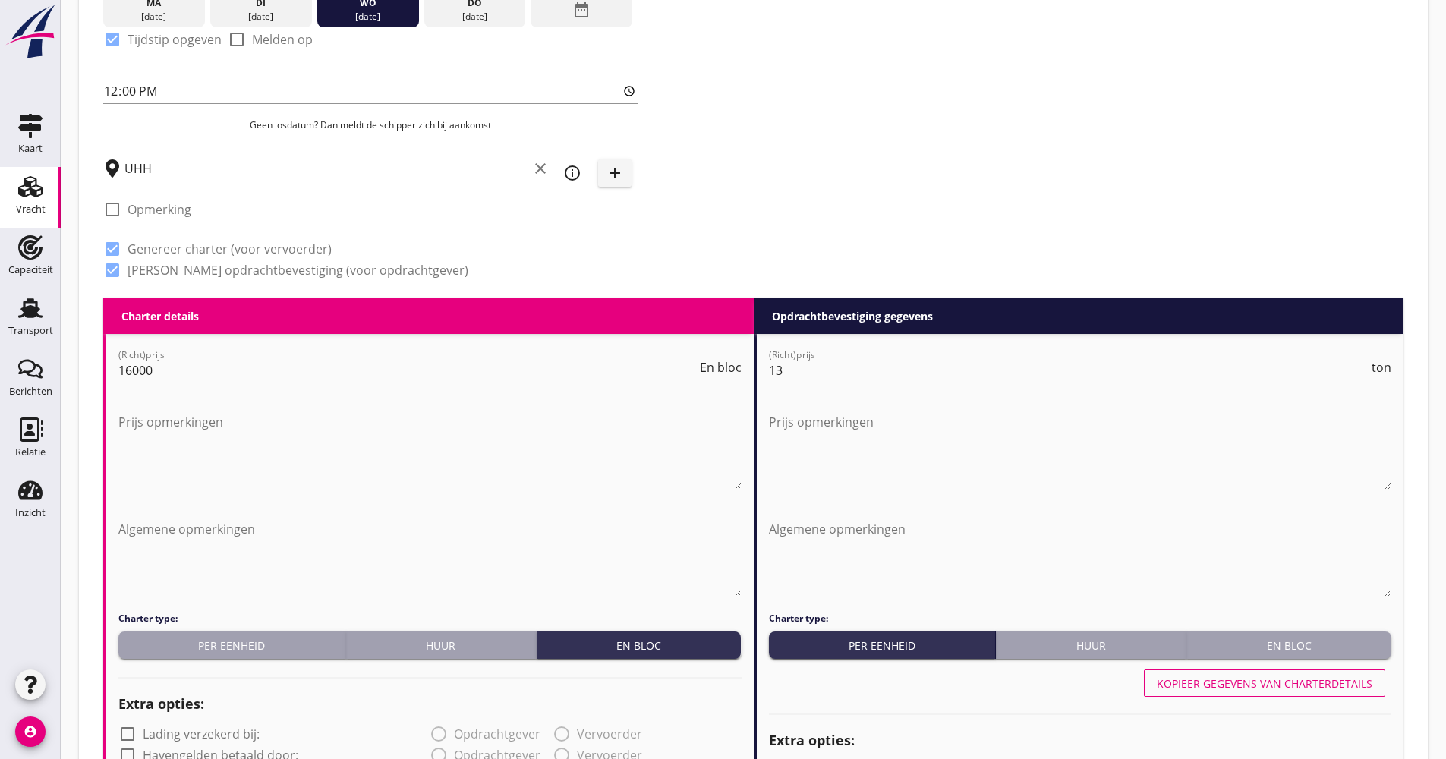
type input "Tarwe (110)"
drag, startPoint x: 1170, startPoint y: 683, endPoint x: 1042, endPoint y: 602, distance: 151.9
click at [1171, 683] on div "Kopiëer gegevens van charterdetails" at bounding box center [1265, 684] width 216 height 16
checkbox input "true"
drag, startPoint x: 786, startPoint y: 370, endPoint x: 752, endPoint y: 370, distance: 34.2
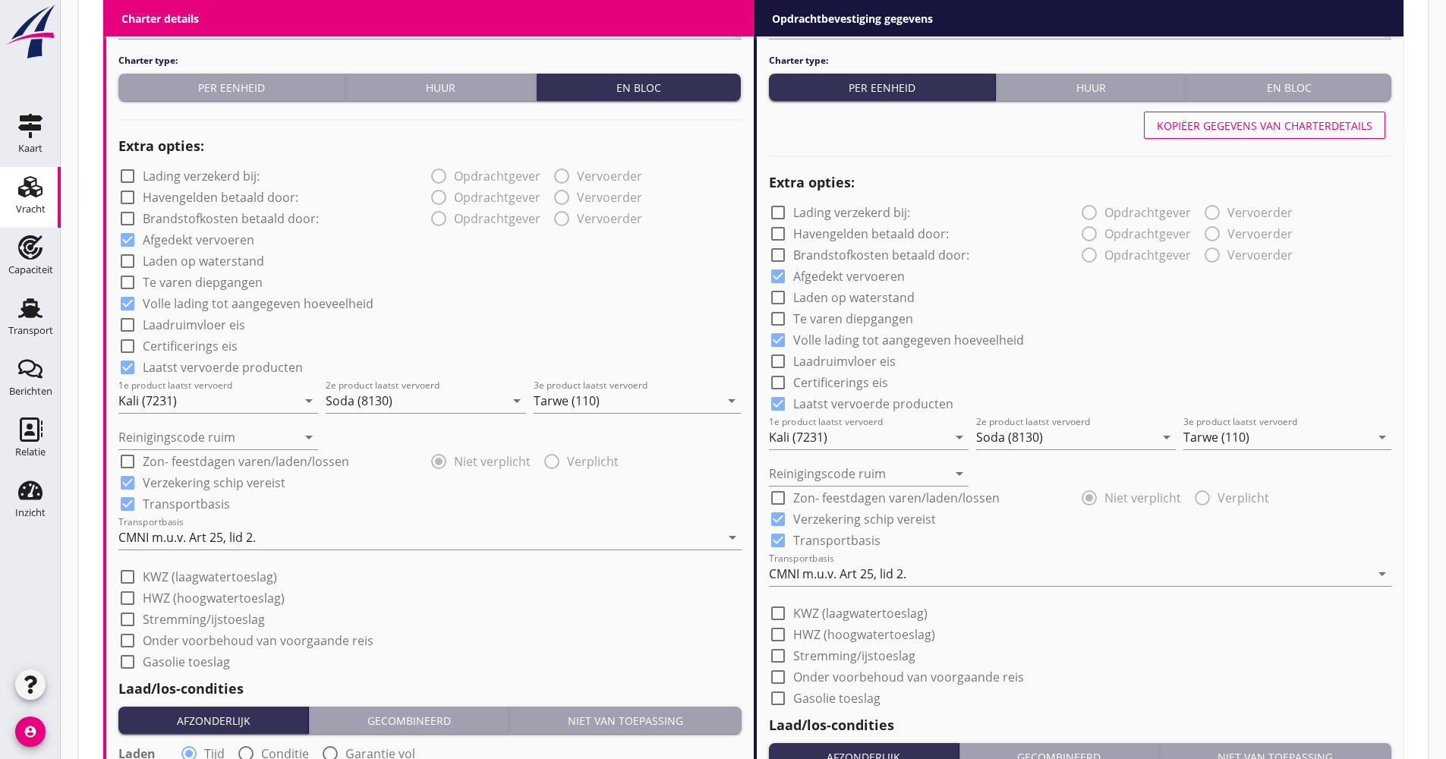
scroll to position [1297, 0]
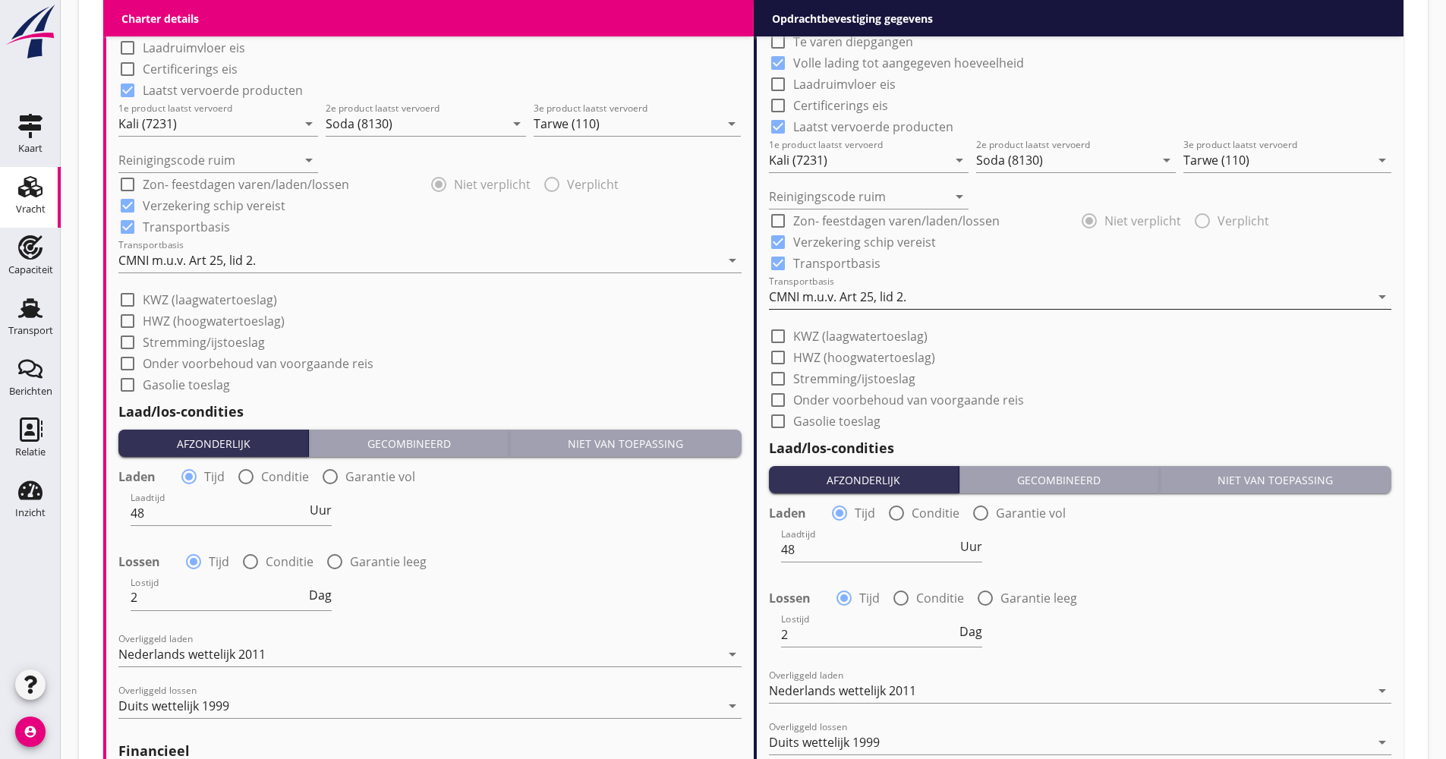
type input "14.65"
click at [930, 300] on div "CMNI m.u.v. Art 25, lid 2." at bounding box center [1070, 297] width 602 height 24
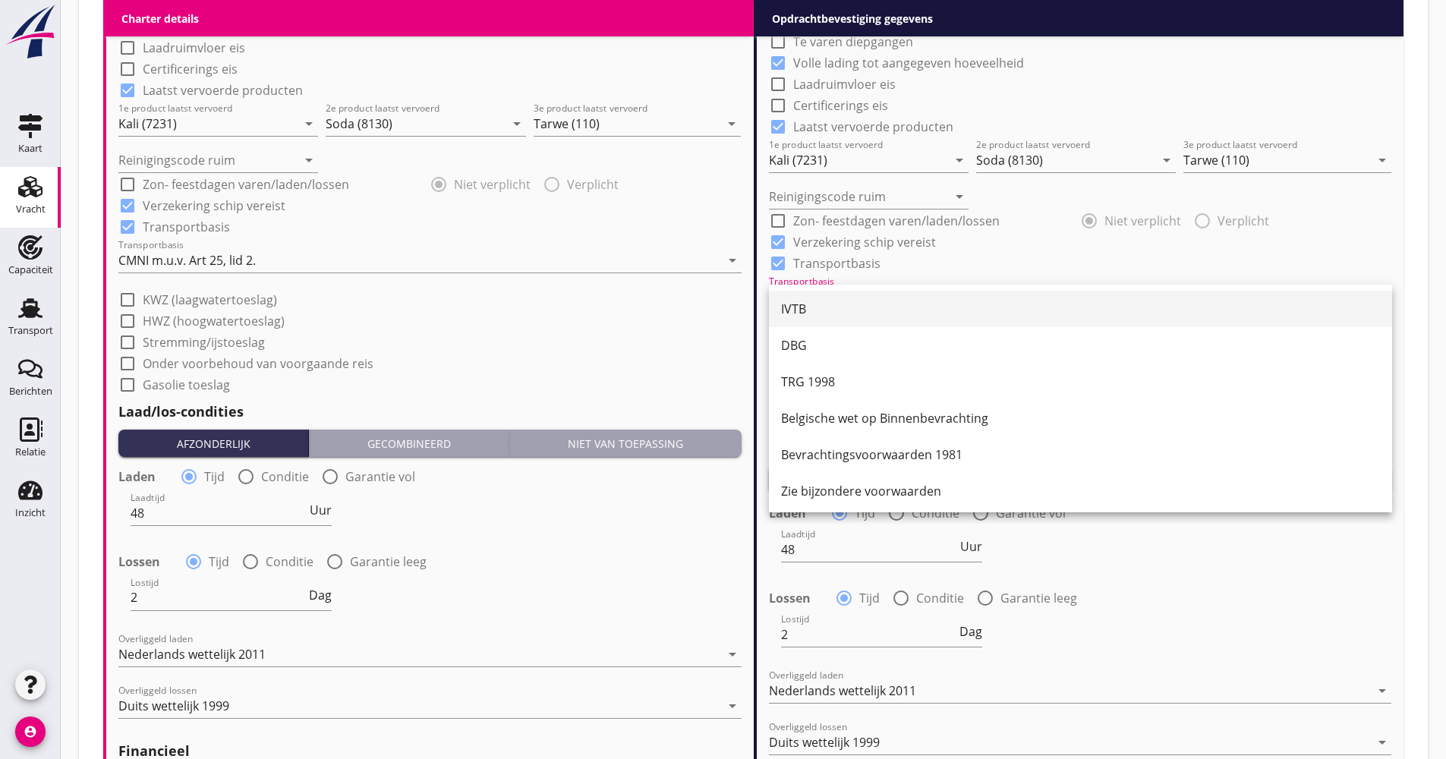
click at [864, 310] on div "IVTB" at bounding box center [1080, 309] width 599 height 18
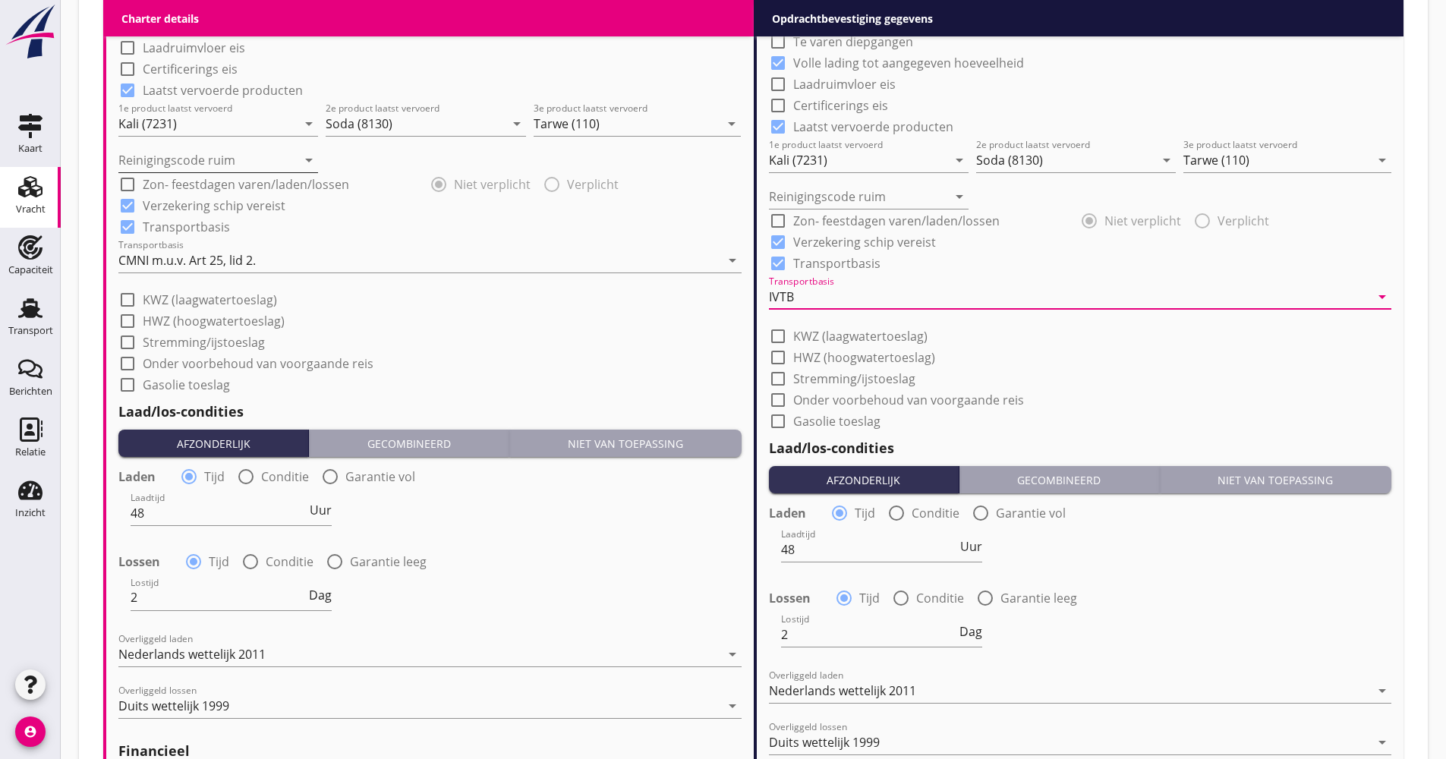
click at [191, 165] on input "Reinigingscode ruim" at bounding box center [207, 160] width 178 height 24
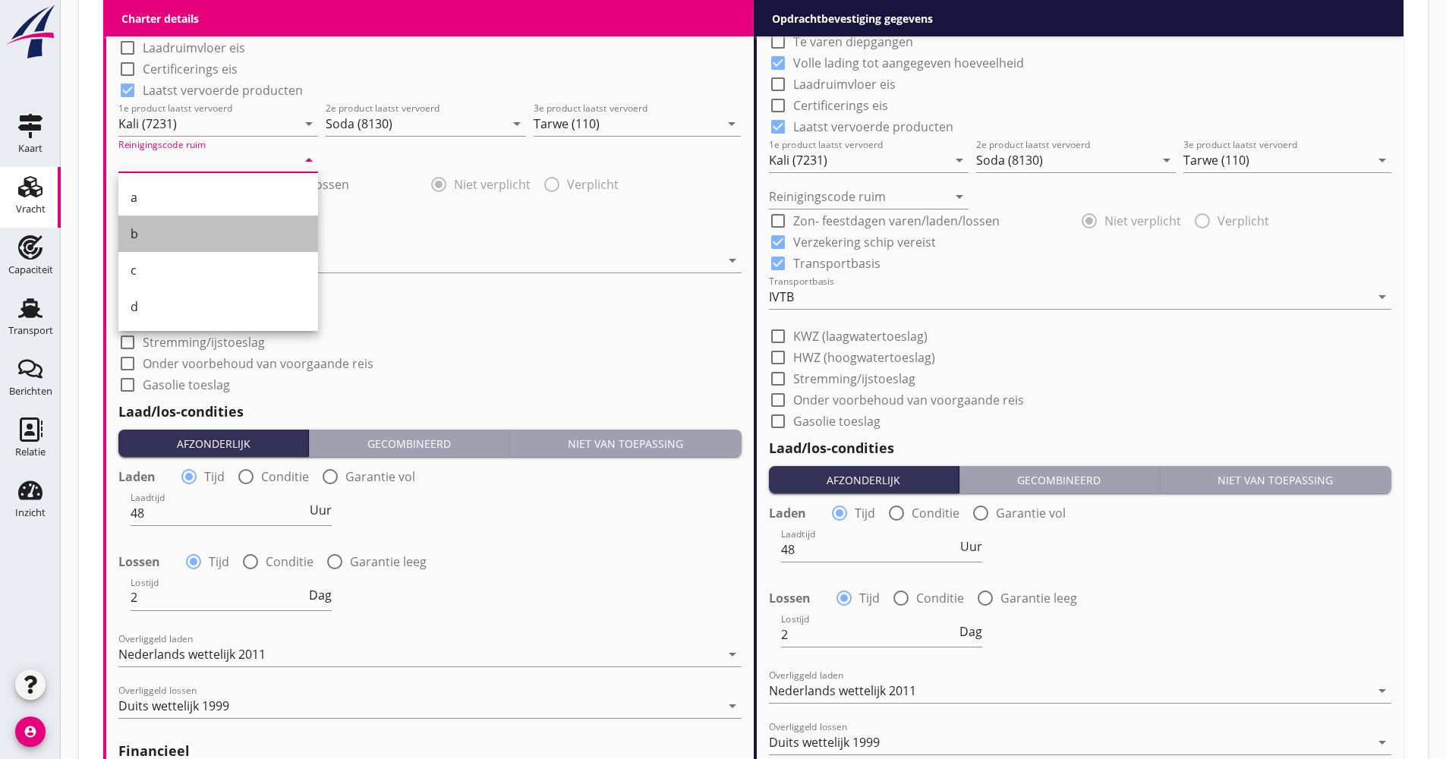
click at [168, 228] on div "b" at bounding box center [218, 234] width 175 height 18
type input "b"
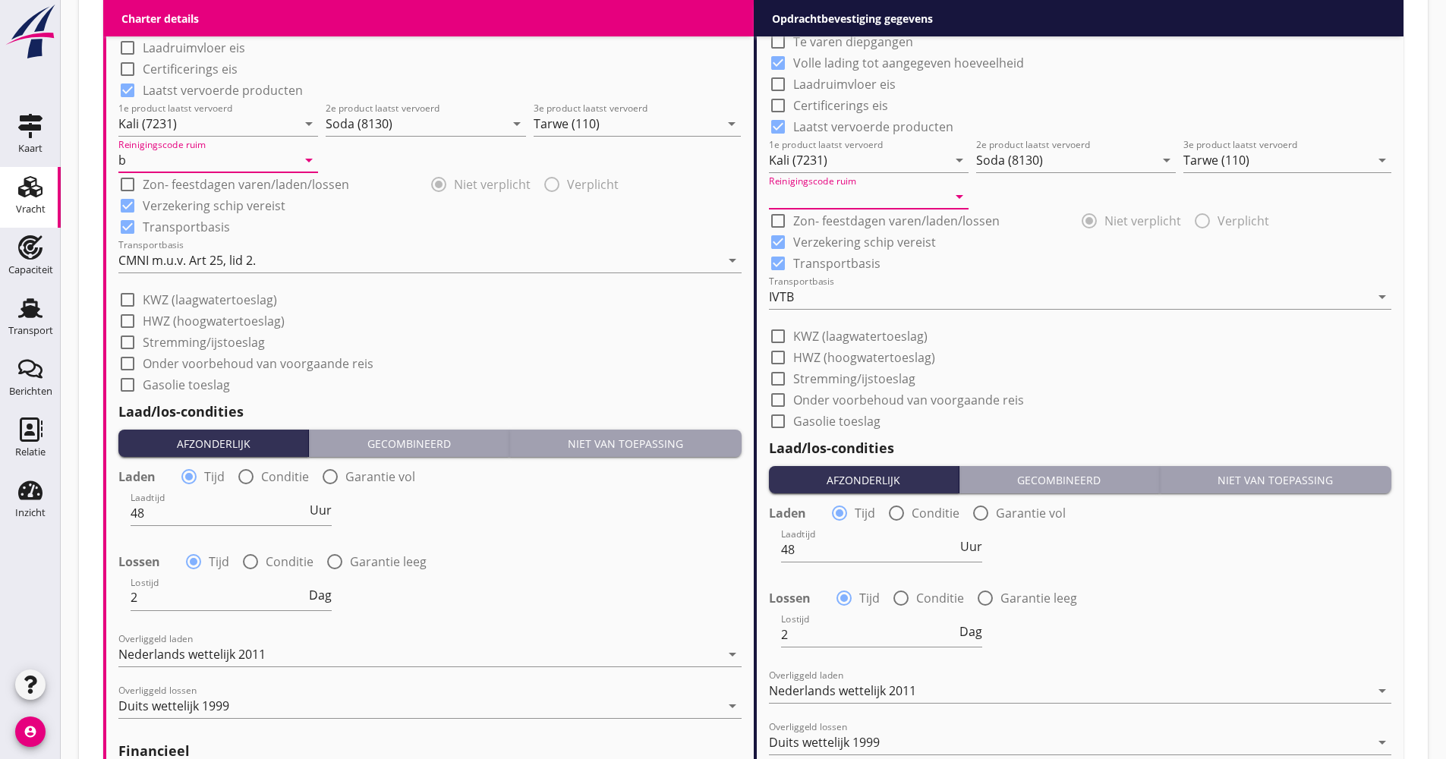
click at [913, 199] on input "Reinigingscode ruim" at bounding box center [858, 196] width 178 height 24
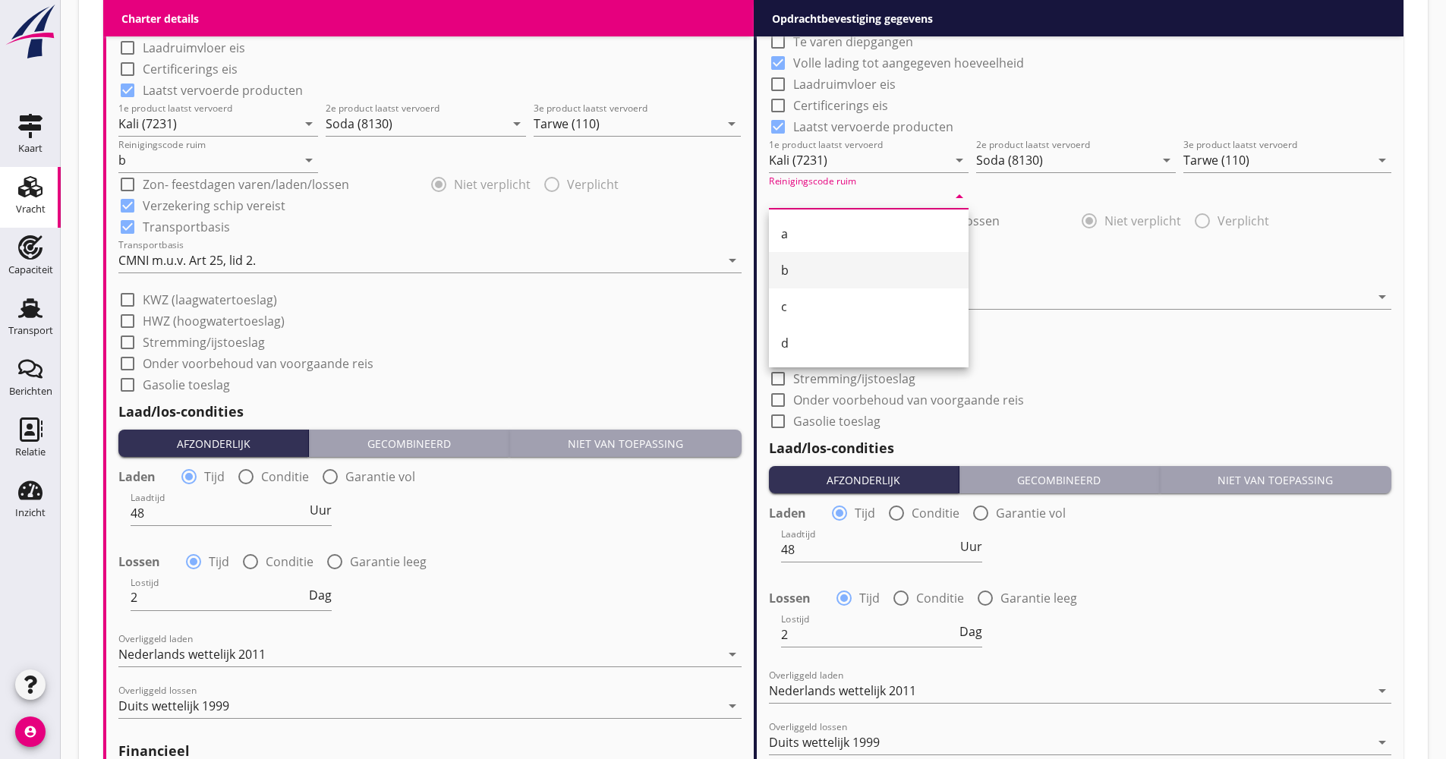
click at [812, 258] on div "b" at bounding box center [868, 270] width 175 height 36
type input "b"
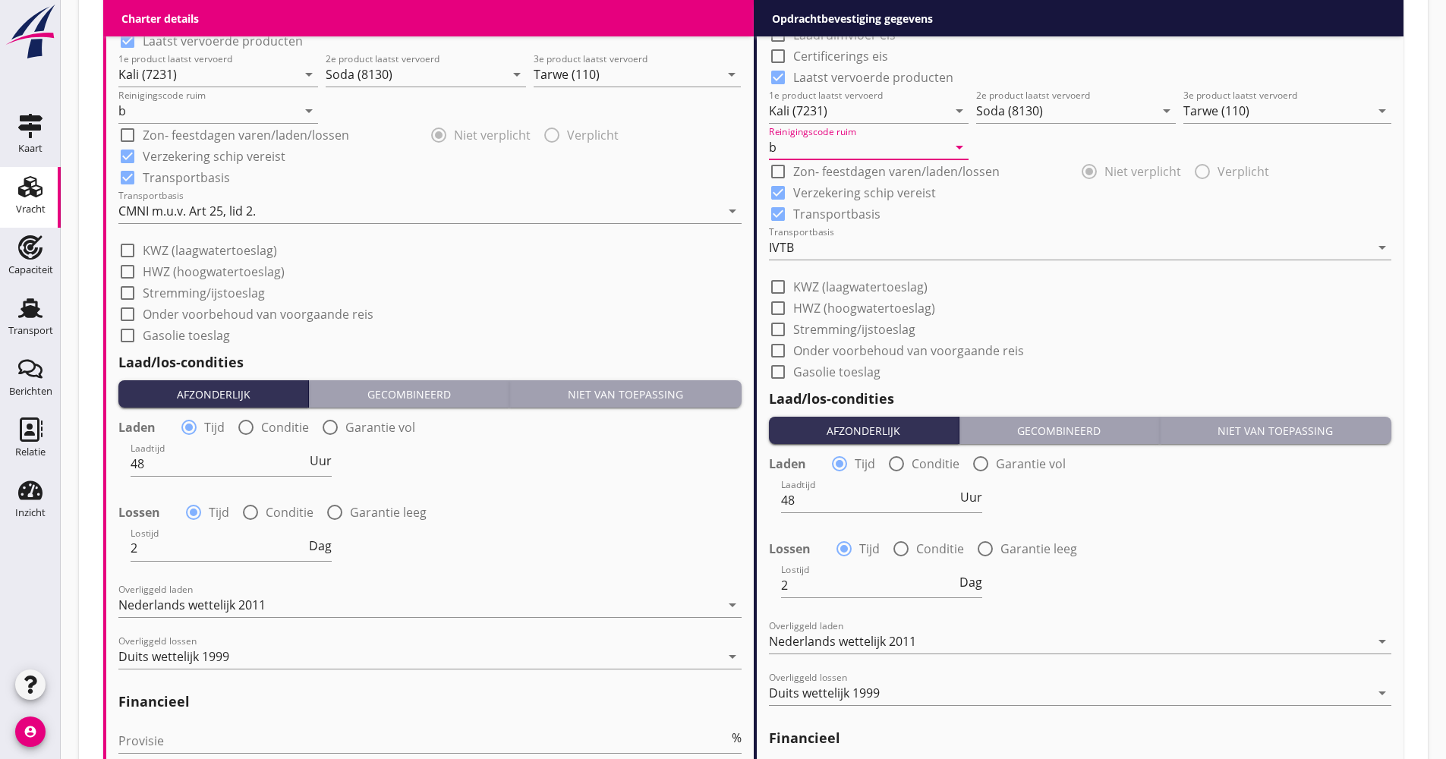
scroll to position [1524, 0]
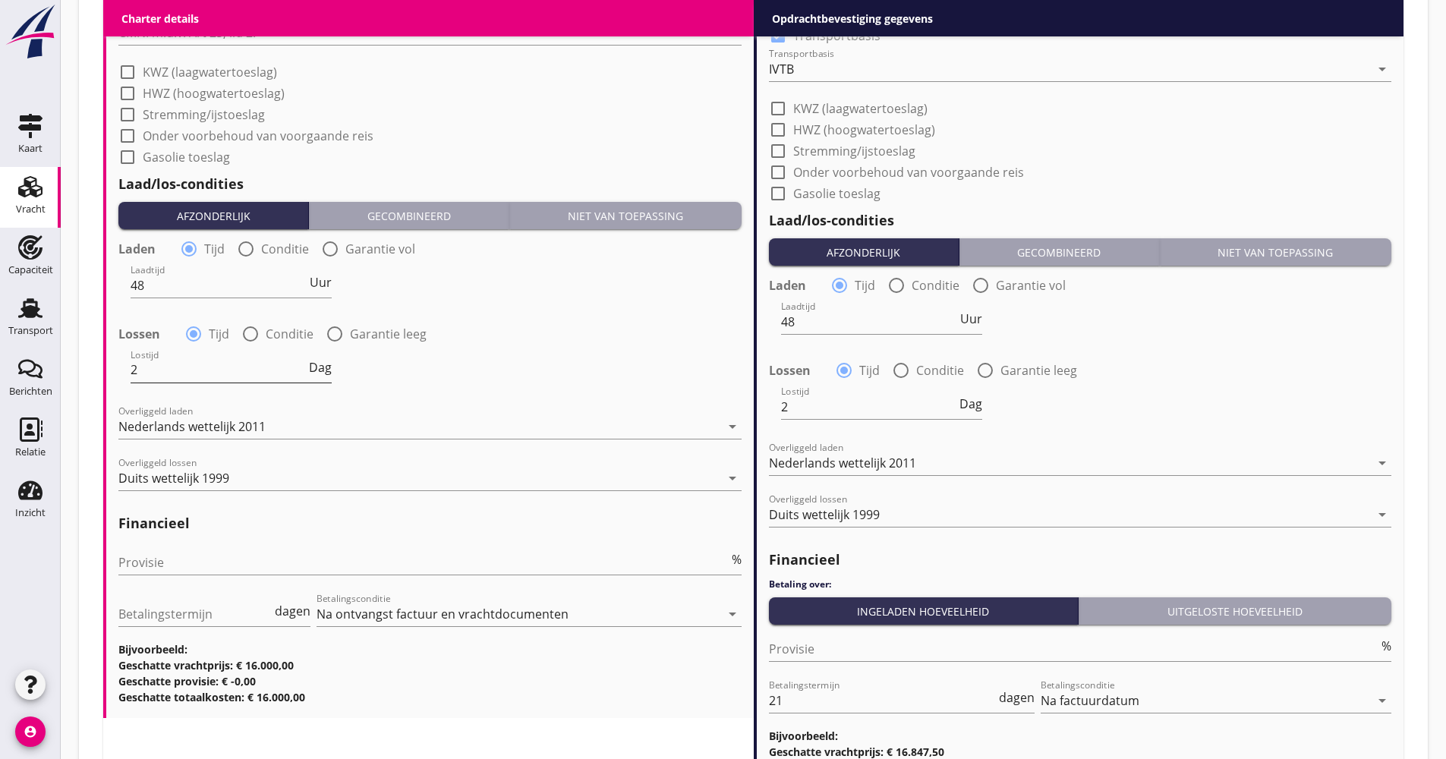
click at [316, 371] on span "Dag" at bounding box center [320, 367] width 23 height 12
drag, startPoint x: 180, startPoint y: 367, endPoint x: 112, endPoint y: 372, distance: 68.5
click at [296, 366] on span "Dienst" at bounding box center [313, 367] width 37 height 12
type input "24"
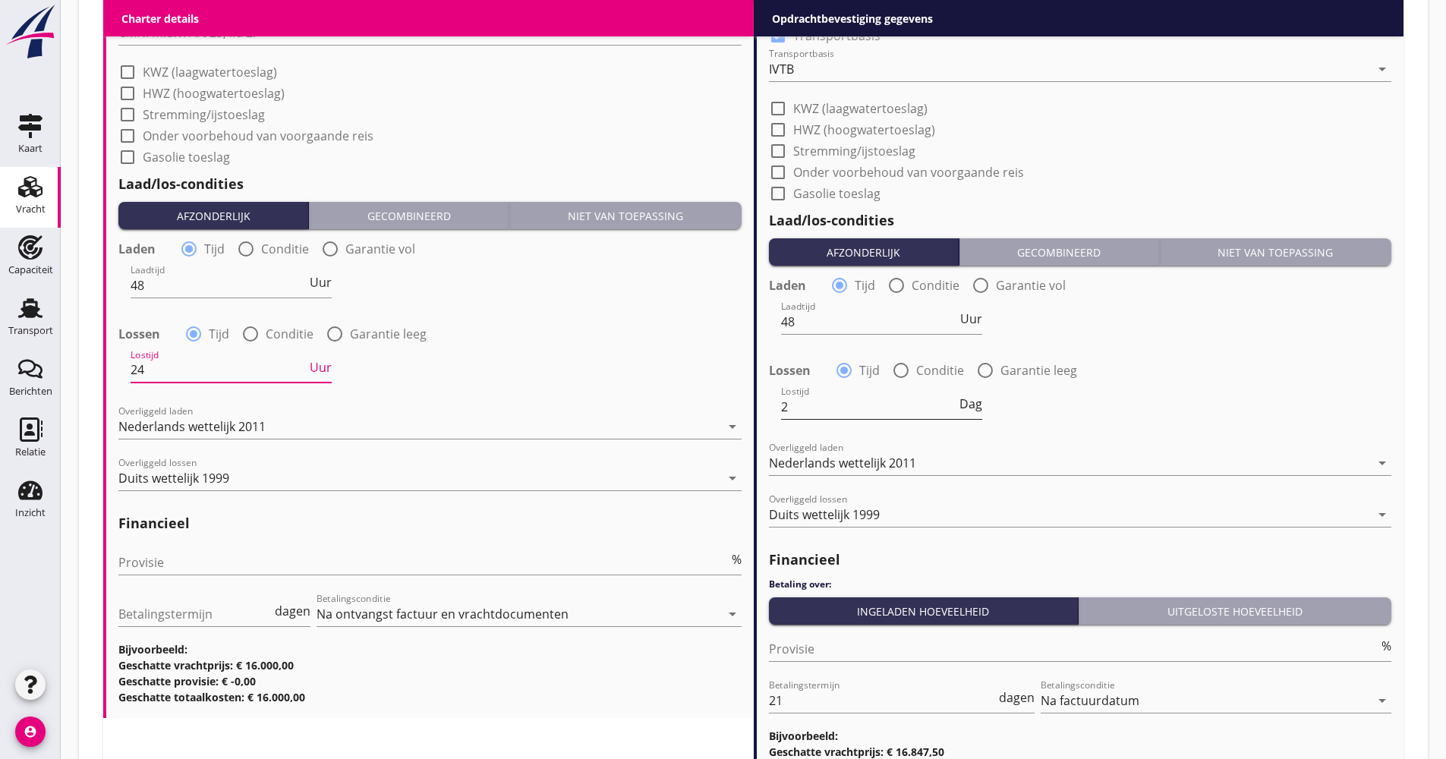
click at [979, 409] on span "Dag" at bounding box center [971, 404] width 23 height 12
drag, startPoint x: 852, startPoint y: 404, endPoint x: 780, endPoint y: 404, distance: 71.4
click at [781, 404] on input "2" at bounding box center [869, 407] width 176 height 24
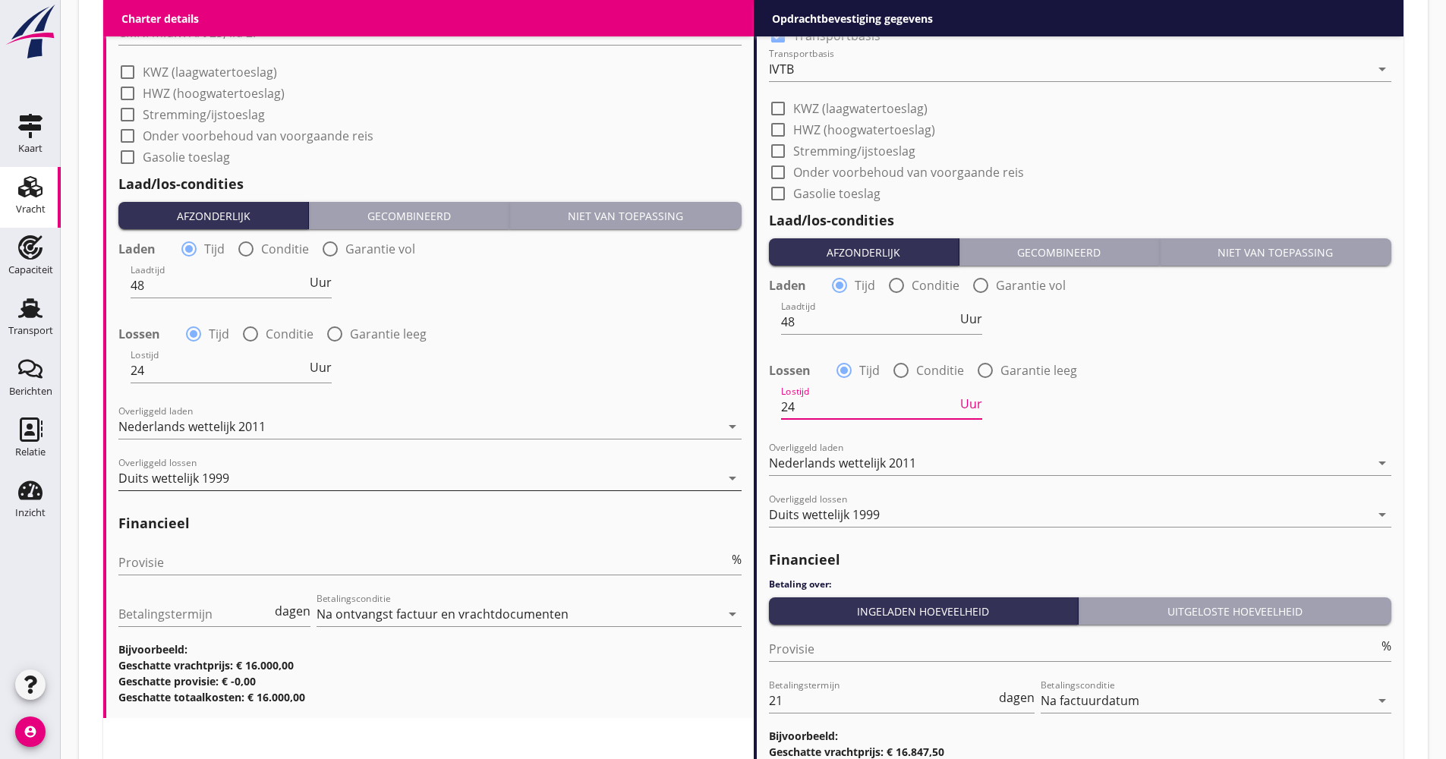
scroll to position [1600, 0]
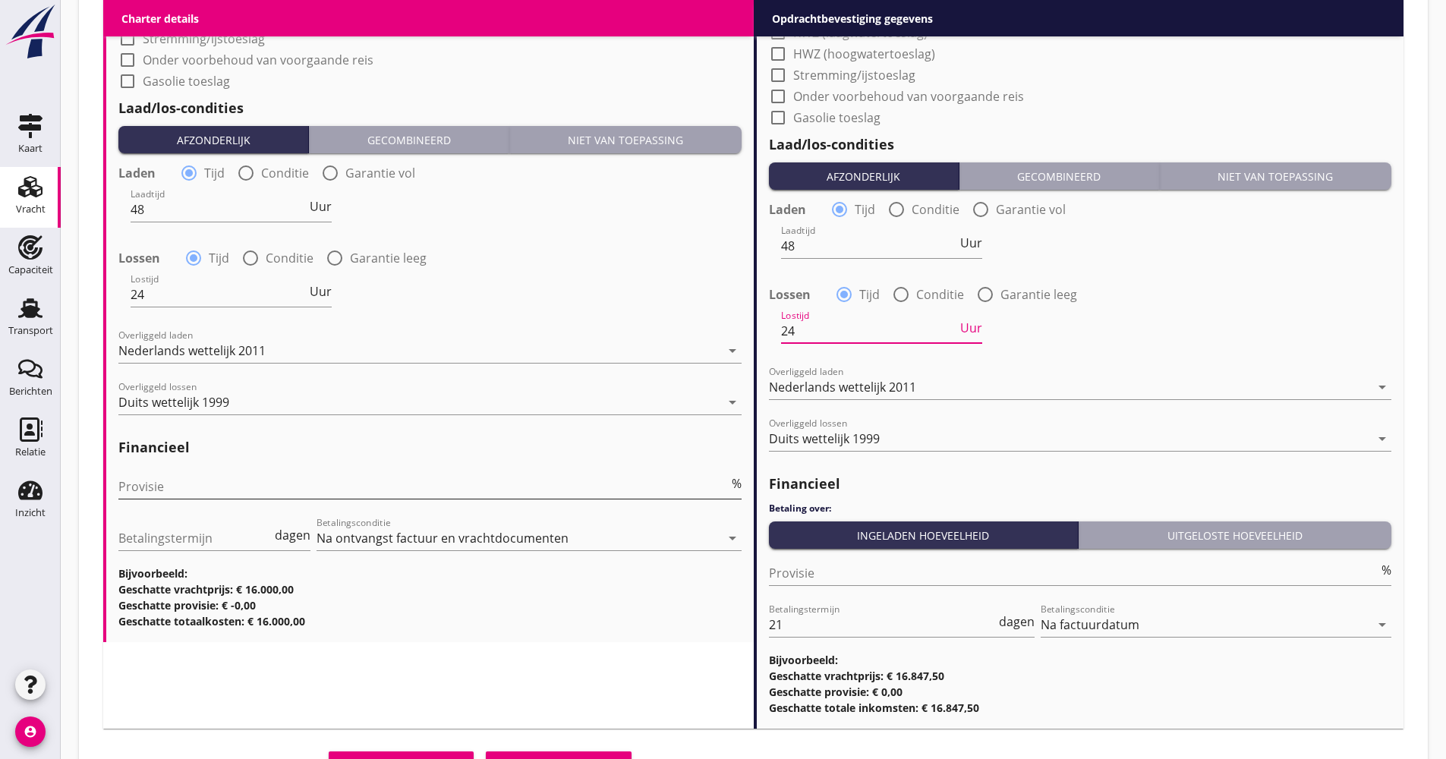
type input "24"
click at [216, 493] on input "Provisie" at bounding box center [423, 486] width 610 height 24
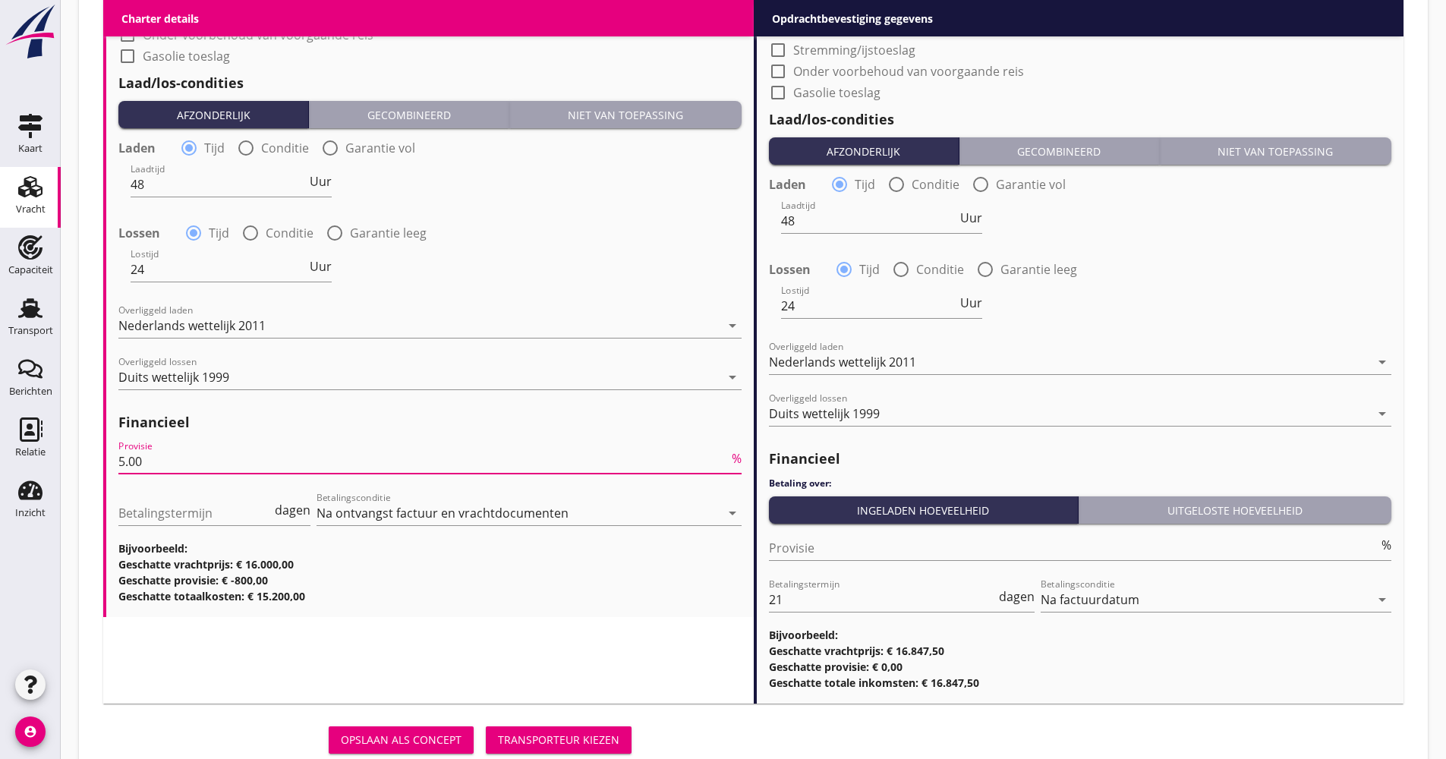
scroll to position [1673, 0]
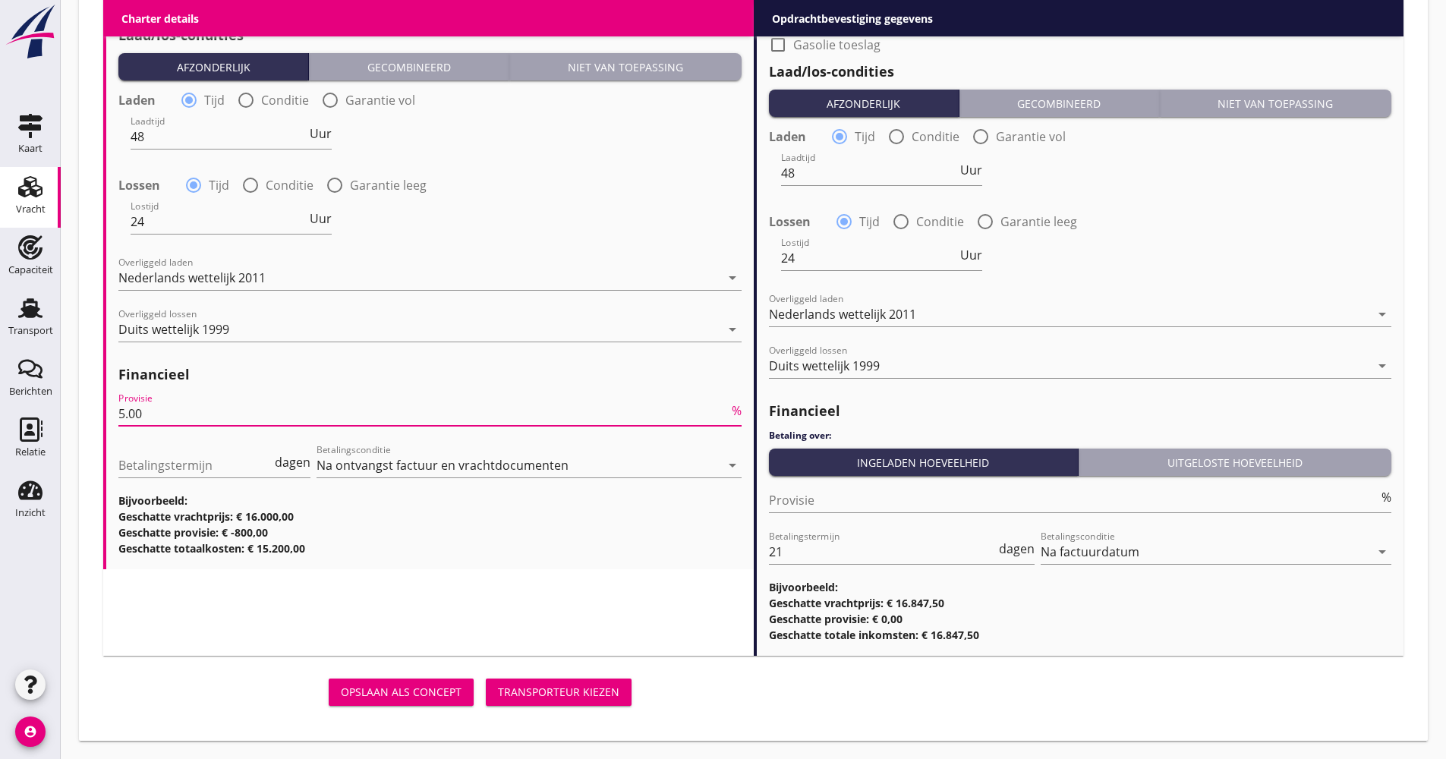
type input "5.00"
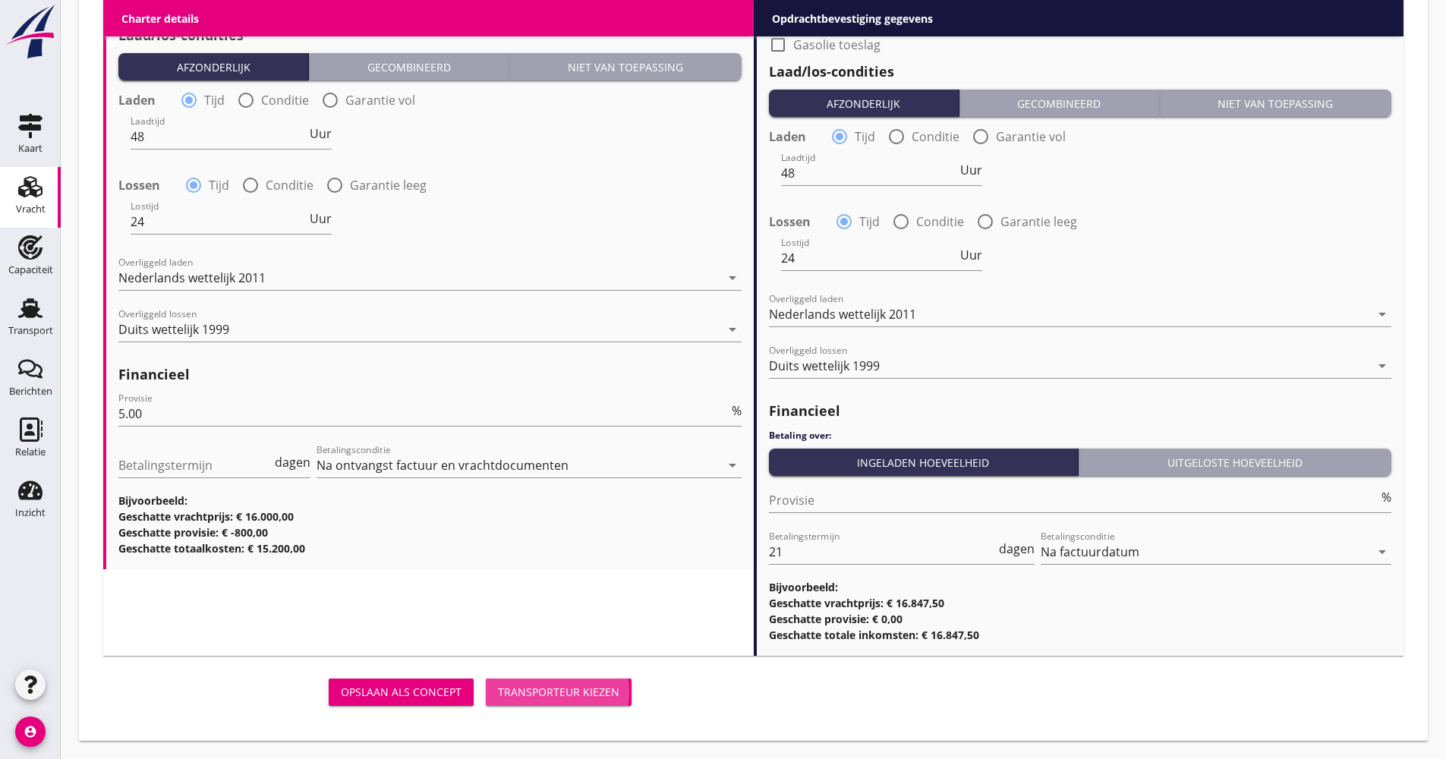
click at [593, 690] on div "Transporteur kiezen" at bounding box center [558, 692] width 121 height 16
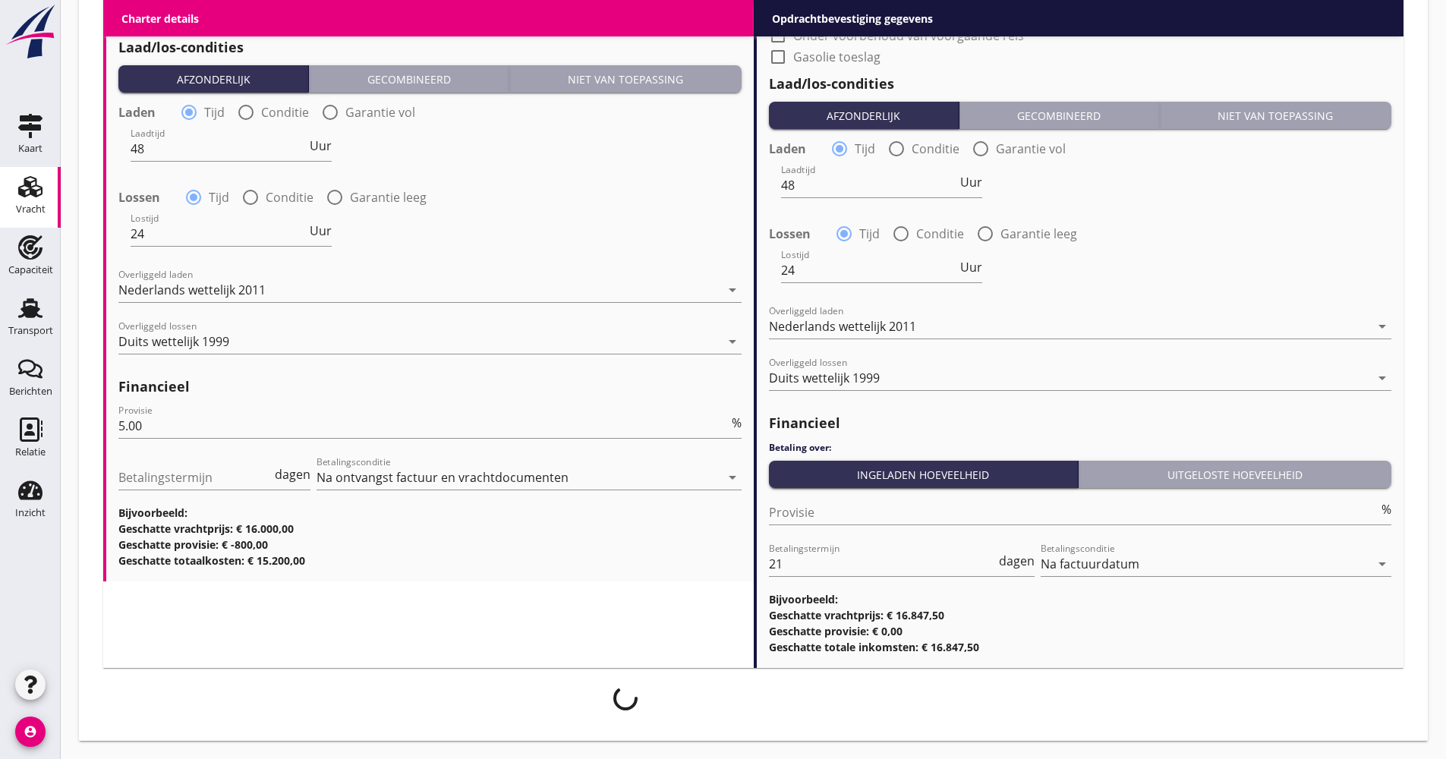
scroll to position [1661, 0]
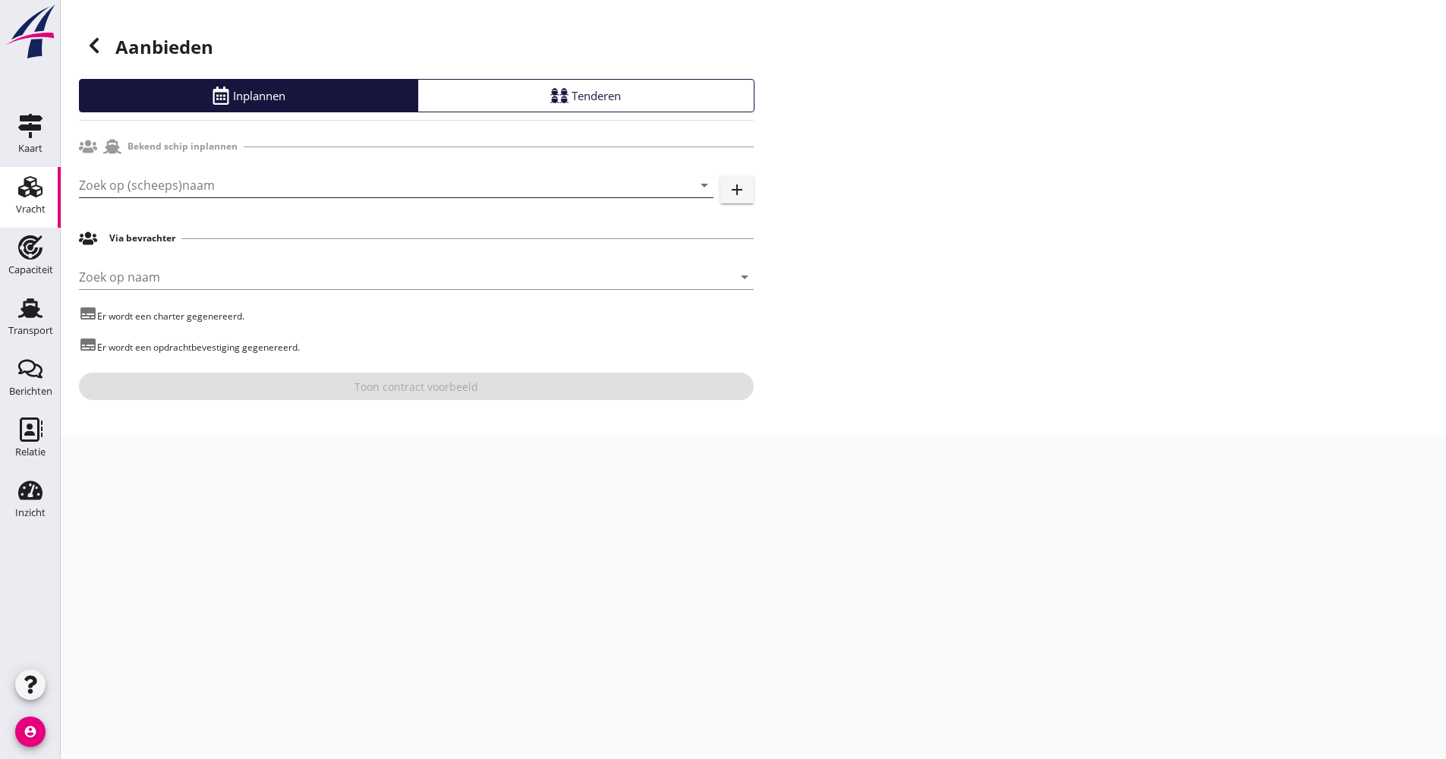
click at [164, 185] on input "Zoek op (scheeps)naam" at bounding box center [375, 185] width 592 height 24
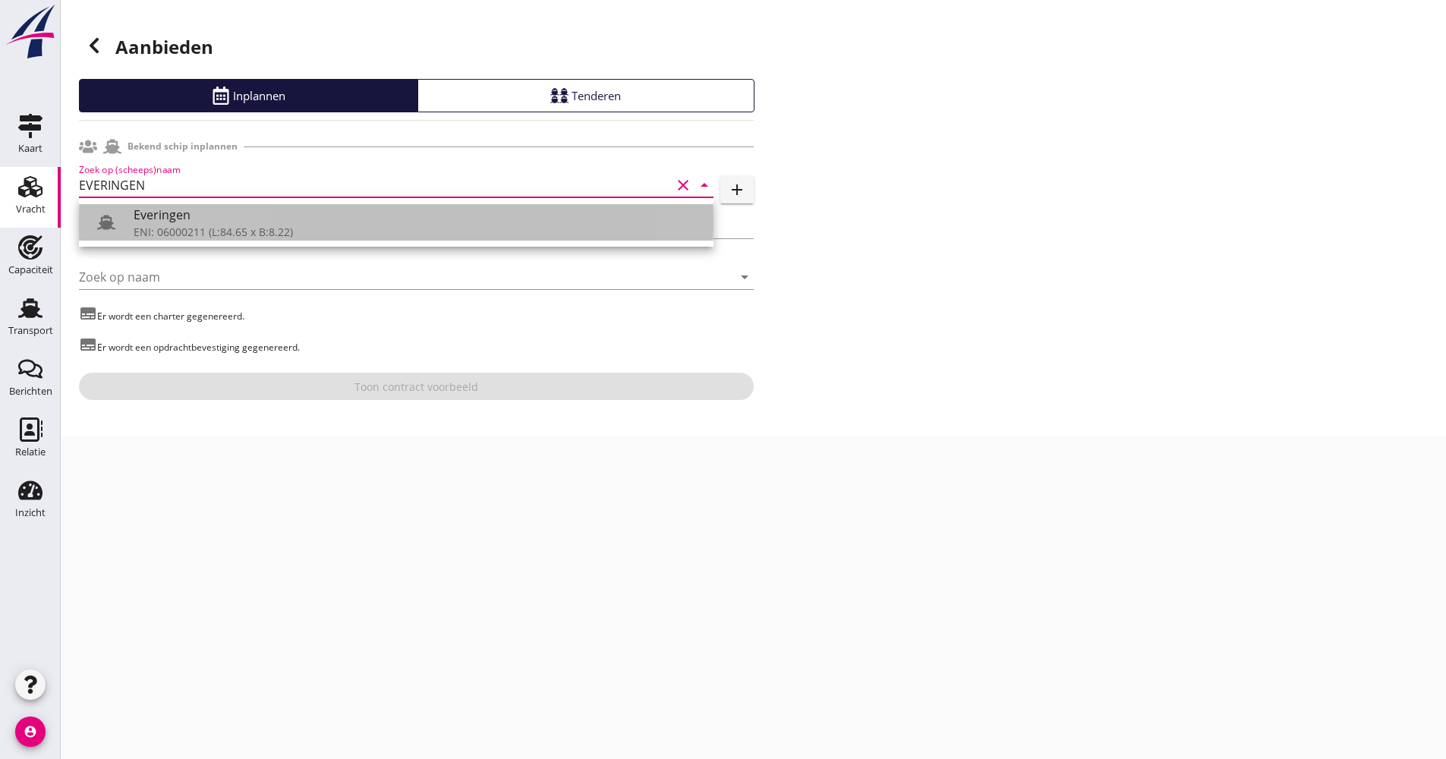
click at [153, 208] on div "Everingen" at bounding box center [418, 215] width 568 height 18
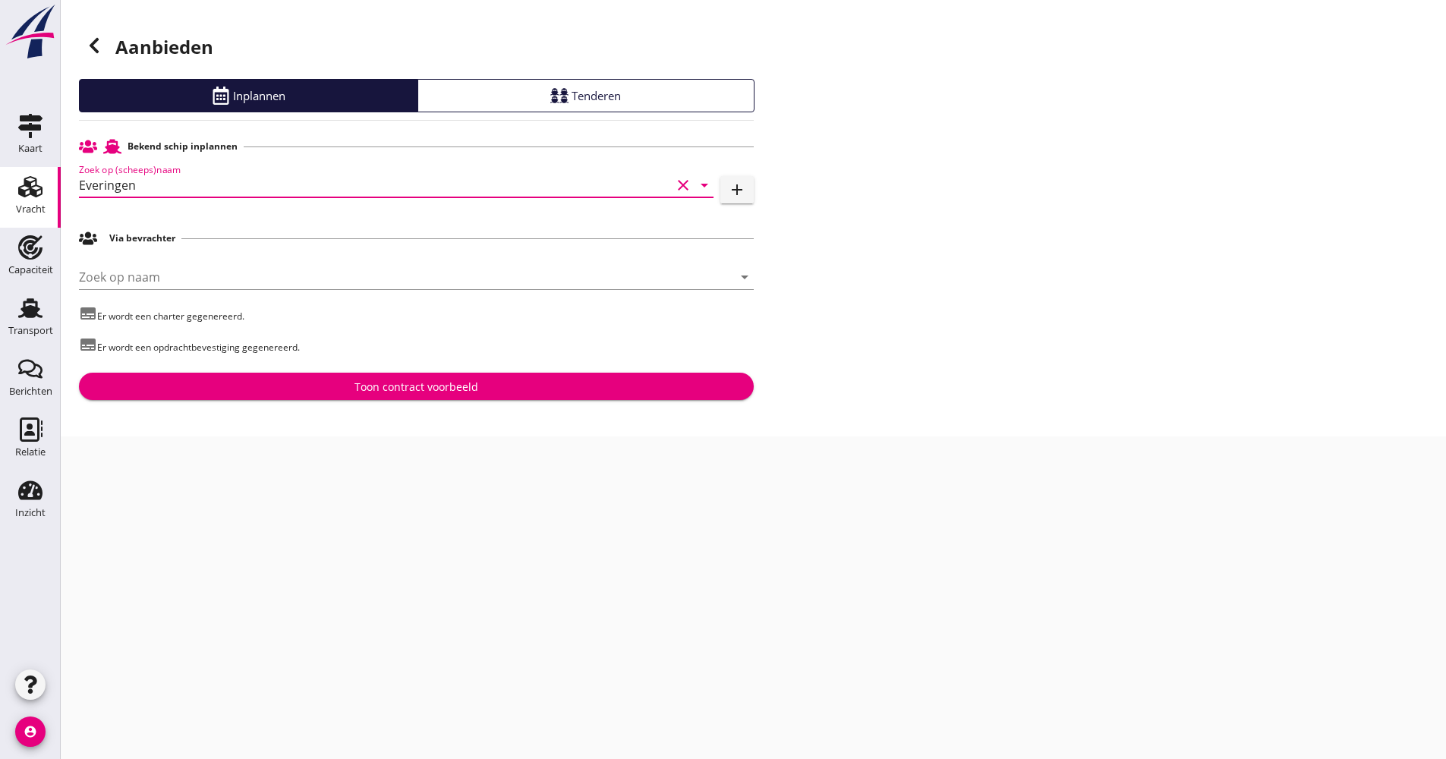
type input "Everingen"
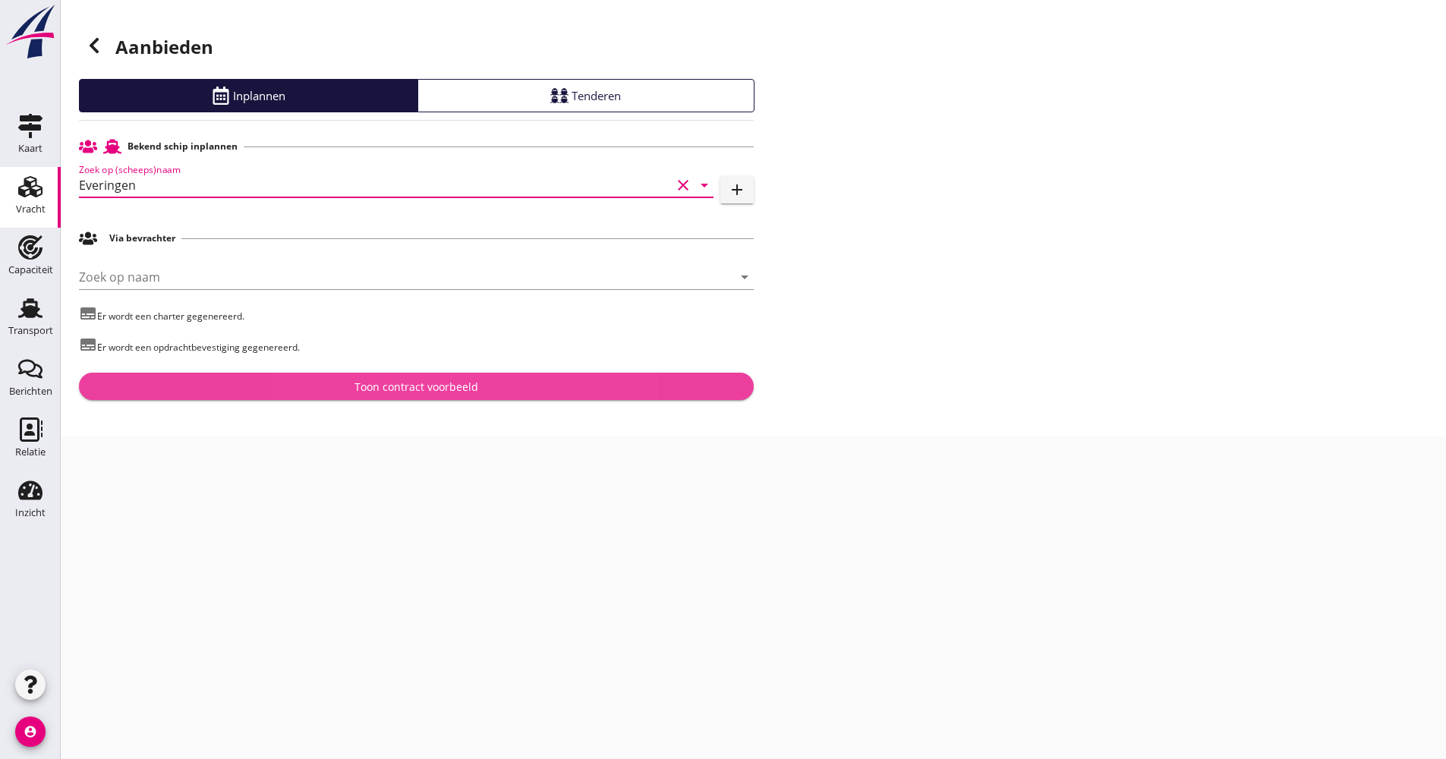
click at [303, 376] on button "Toon contract voorbeeld" at bounding box center [416, 386] width 675 height 27
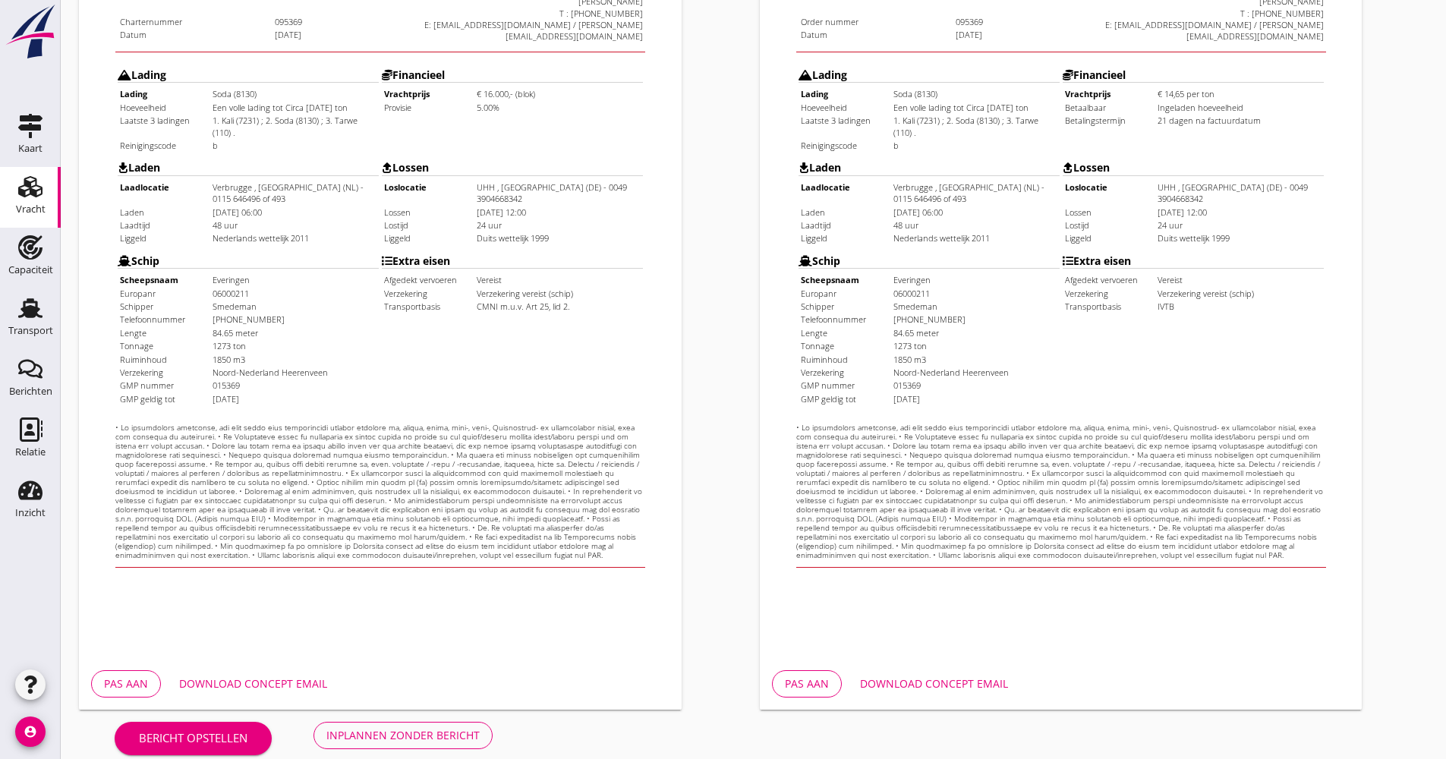
scroll to position [365, 0]
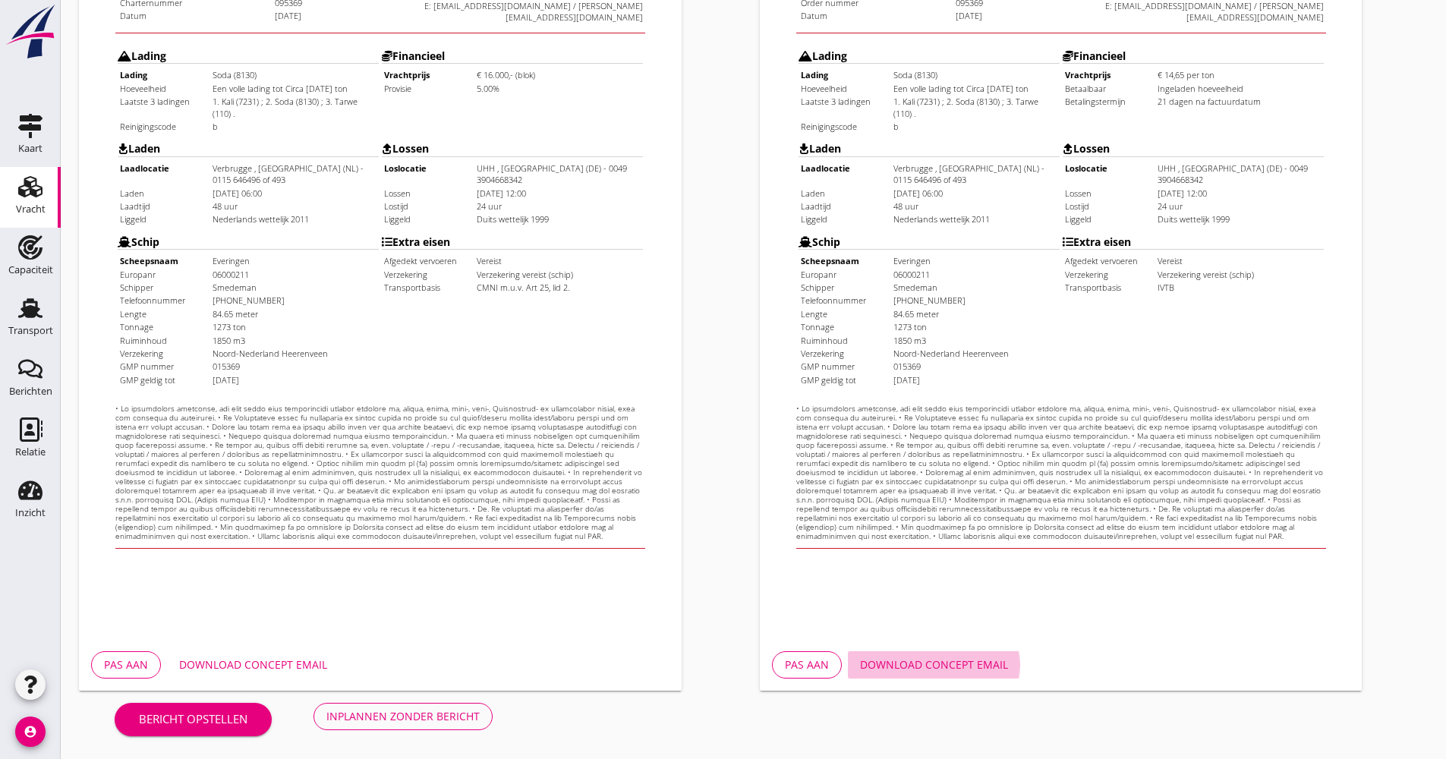
click at [942, 651] on button "Download concept email" at bounding box center [934, 664] width 172 height 27
click at [240, 671] on div "Download concept email" at bounding box center [253, 665] width 148 height 16
click at [436, 713] on div "Inplannen zonder bericht" at bounding box center [402, 716] width 153 height 16
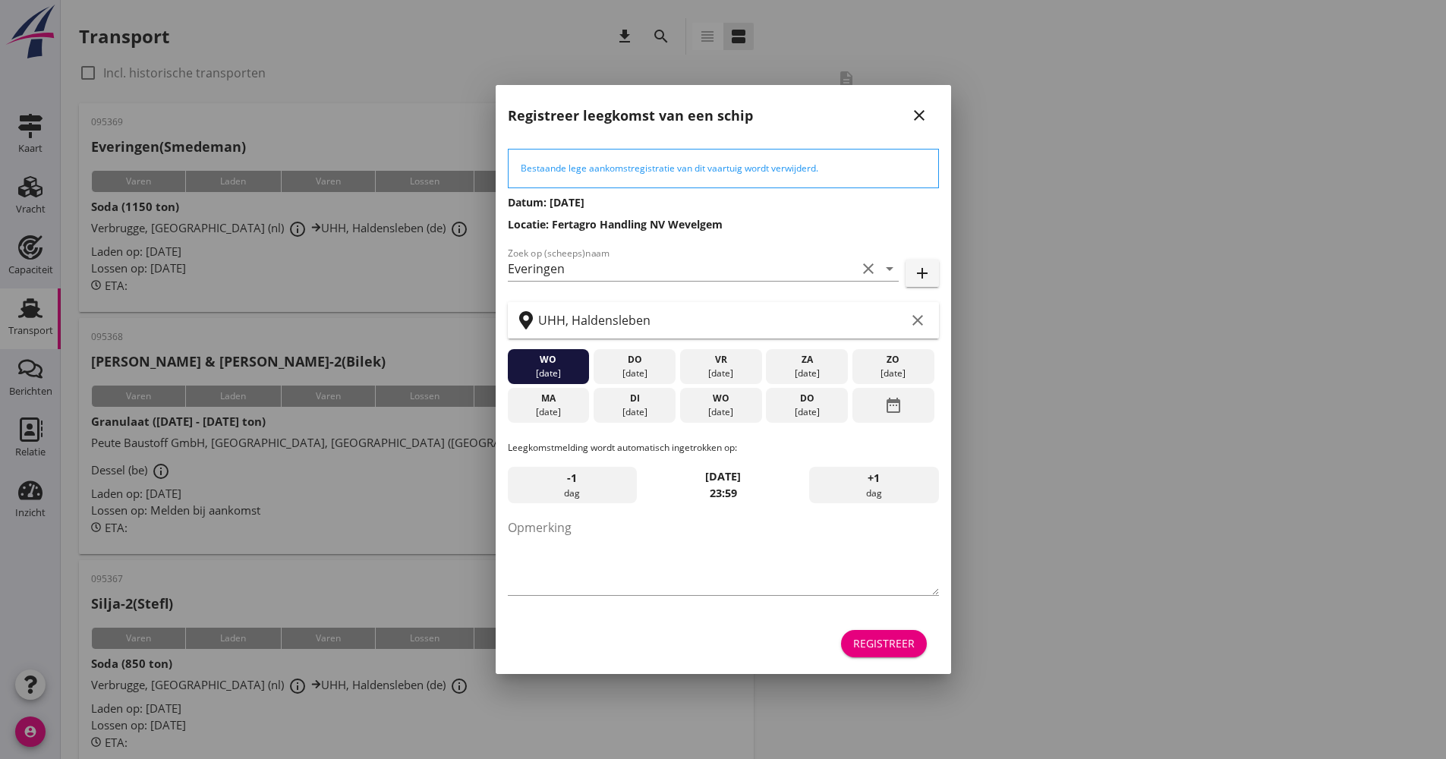
click at [913, 636] on div "Registreer" at bounding box center [883, 643] width 61 height 16
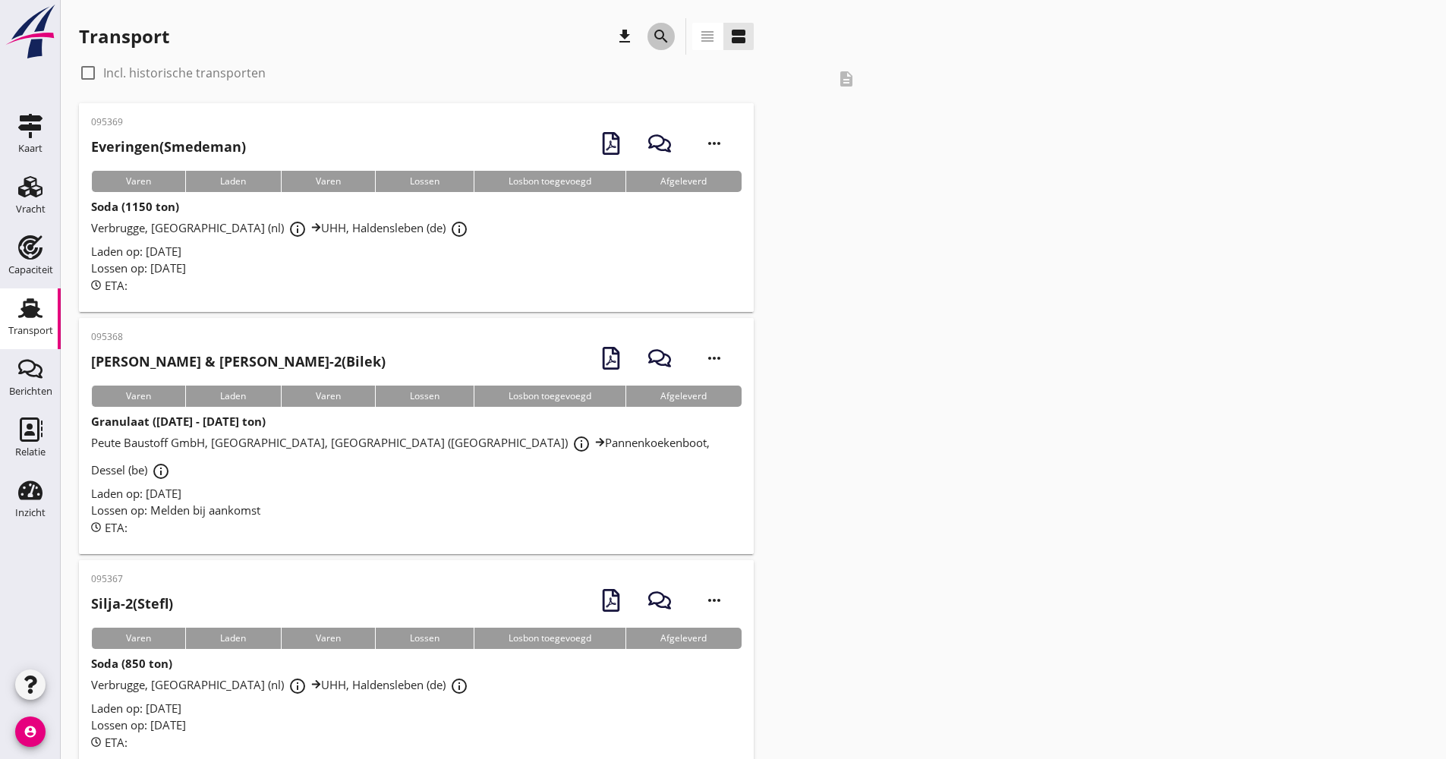
click at [652, 39] on icon "search" at bounding box center [661, 36] width 18 height 18
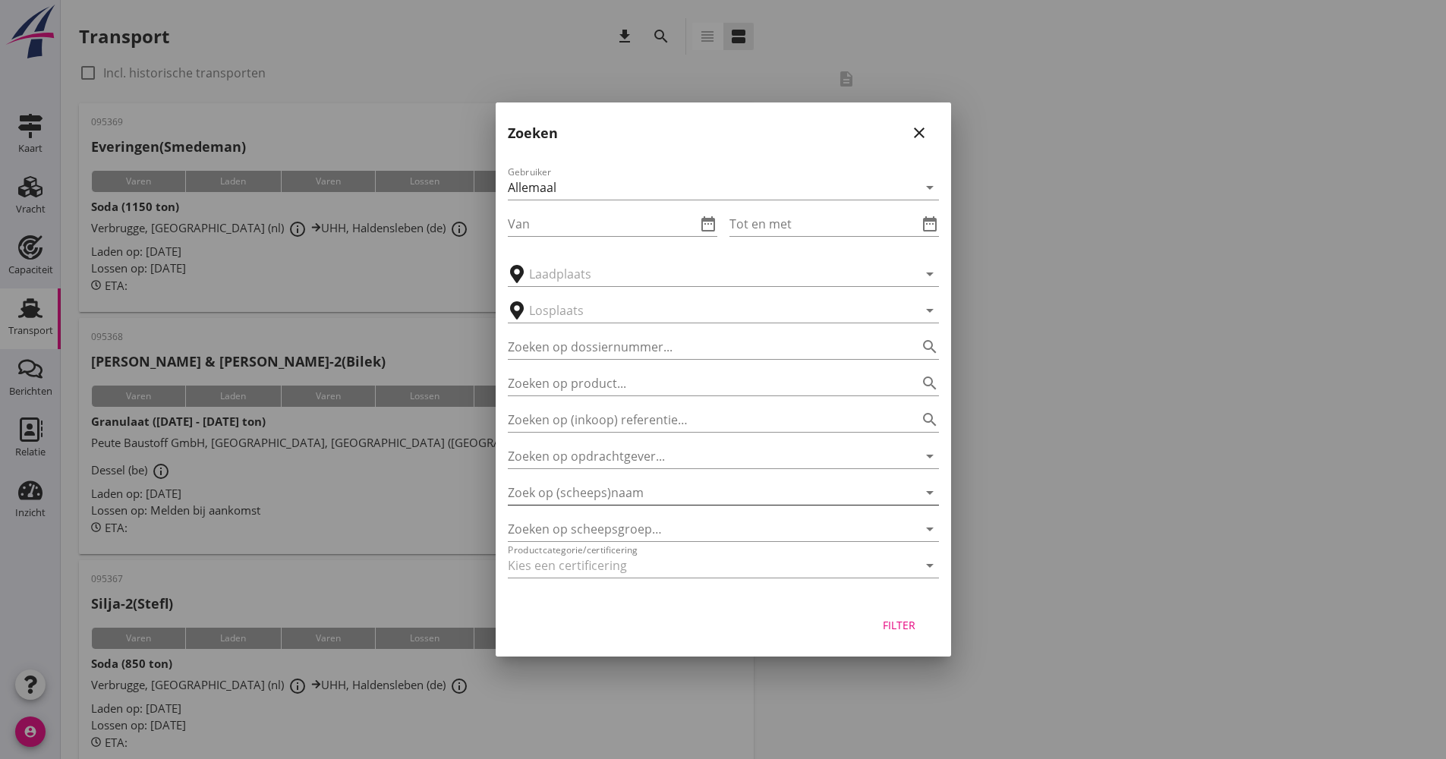
click at [650, 502] on input "Zoek op (scheeps)naam" at bounding box center [702, 493] width 389 height 24
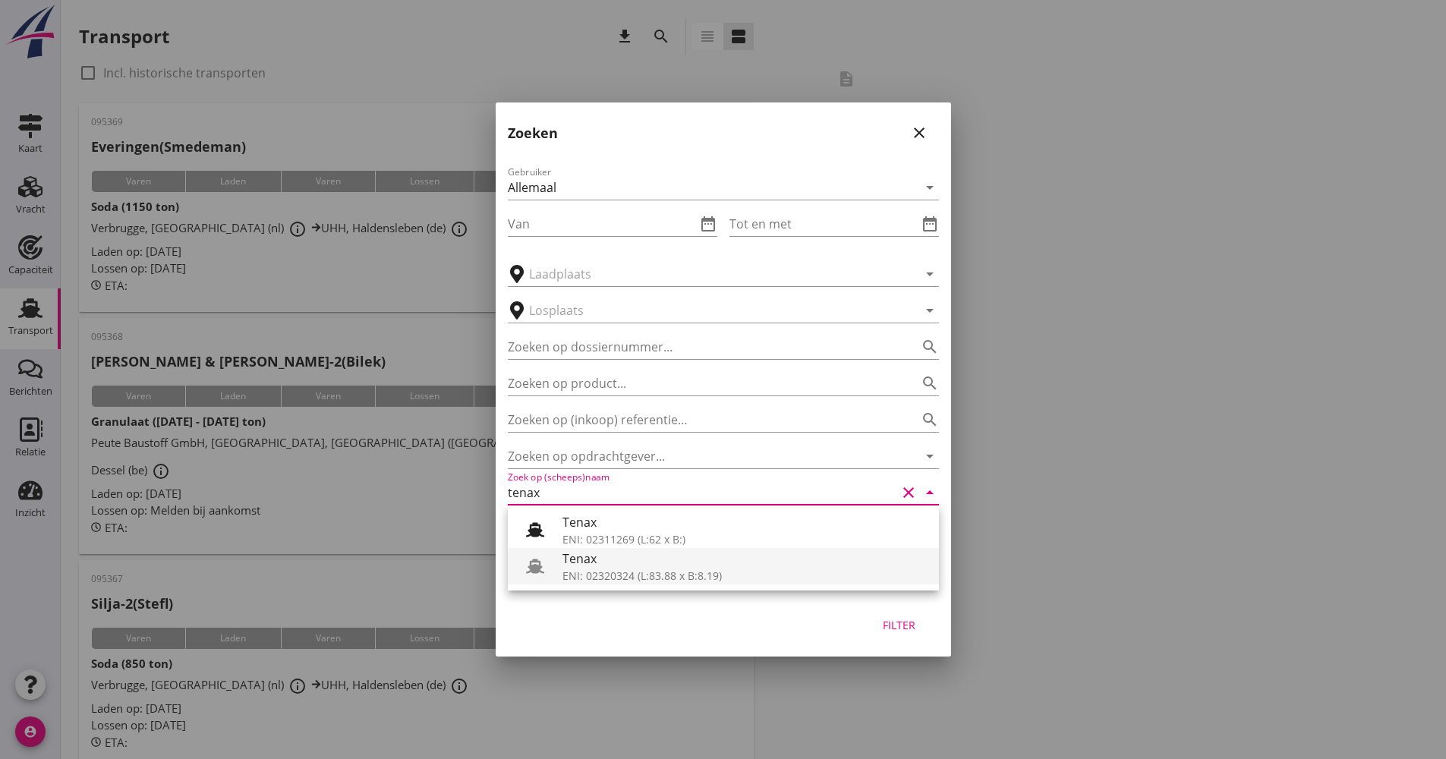
click at [631, 559] on div "Tenax" at bounding box center [745, 559] width 364 height 18
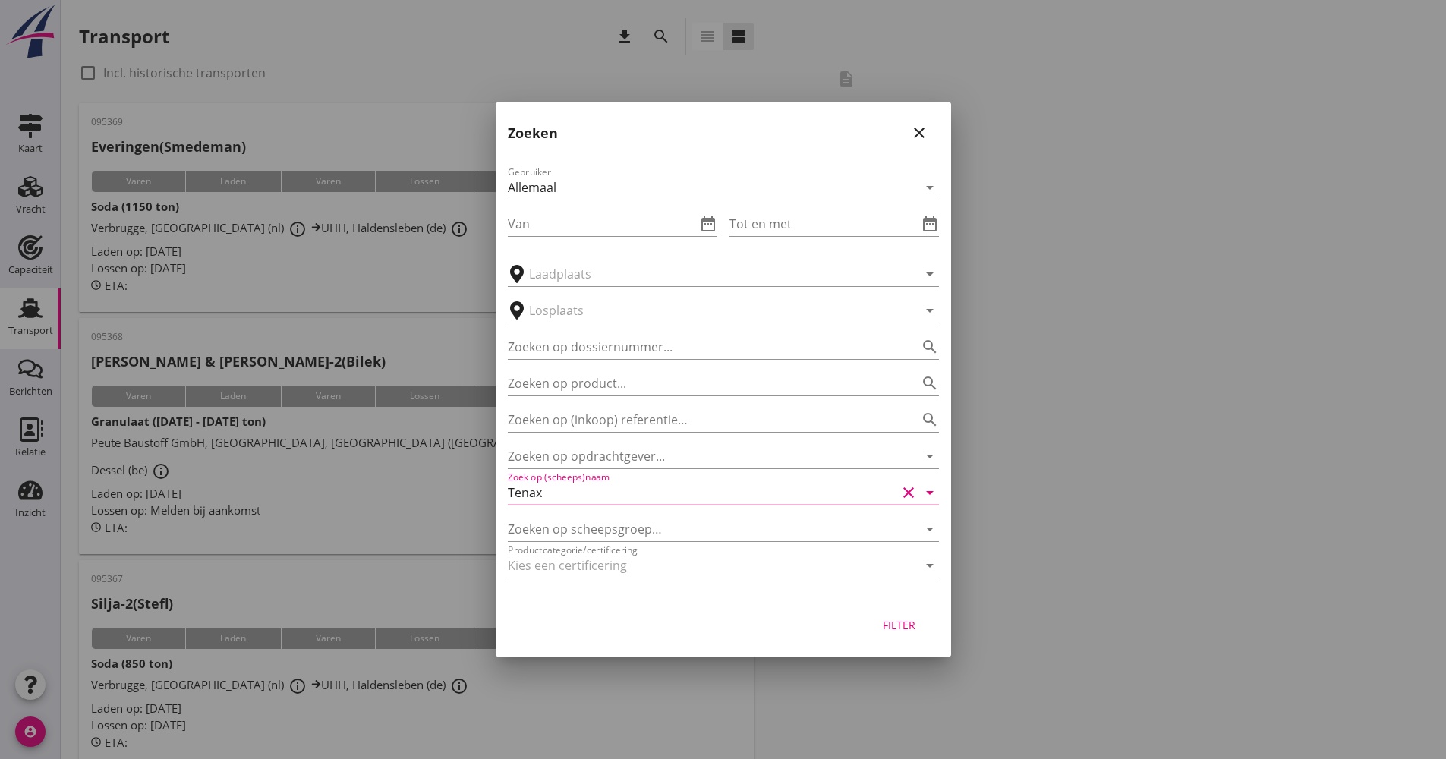
click at [914, 623] on div "Filter" at bounding box center [899, 625] width 43 height 16
type input "Tenax"
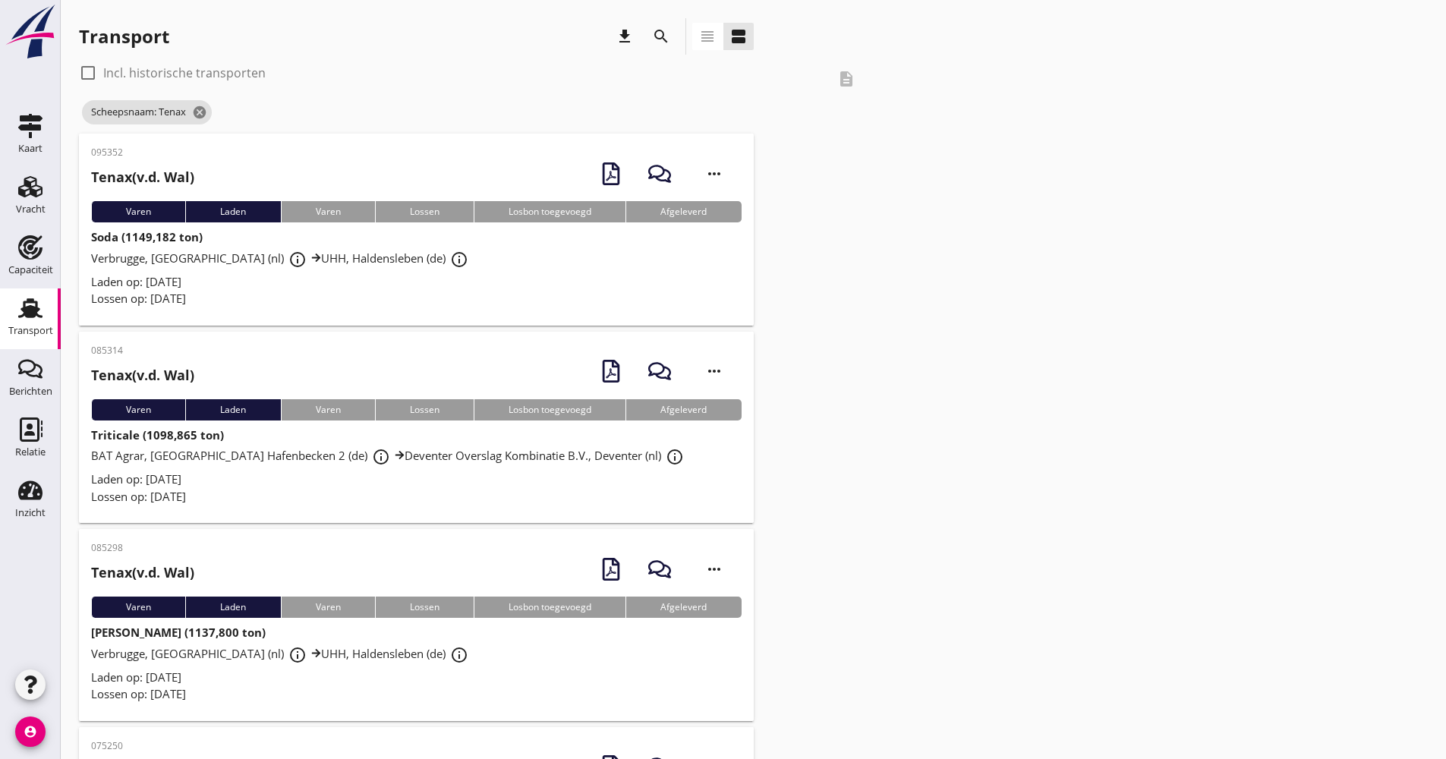
click at [333, 298] on div "Lossen op: [DATE]" at bounding box center [416, 298] width 651 height 17
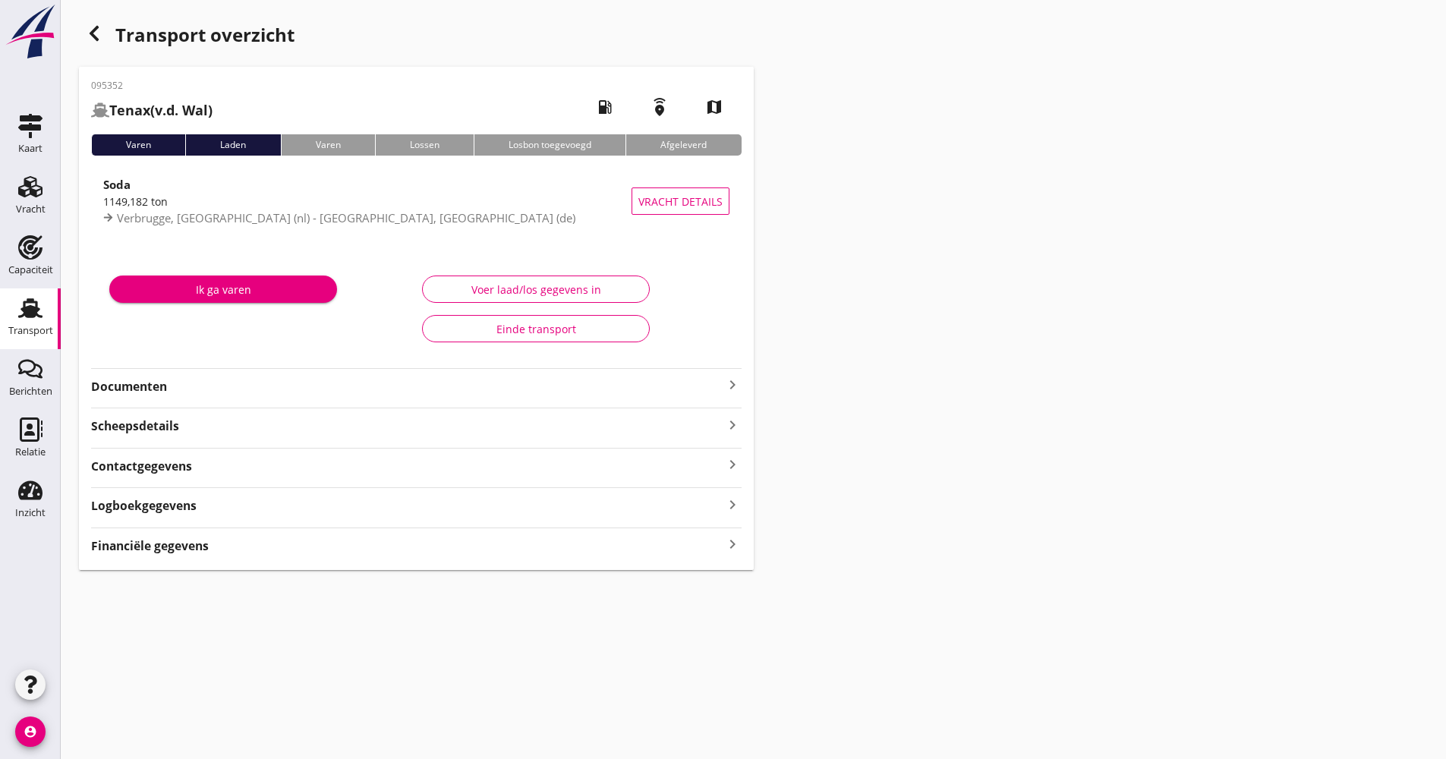
click at [185, 383] on strong "Documenten" at bounding box center [407, 386] width 632 height 17
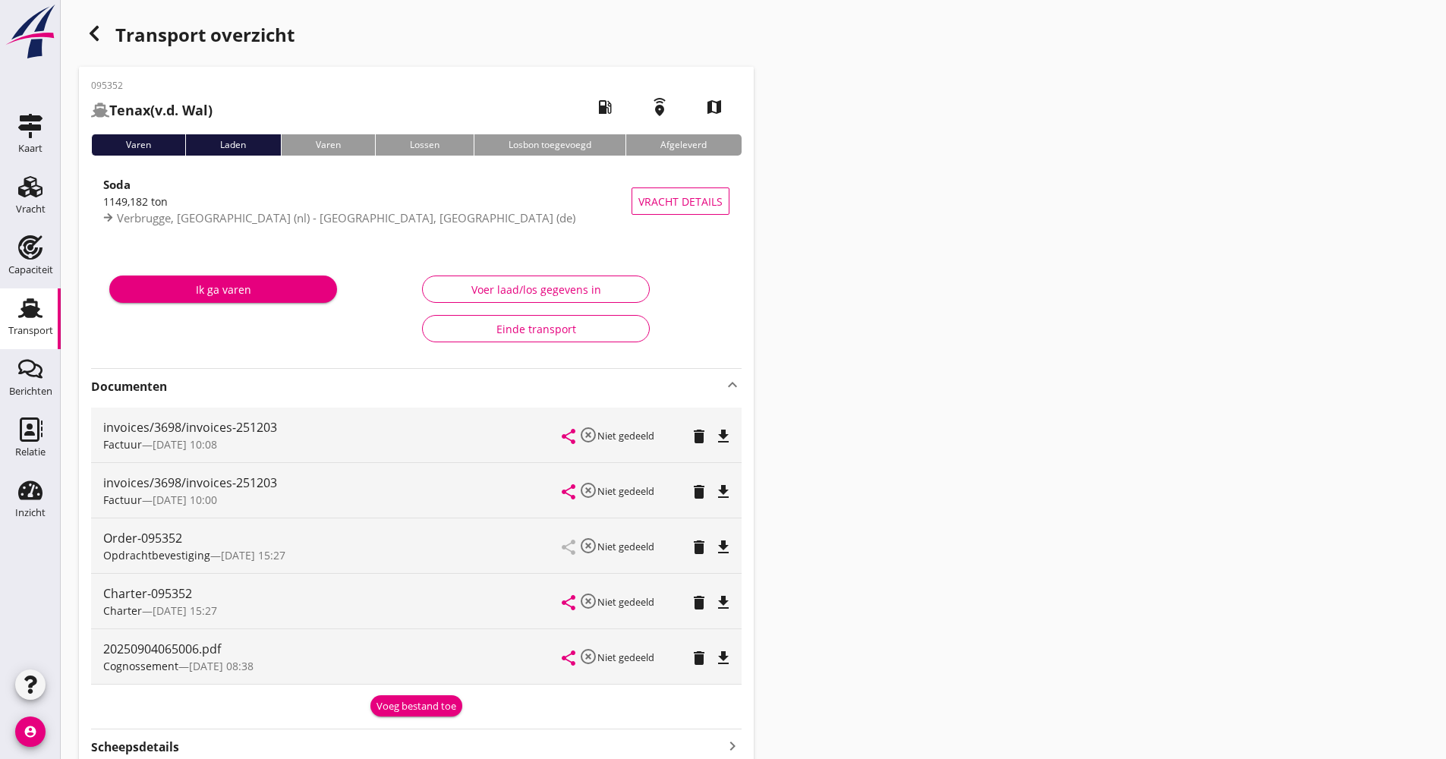
drag, startPoint x: 207, startPoint y: 383, endPoint x: 203, endPoint y: 279, distance: 104.1
click at [208, 383] on strong "Documenten" at bounding box center [407, 386] width 632 height 17
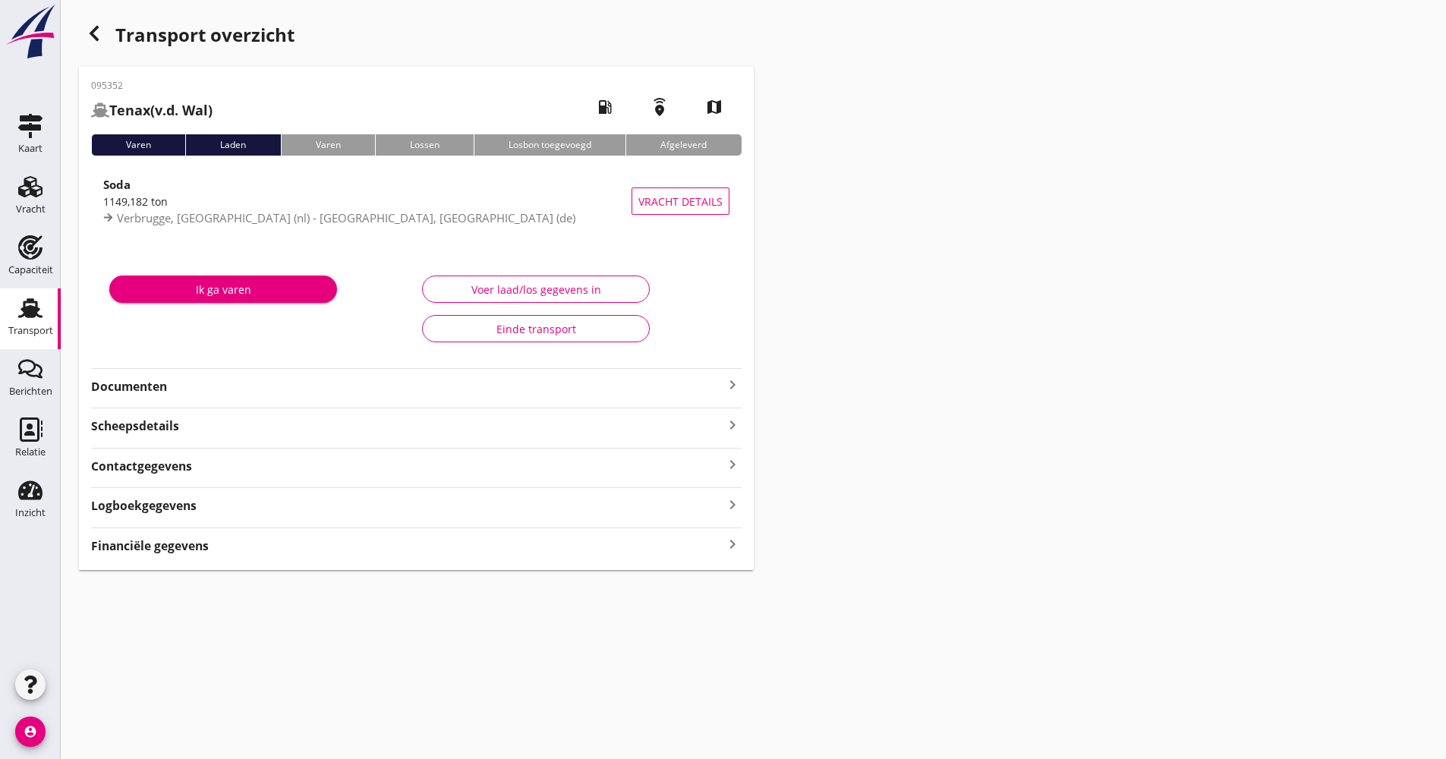
click at [105, 36] on div "button" at bounding box center [94, 33] width 30 height 30
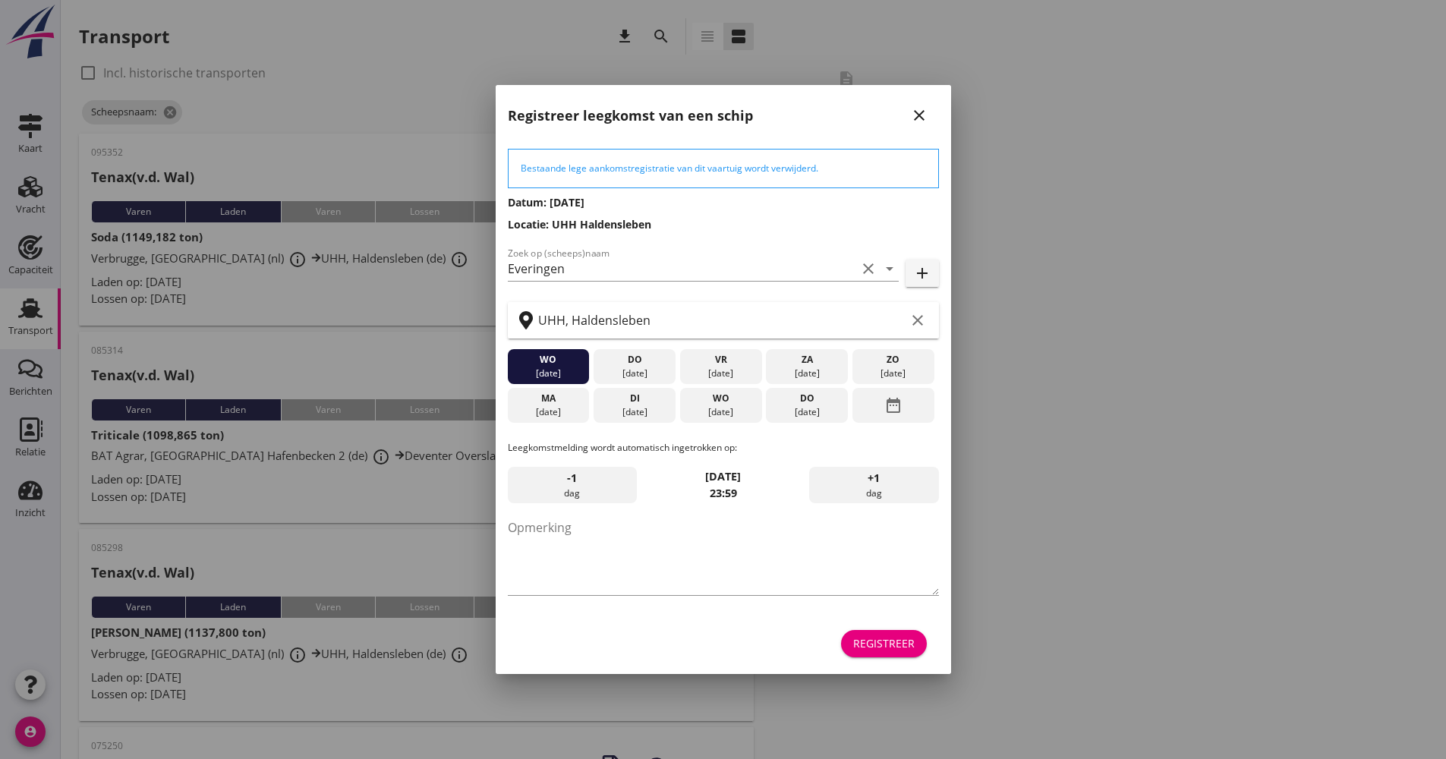
click at [875, 628] on div "Registreer" at bounding box center [723, 644] width 431 height 36
click at [876, 639] on div "Registreer" at bounding box center [883, 643] width 61 height 16
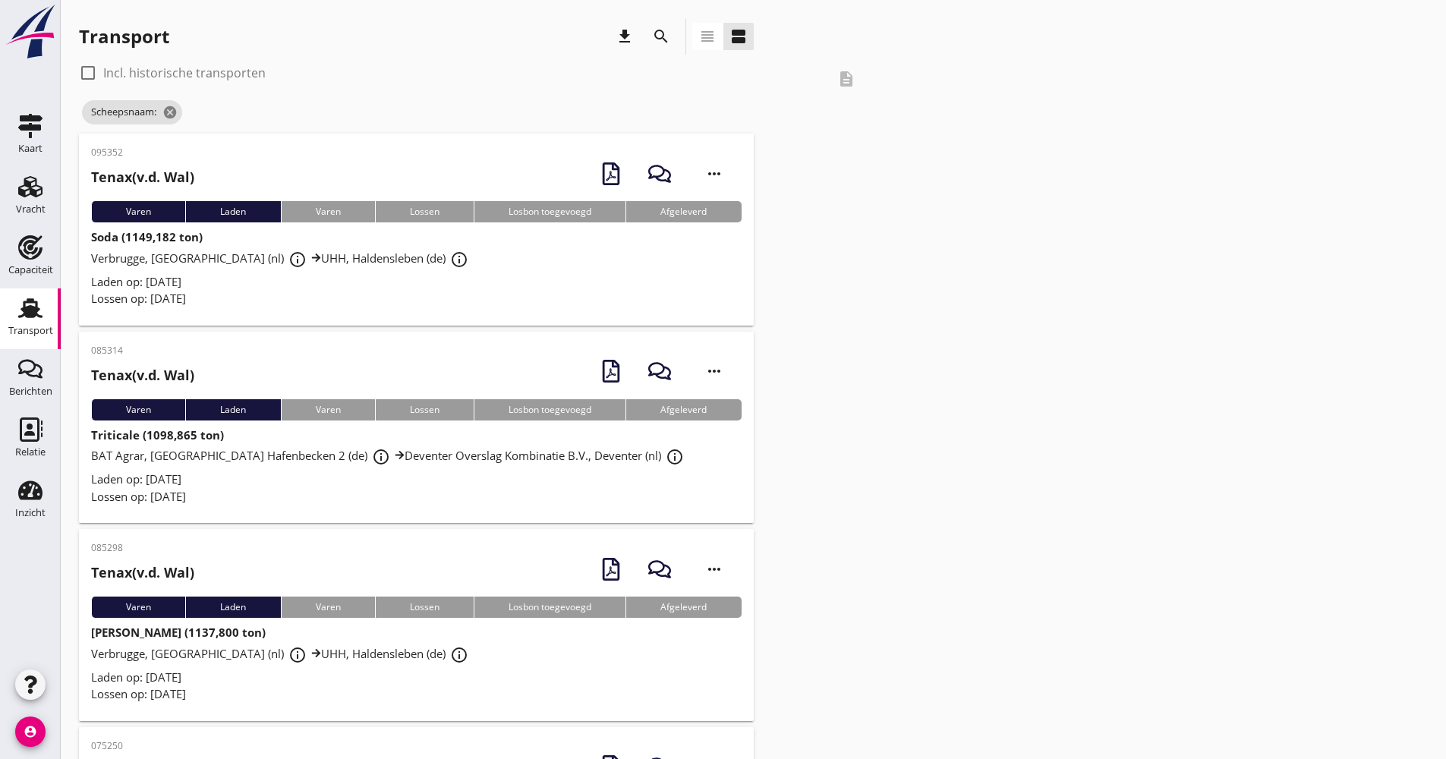
drag, startPoint x: 363, startPoint y: 298, endPoint x: 336, endPoint y: 292, distance: 27.8
click at [363, 298] on div "Lossen op: [DATE]" at bounding box center [416, 298] width 651 height 17
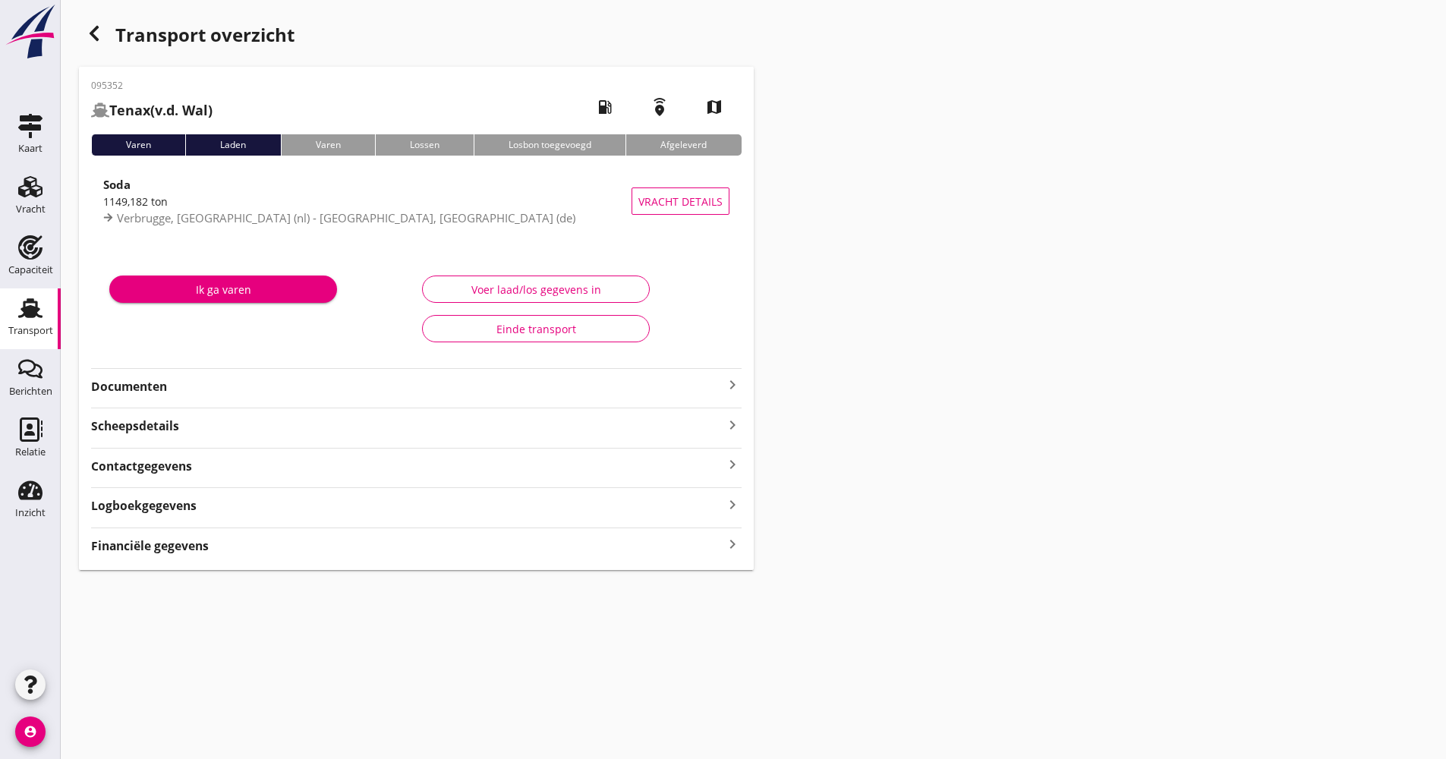
click at [234, 504] on div "Logboekgegevens keyboard_arrow_right" at bounding box center [416, 504] width 651 height 20
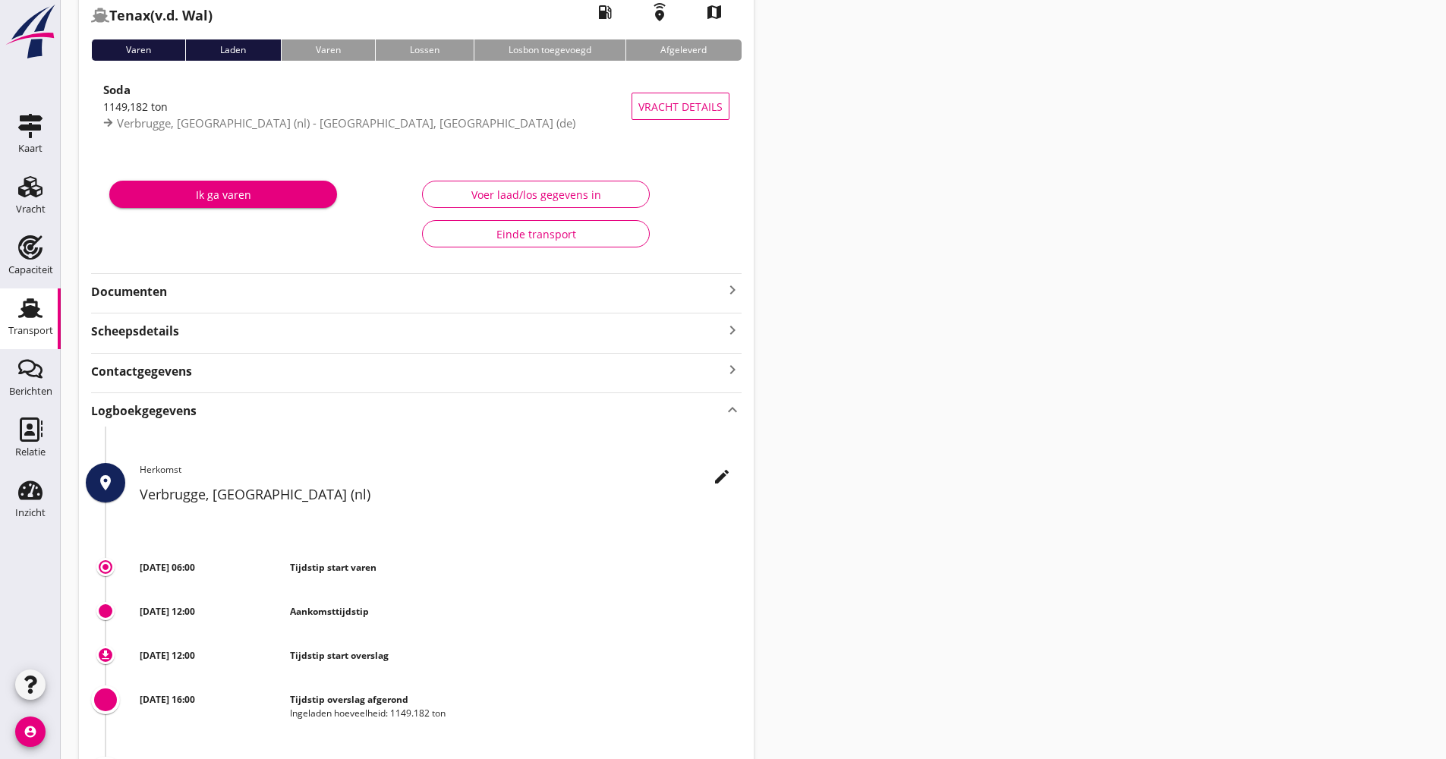
scroll to position [76, 0]
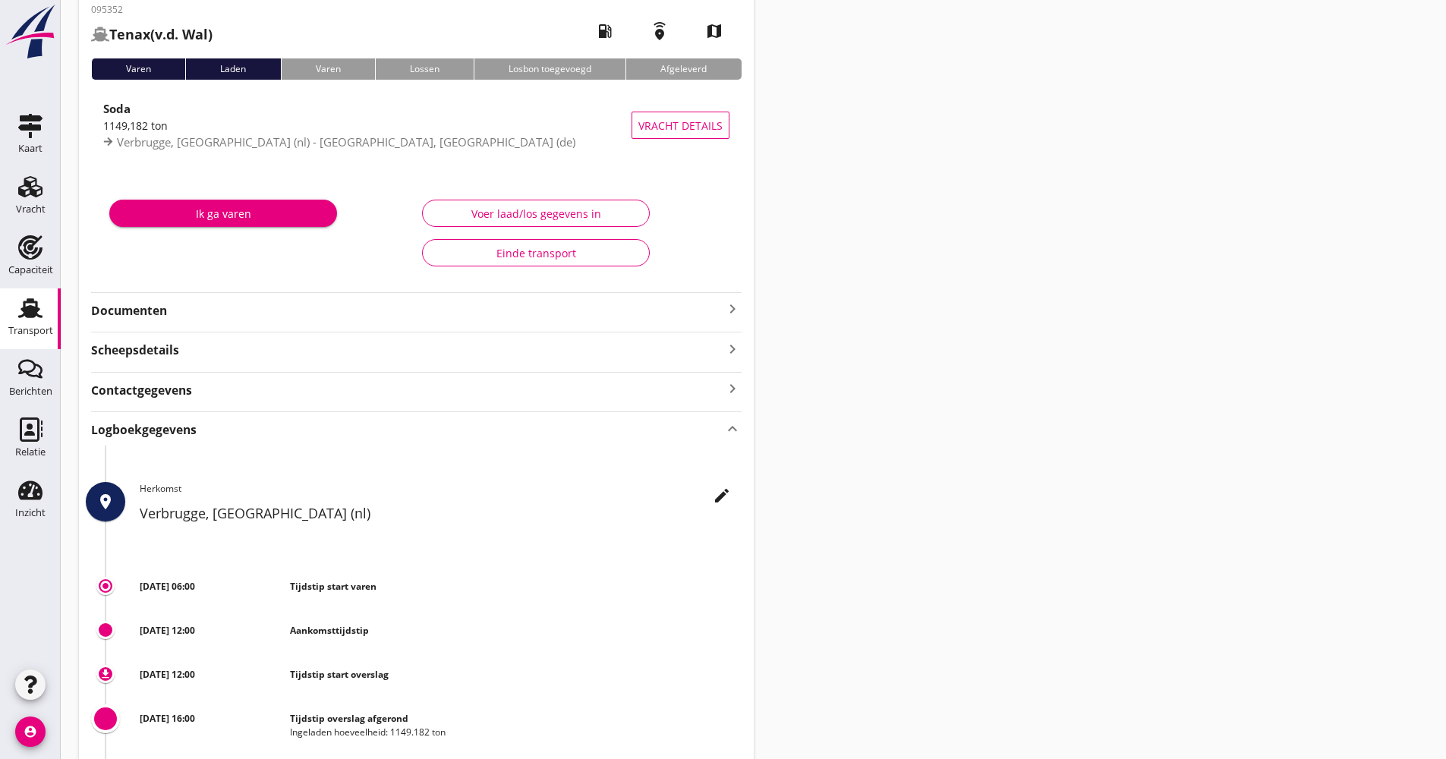
click at [260, 440] on div "Logboekgegevens keyboard_arrow_up place edit Herkomst Verbrugge, [GEOGRAPHIC_DA…" at bounding box center [416, 657] width 651 height 493
click at [254, 433] on div "Logboekgegevens keyboard_arrow_up" at bounding box center [416, 428] width 651 height 20
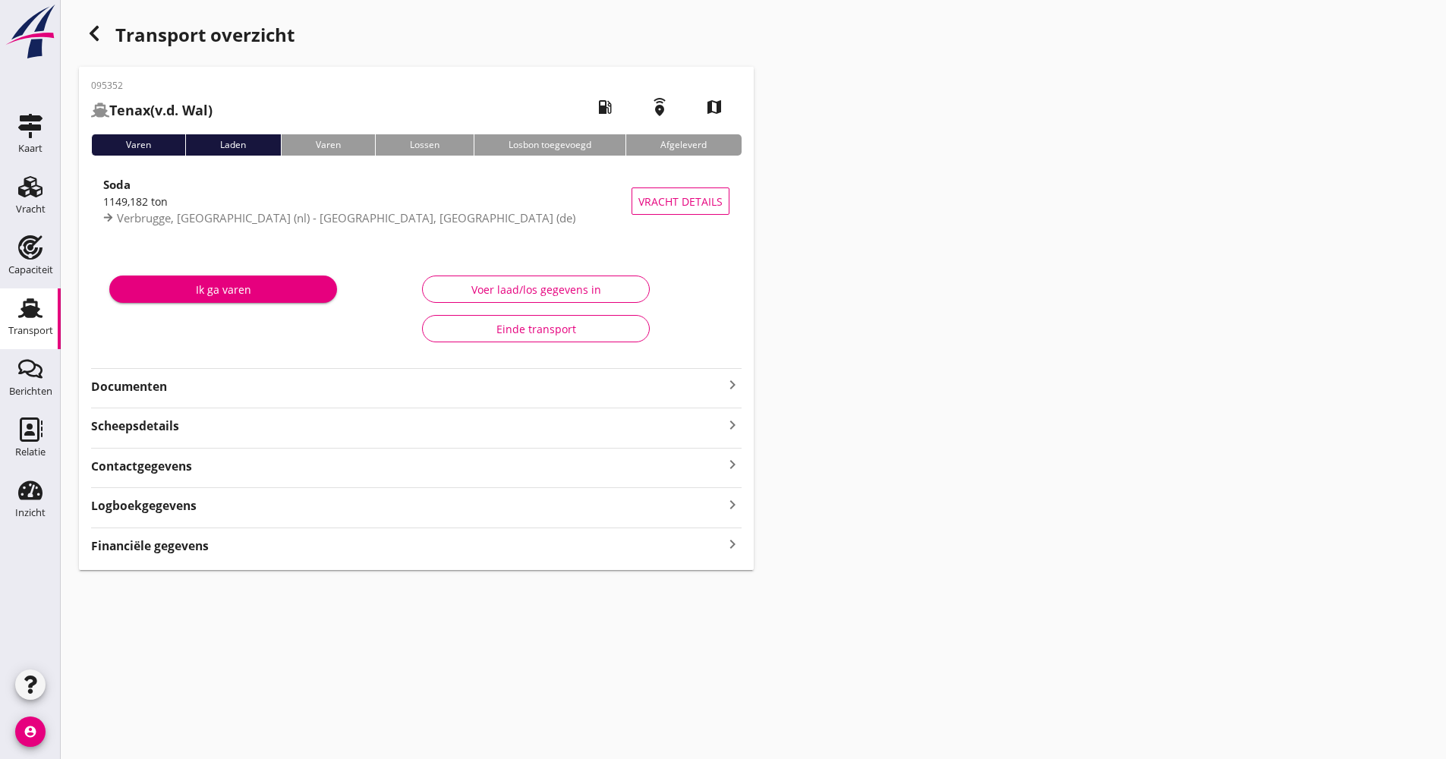
scroll to position [0, 0]
click at [99, 19] on div "button" at bounding box center [94, 33] width 30 height 30
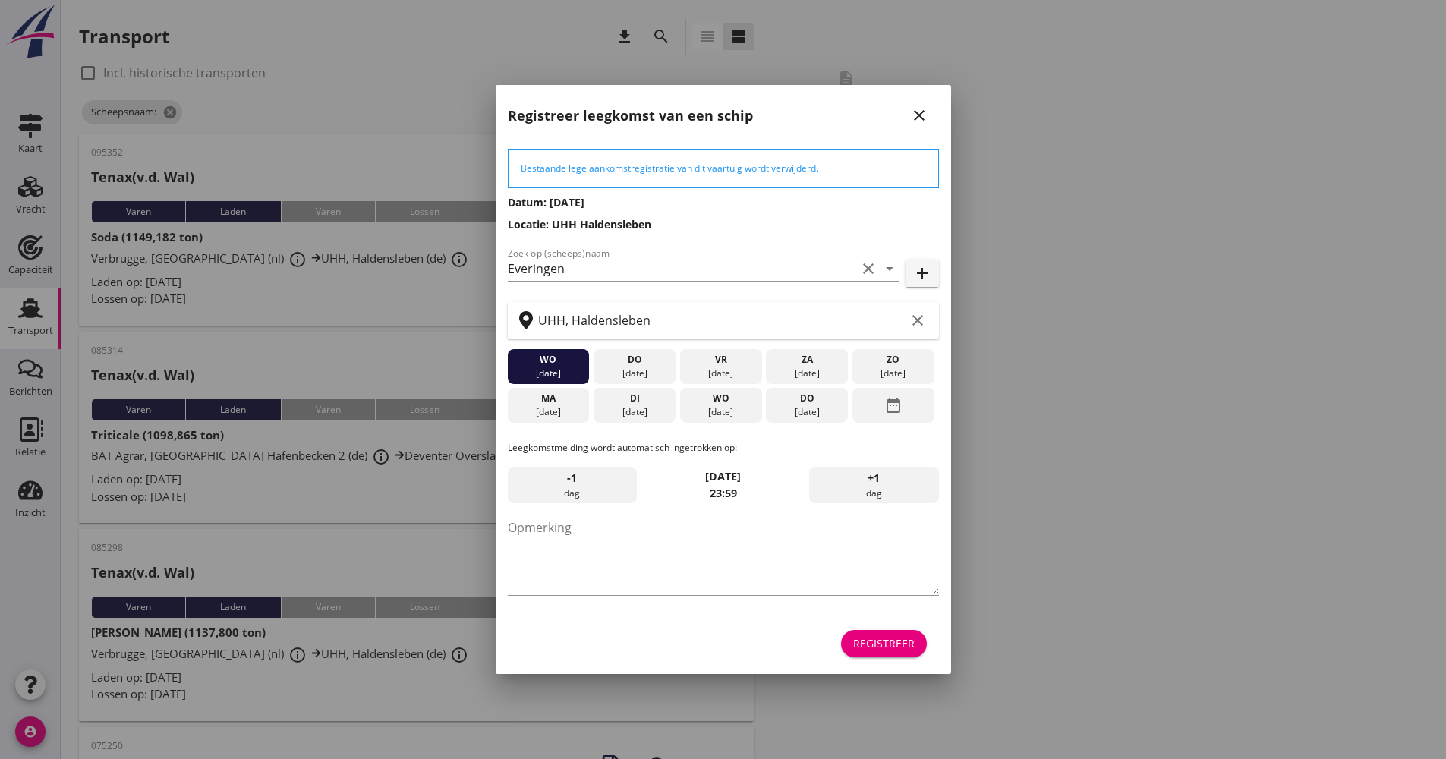
click at [875, 651] on div "Registreer" at bounding box center [883, 643] width 61 height 16
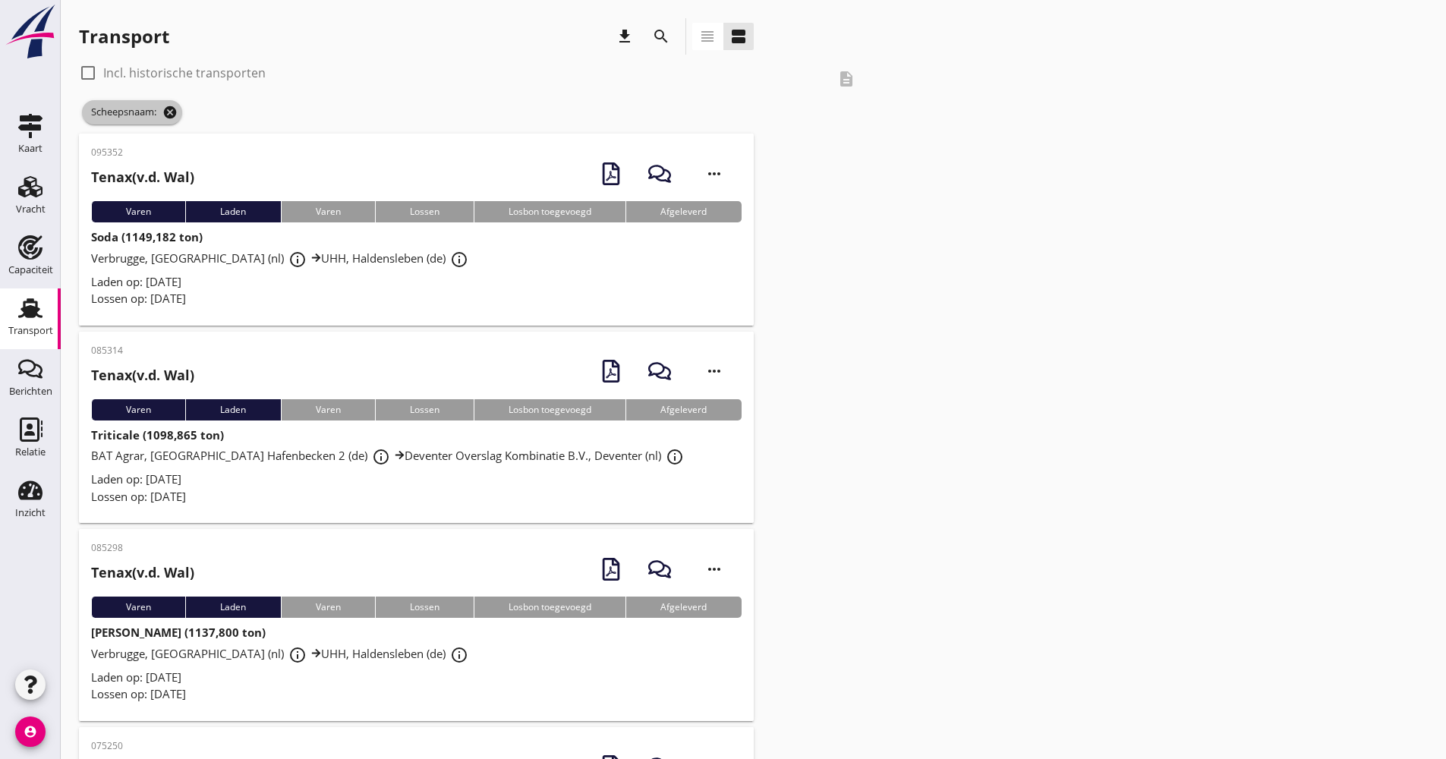
click at [172, 113] on icon "cancel" at bounding box center [169, 112] width 15 height 15
